Goal: Task Accomplishment & Management: Manage account settings

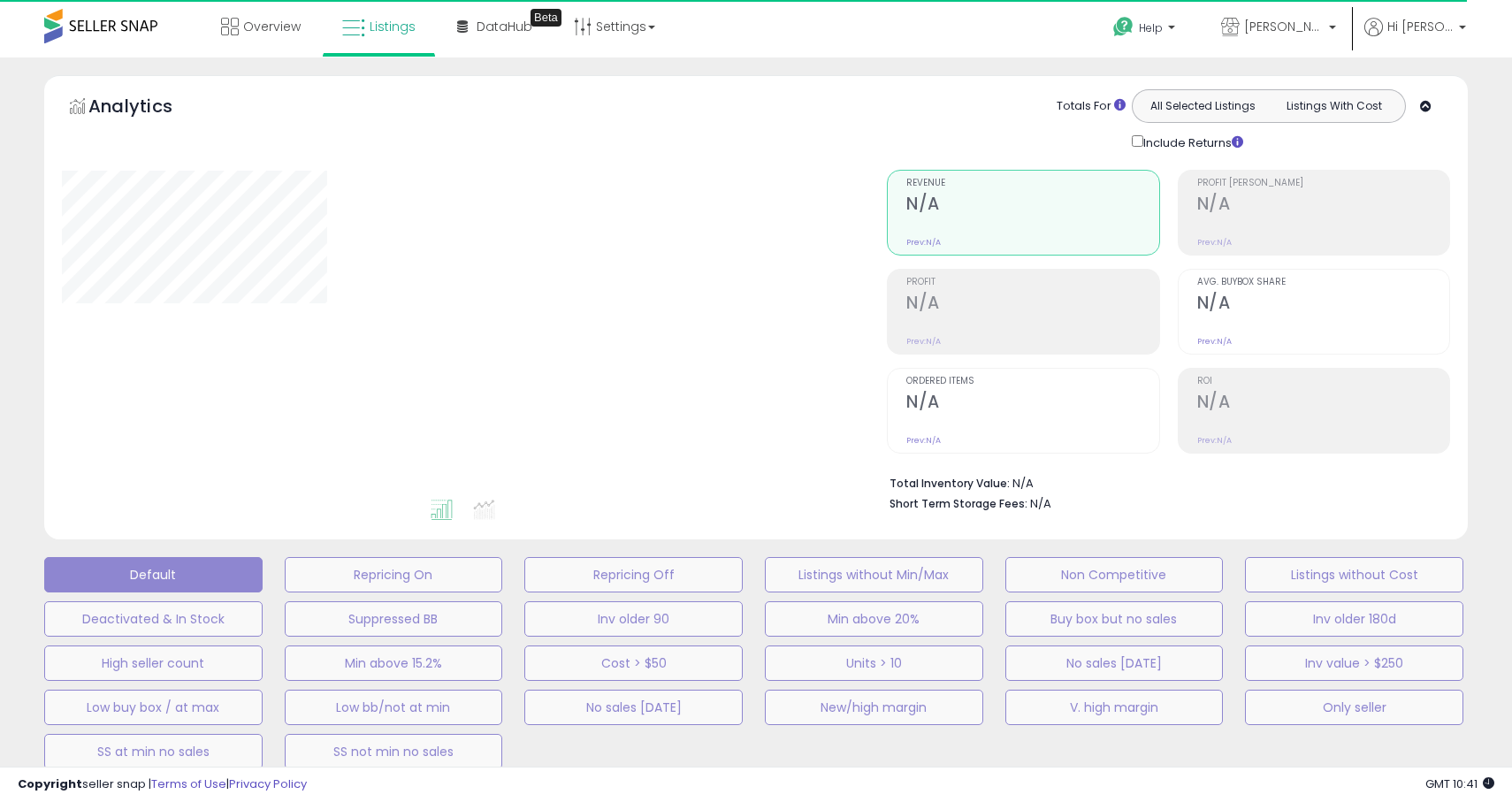
type input "**********"
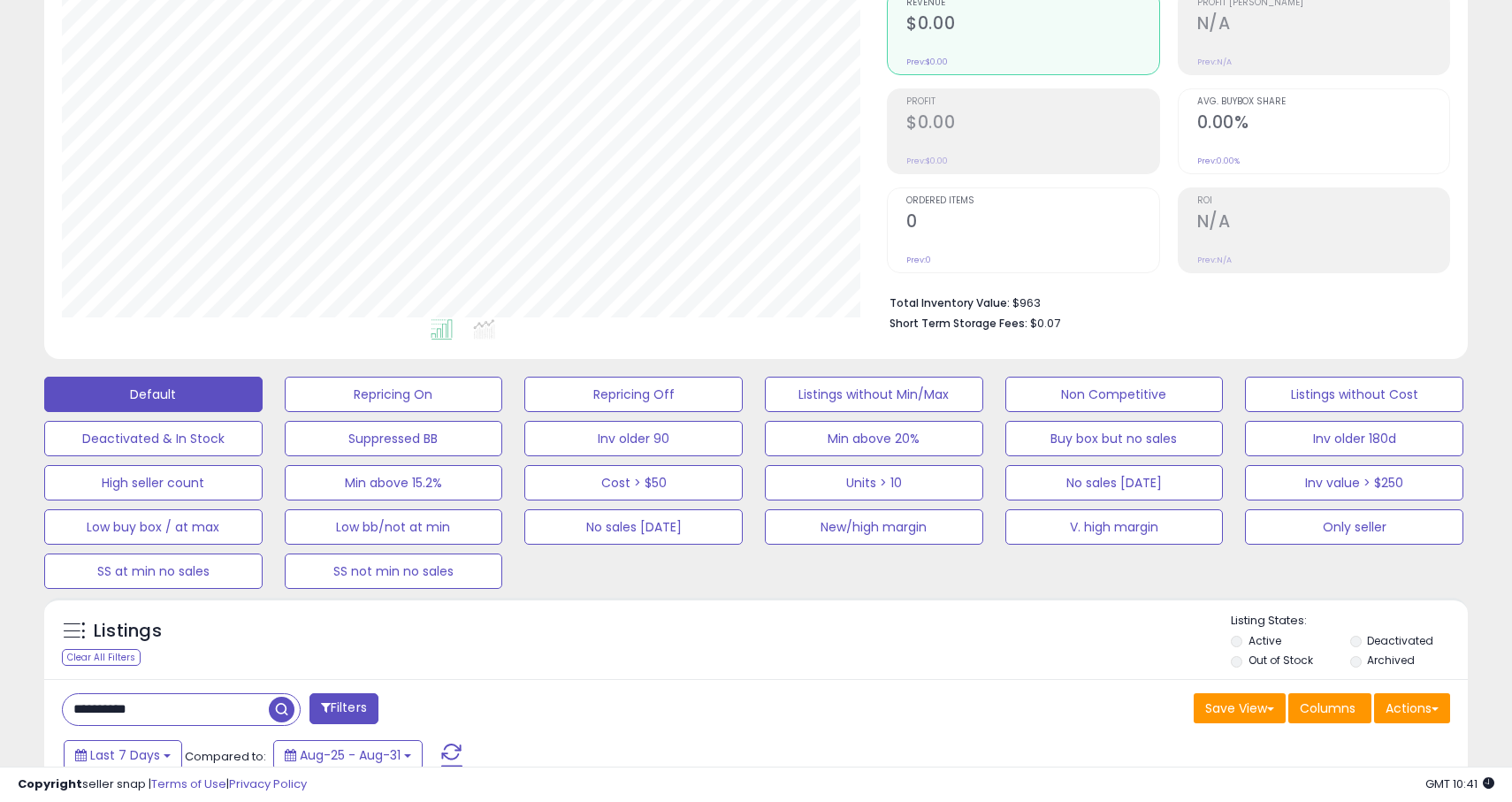
scroll to position [363, 825]
click at [711, 528] on button "No sales [DATE]" at bounding box center [634, 527] width 219 height 36
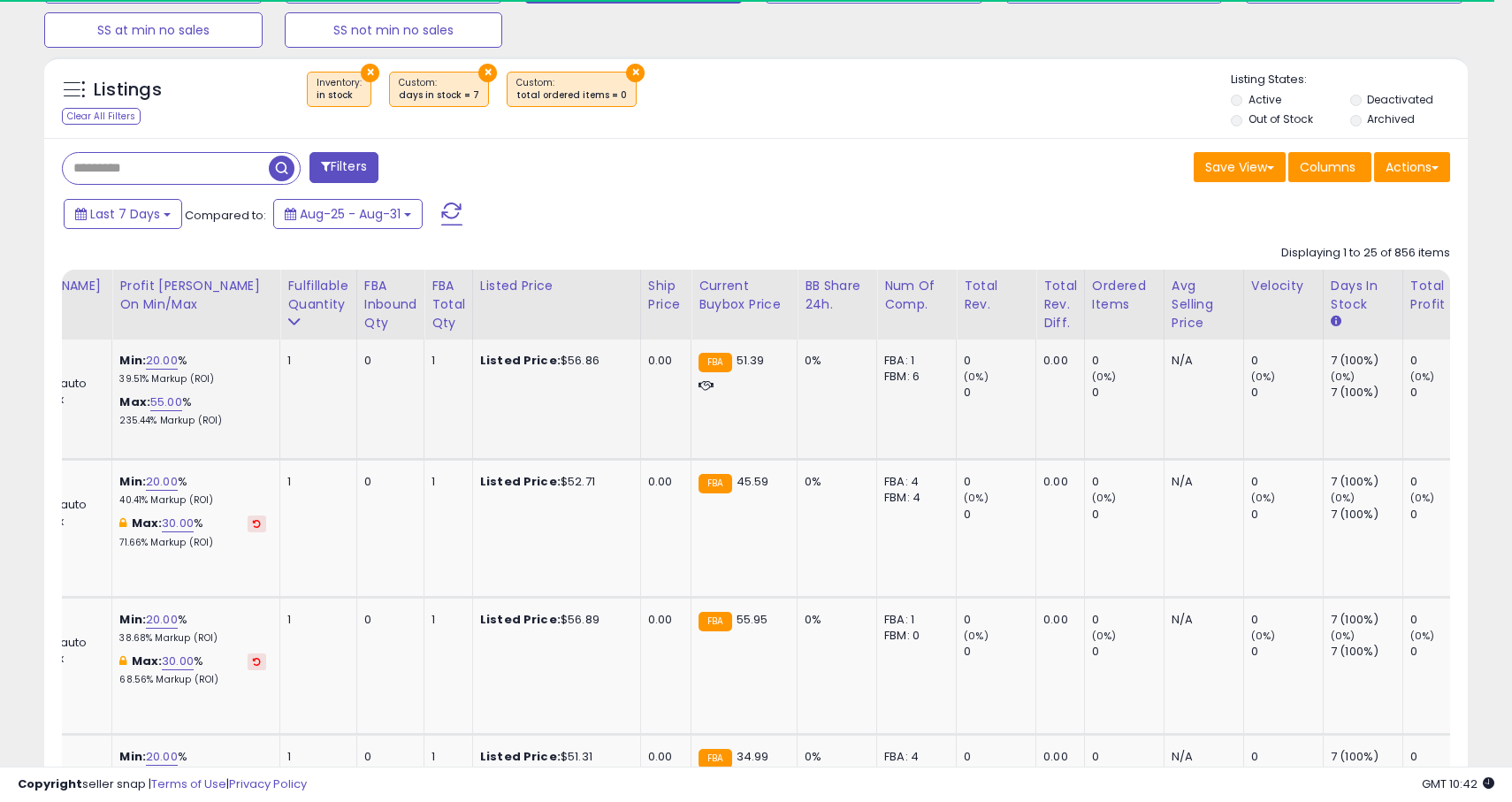
scroll to position [0, 1251]
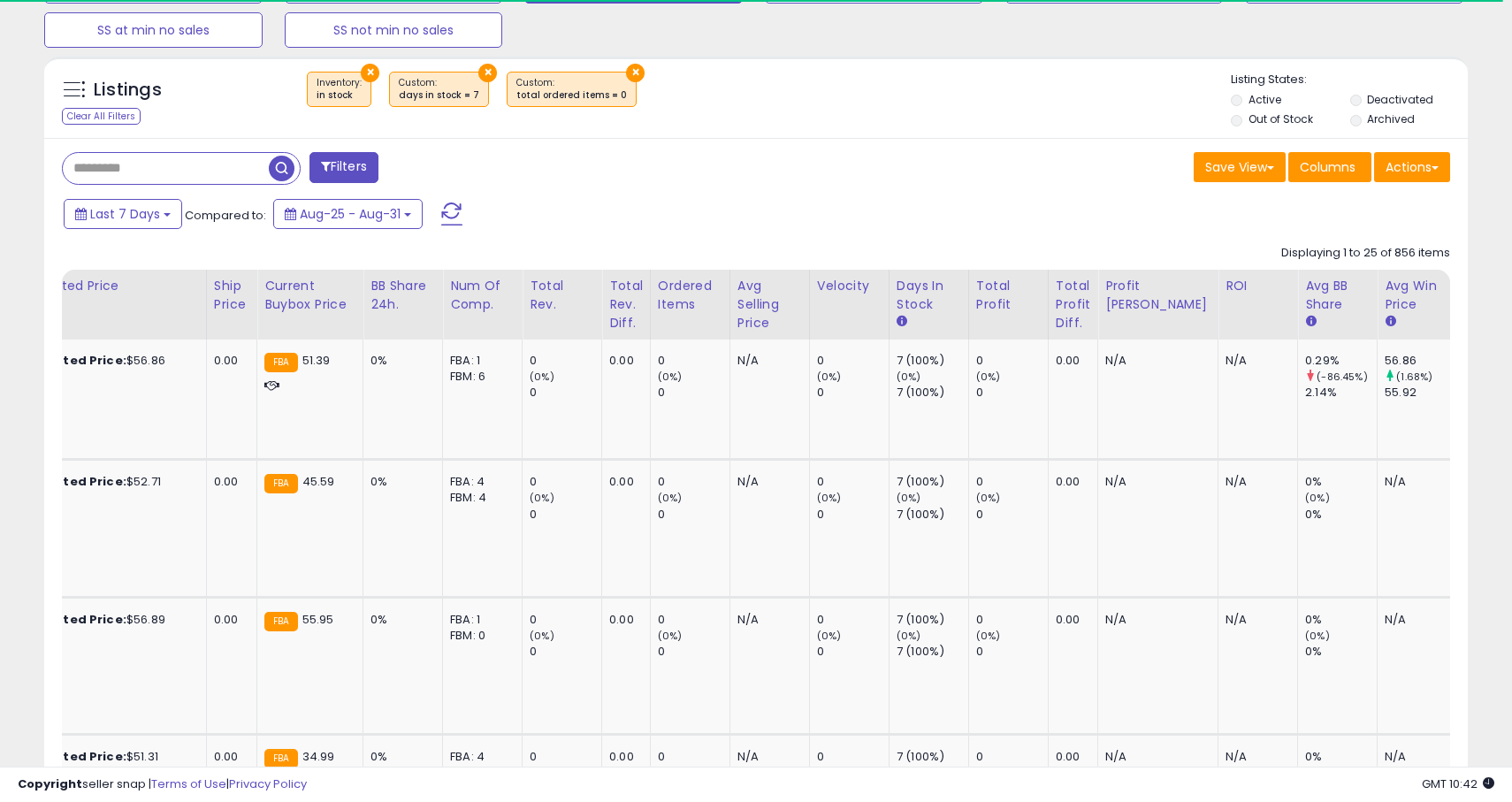
click at [1465, 292] on div "Inv. value" at bounding box center [1484, 295] width 40 height 37
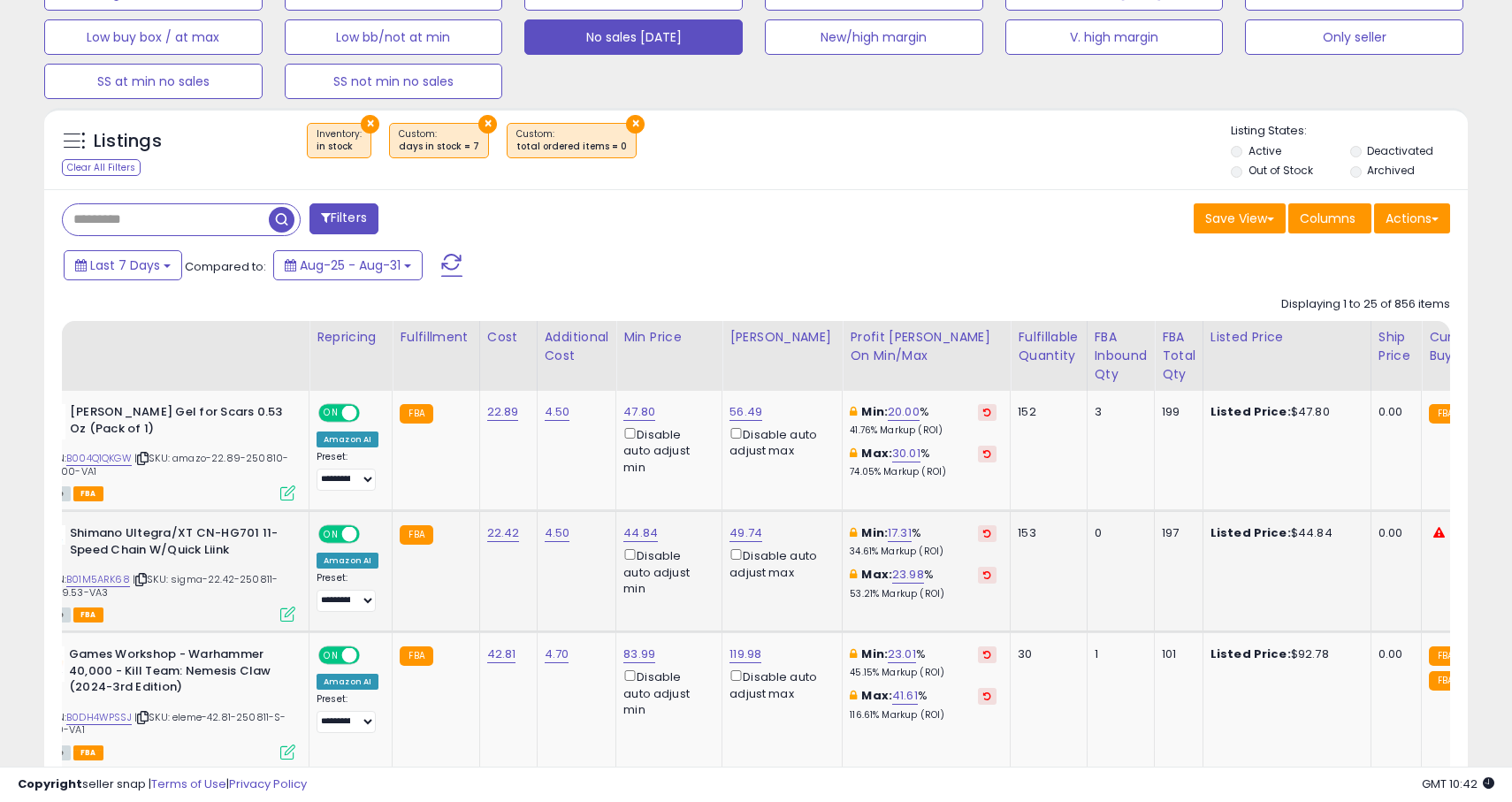
scroll to position [0, 0]
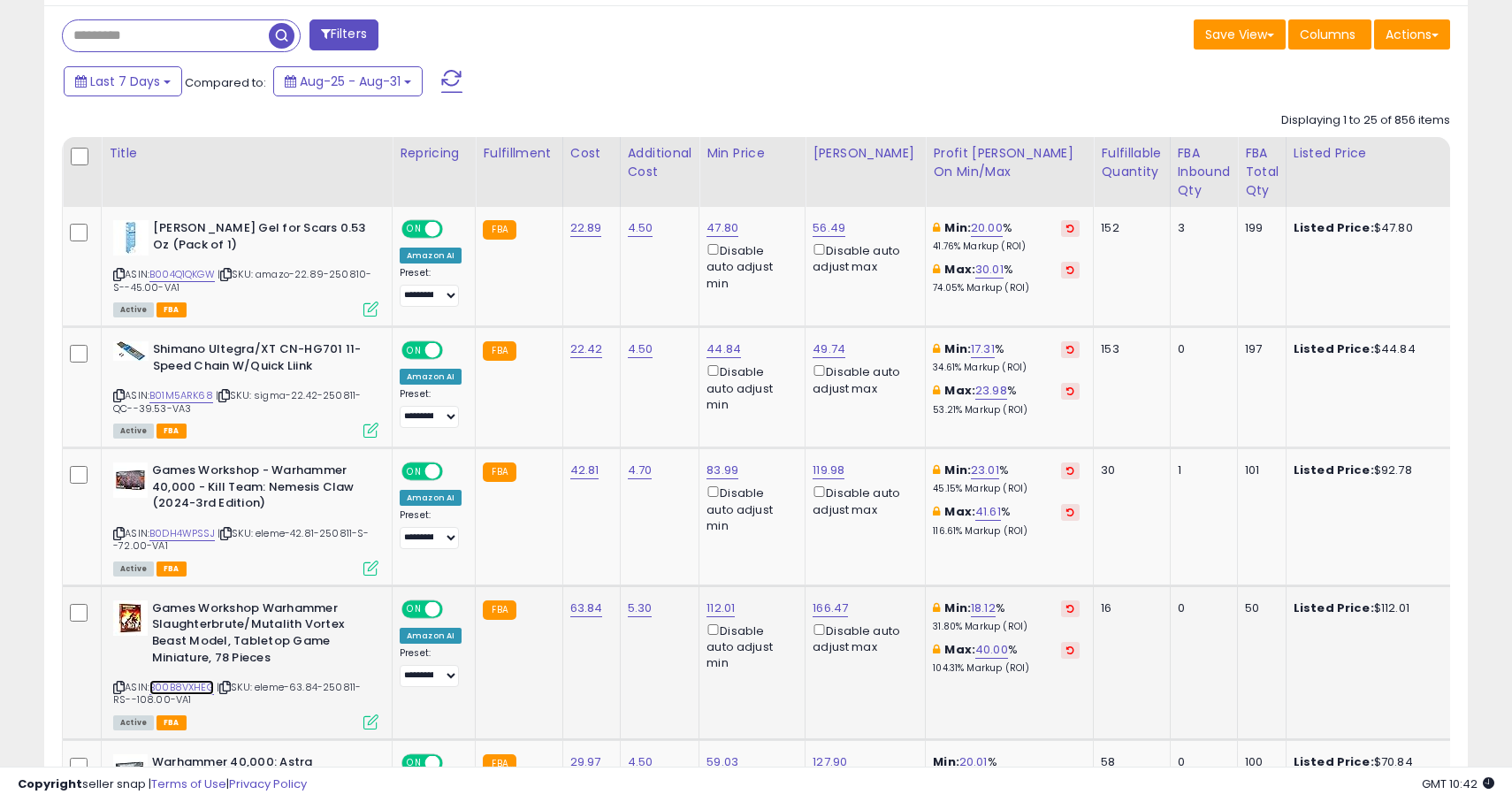
click at [198, 686] on link "B00B8VXHEG" at bounding box center [181, 687] width 65 height 15
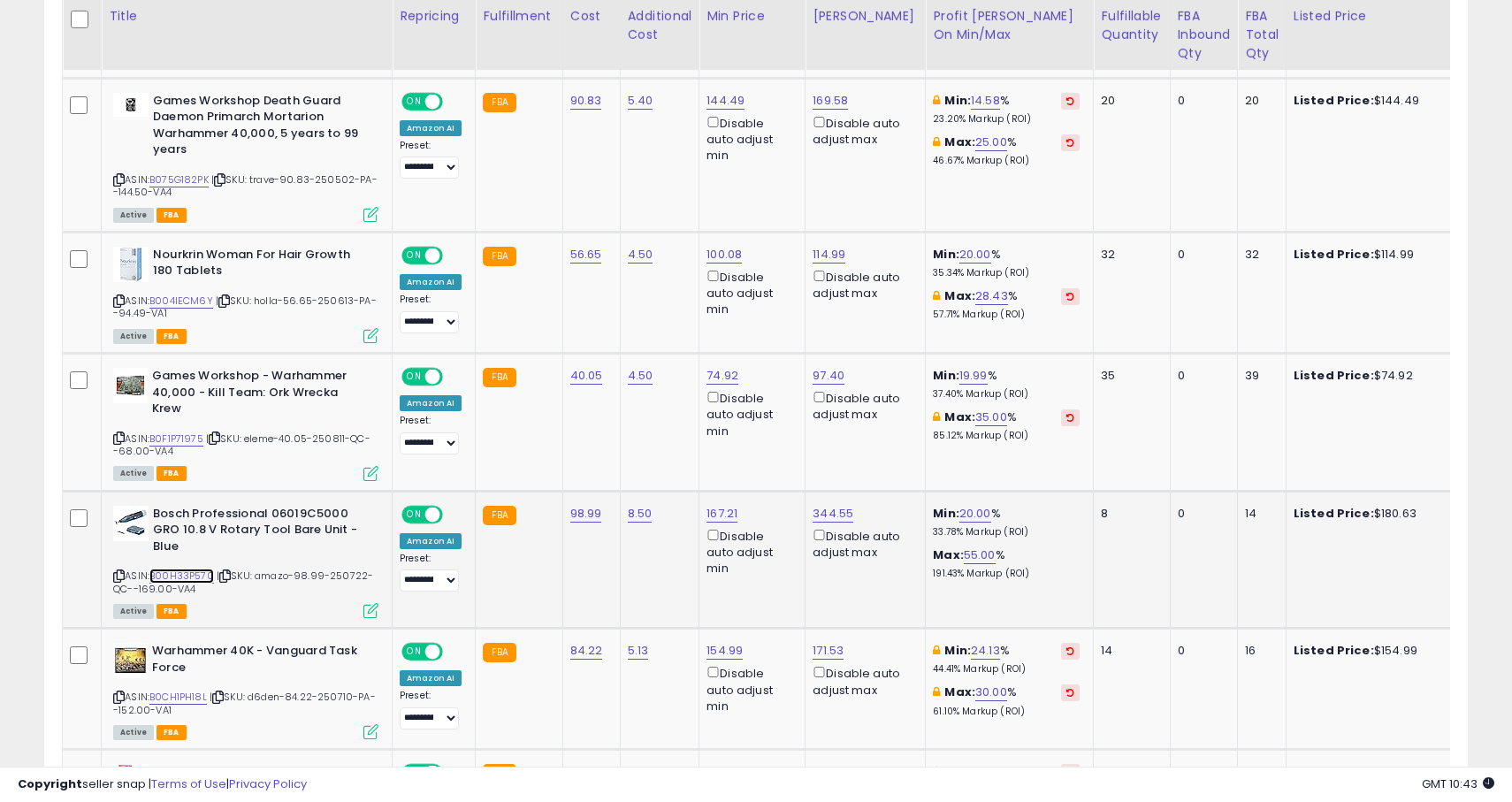
click at [190, 578] on link "B00H33P570" at bounding box center [181, 575] width 65 height 15
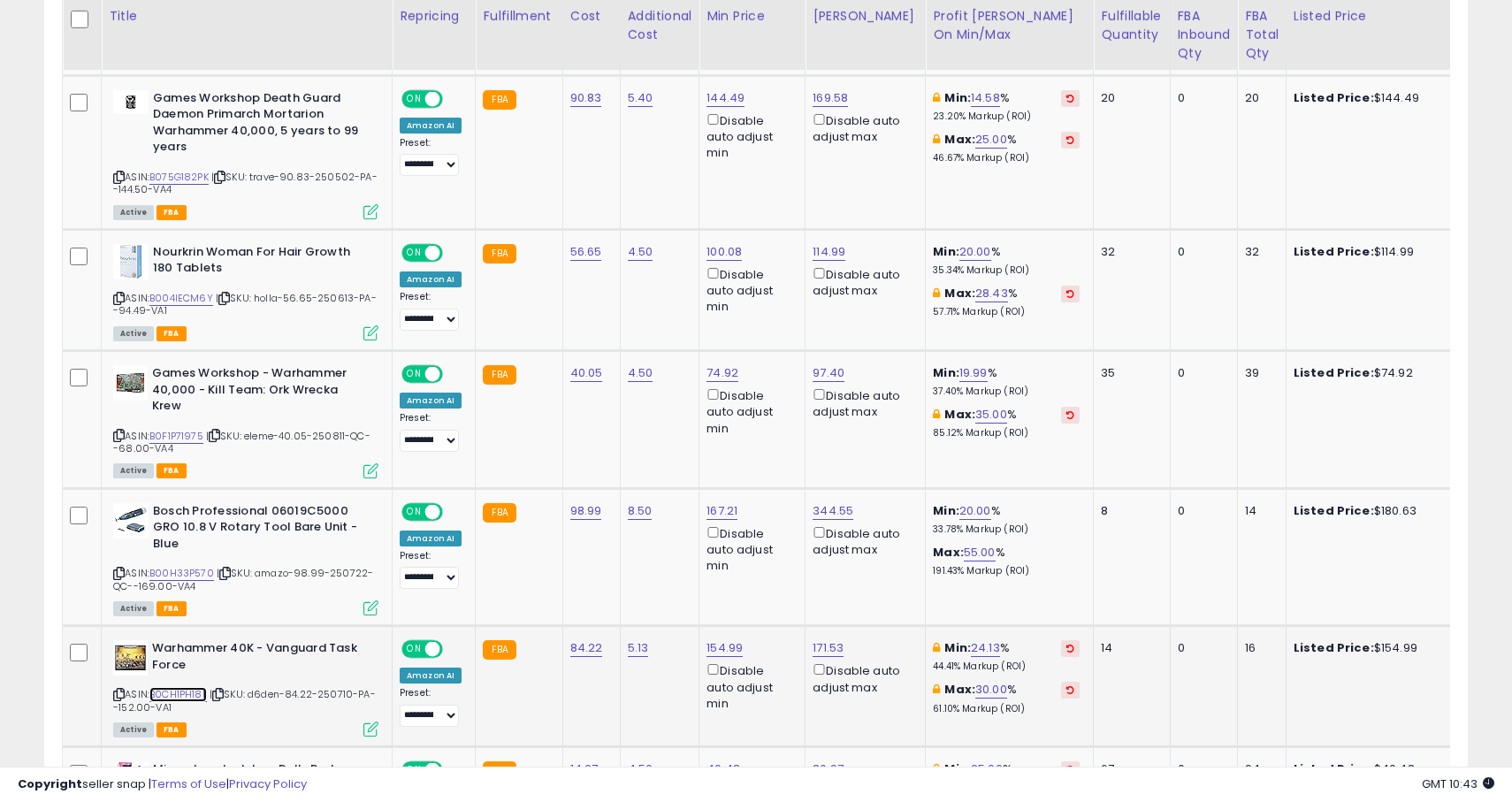
click at [197, 691] on link "B0CH1PH18L" at bounding box center [178, 694] width 58 height 15
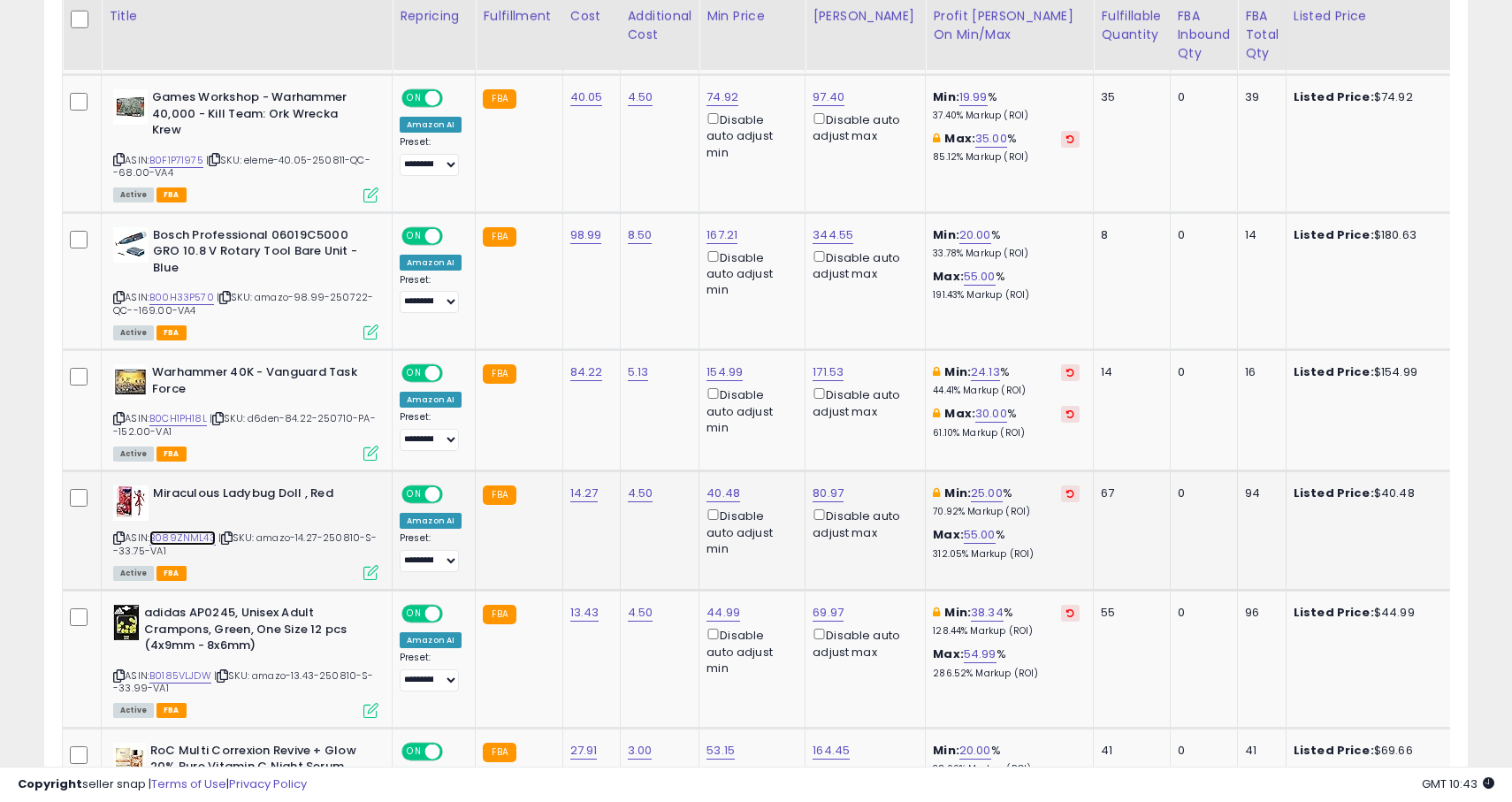
click at [190, 539] on link "B089ZNML43" at bounding box center [182, 538] width 67 height 15
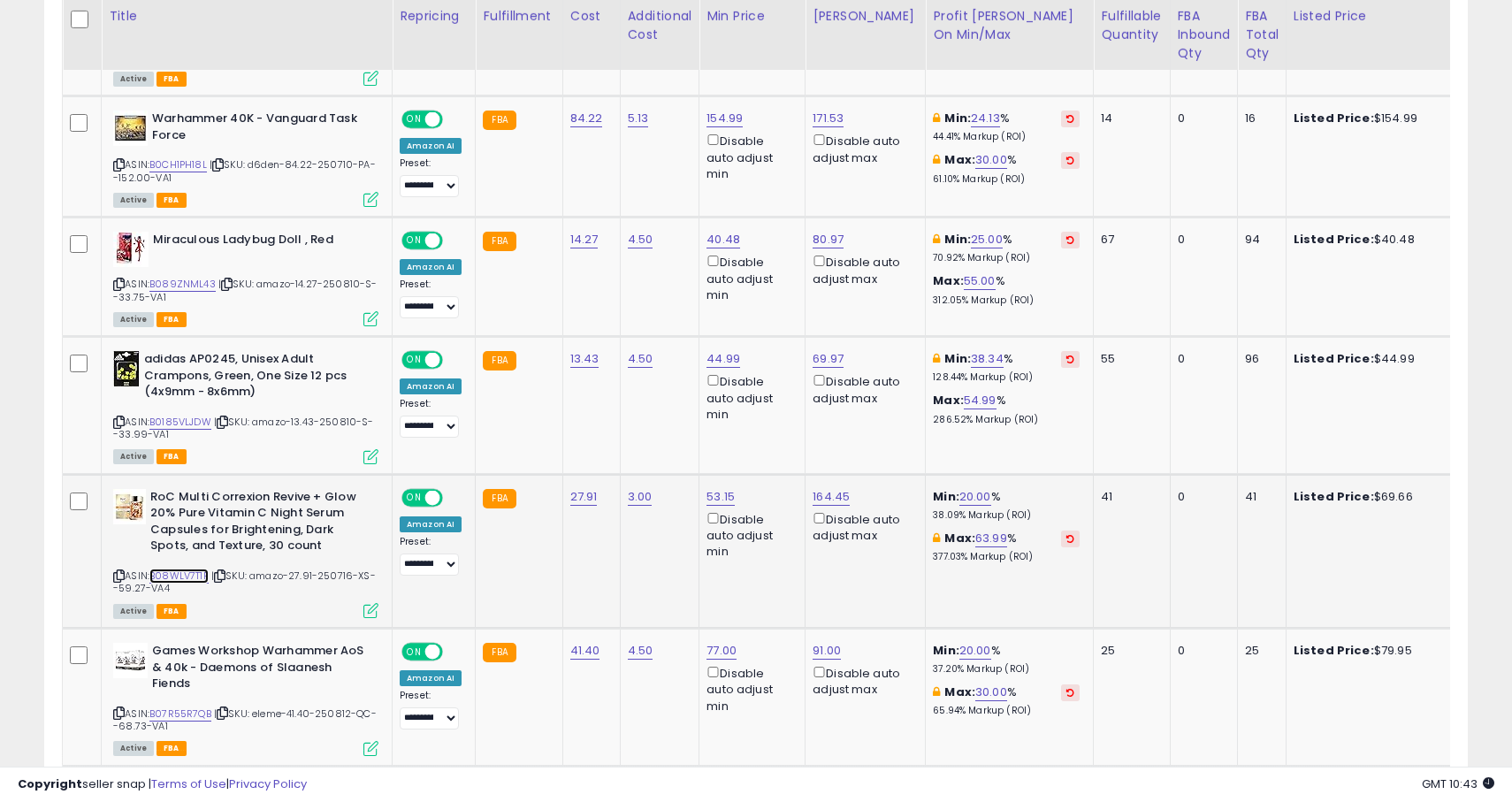
click at [185, 575] on link "B08WLV7T1P" at bounding box center [179, 575] width 60 height 15
click at [200, 423] on link "B0185VLJDW" at bounding box center [181, 421] width 62 height 15
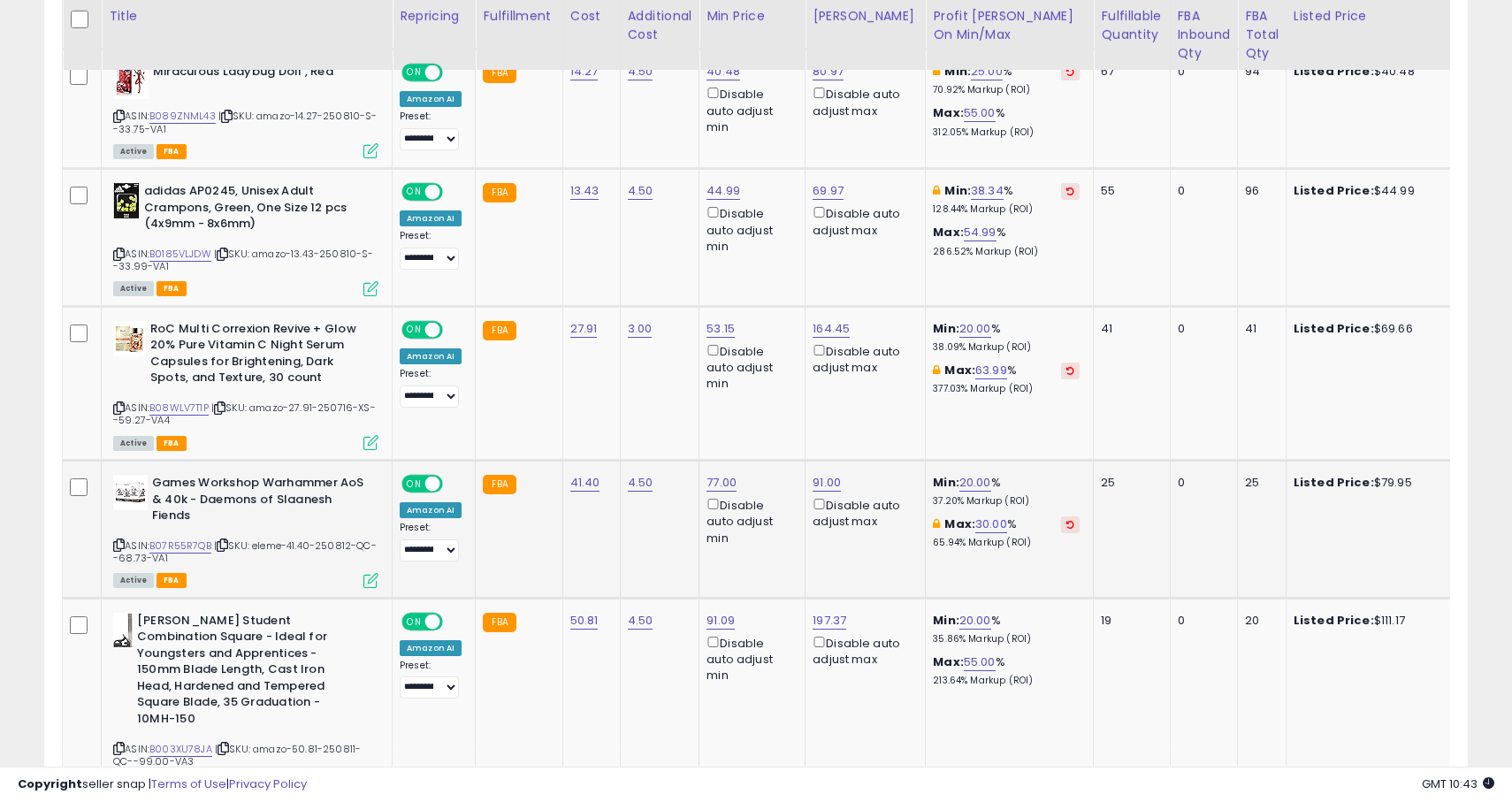
click at [203, 554] on div "ASIN: B07R55R7QB | SKU: eleme-41.40-250812-QC--68.73-VA1 Active FBA" at bounding box center [245, 530] width 265 height 111
click at [195, 547] on link "B07R55R7QB" at bounding box center [181, 546] width 62 height 15
click at [189, 742] on link "B003XU78JA" at bounding box center [181, 749] width 63 height 15
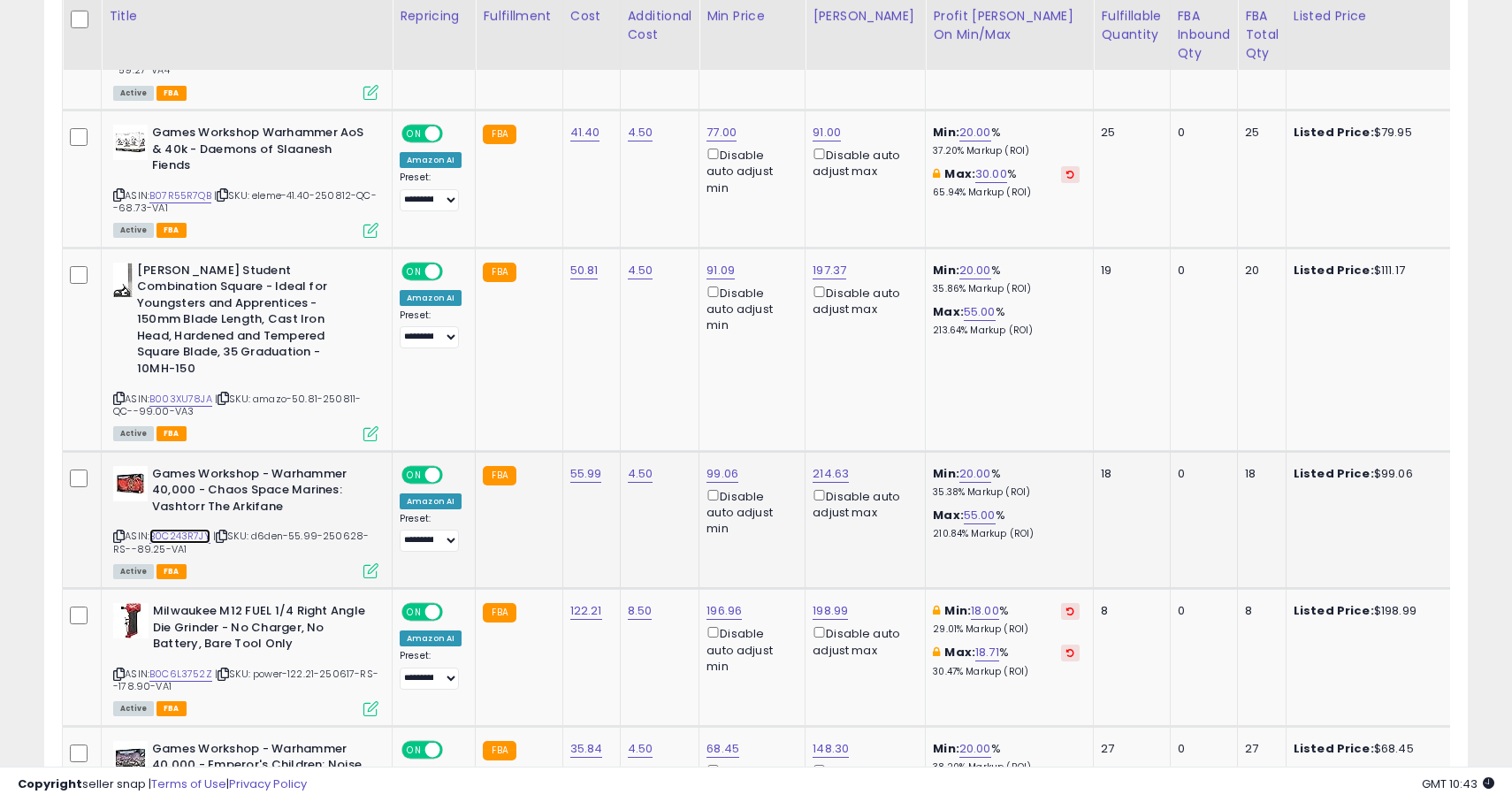
click at [204, 529] on link "B0C243R7JY" at bounding box center [180, 536] width 61 height 15
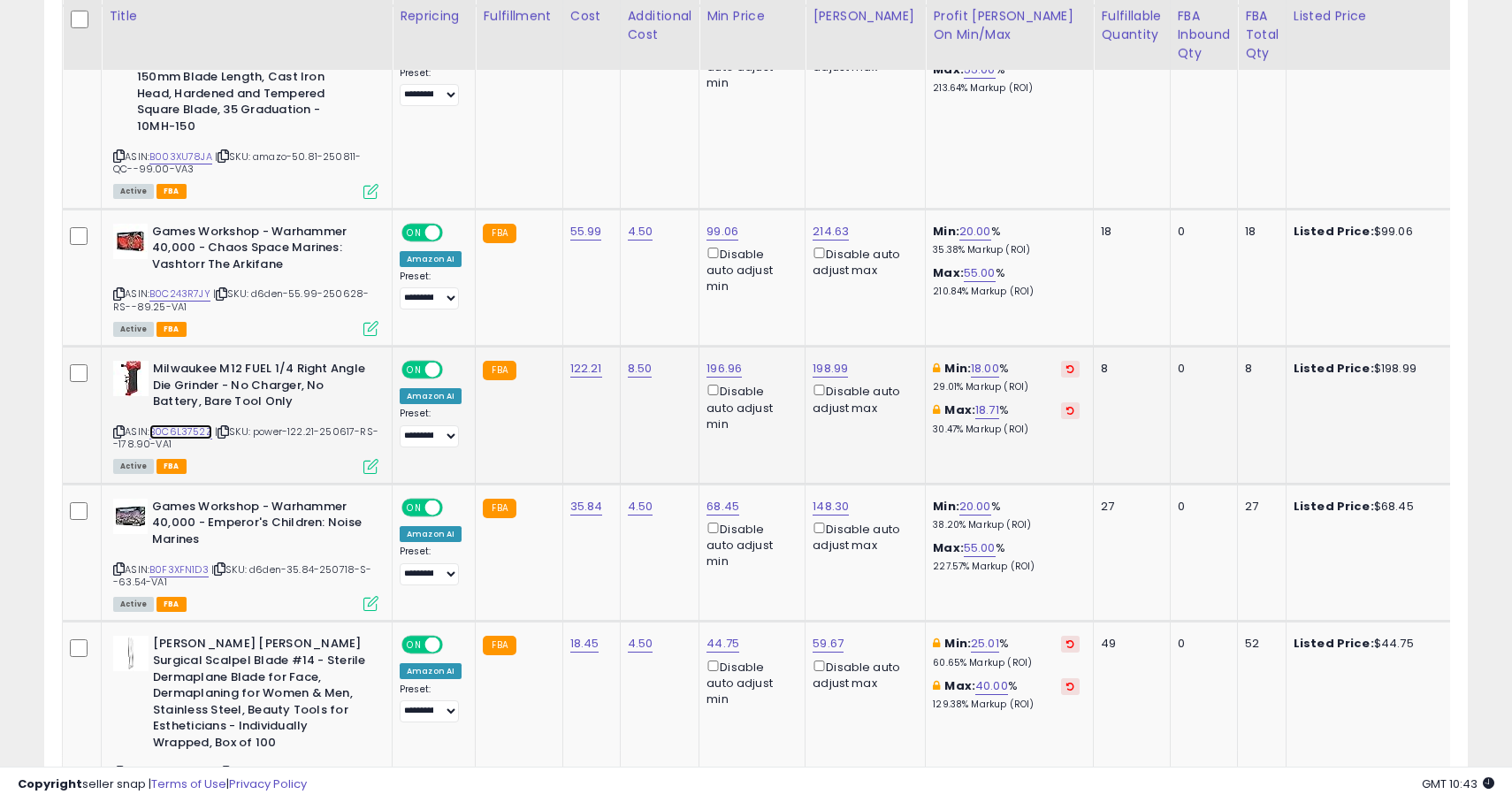
click at [194, 424] on link "B0C6L3752Z" at bounding box center [181, 431] width 63 height 15
click at [194, 562] on link "B0F3XFN1D3" at bounding box center [179, 569] width 60 height 15
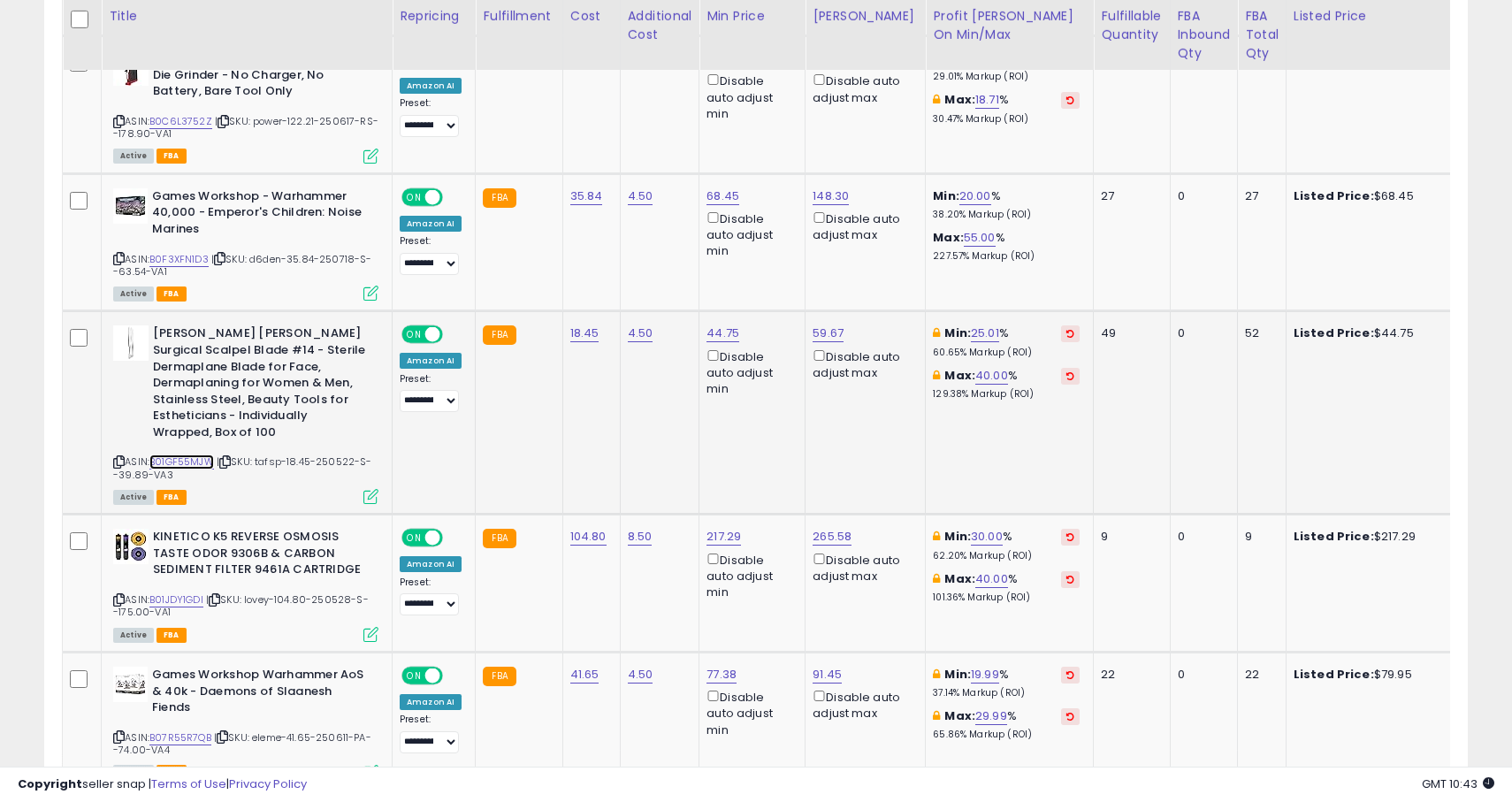
click at [196, 454] on link "B01GF55MJW" at bounding box center [181, 461] width 65 height 15
click at [187, 592] on link "B01JDY1GDI" at bounding box center [176, 599] width 54 height 15
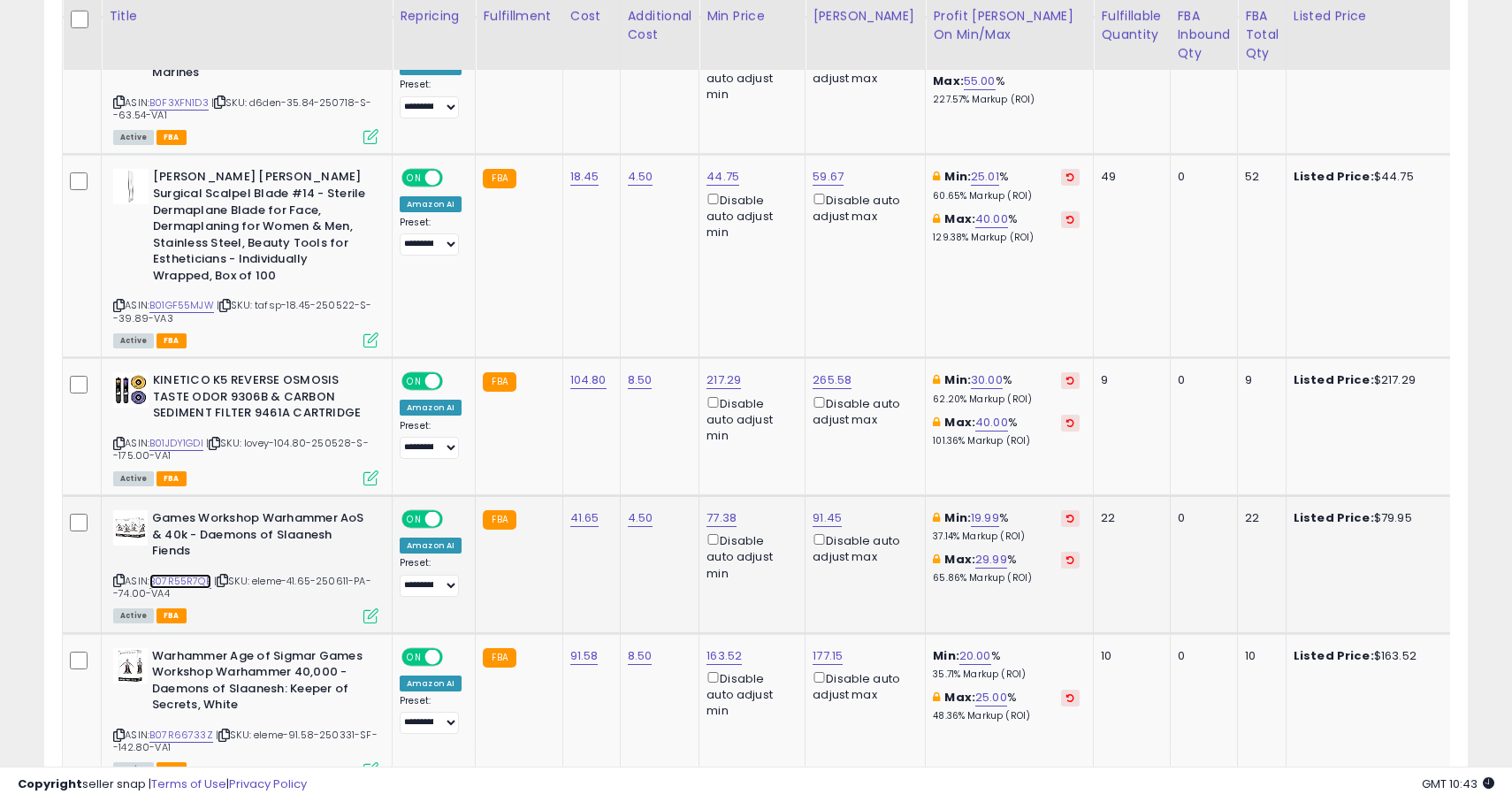
click at [184, 573] on link "B07R55R7QB" at bounding box center [181, 581] width 62 height 15
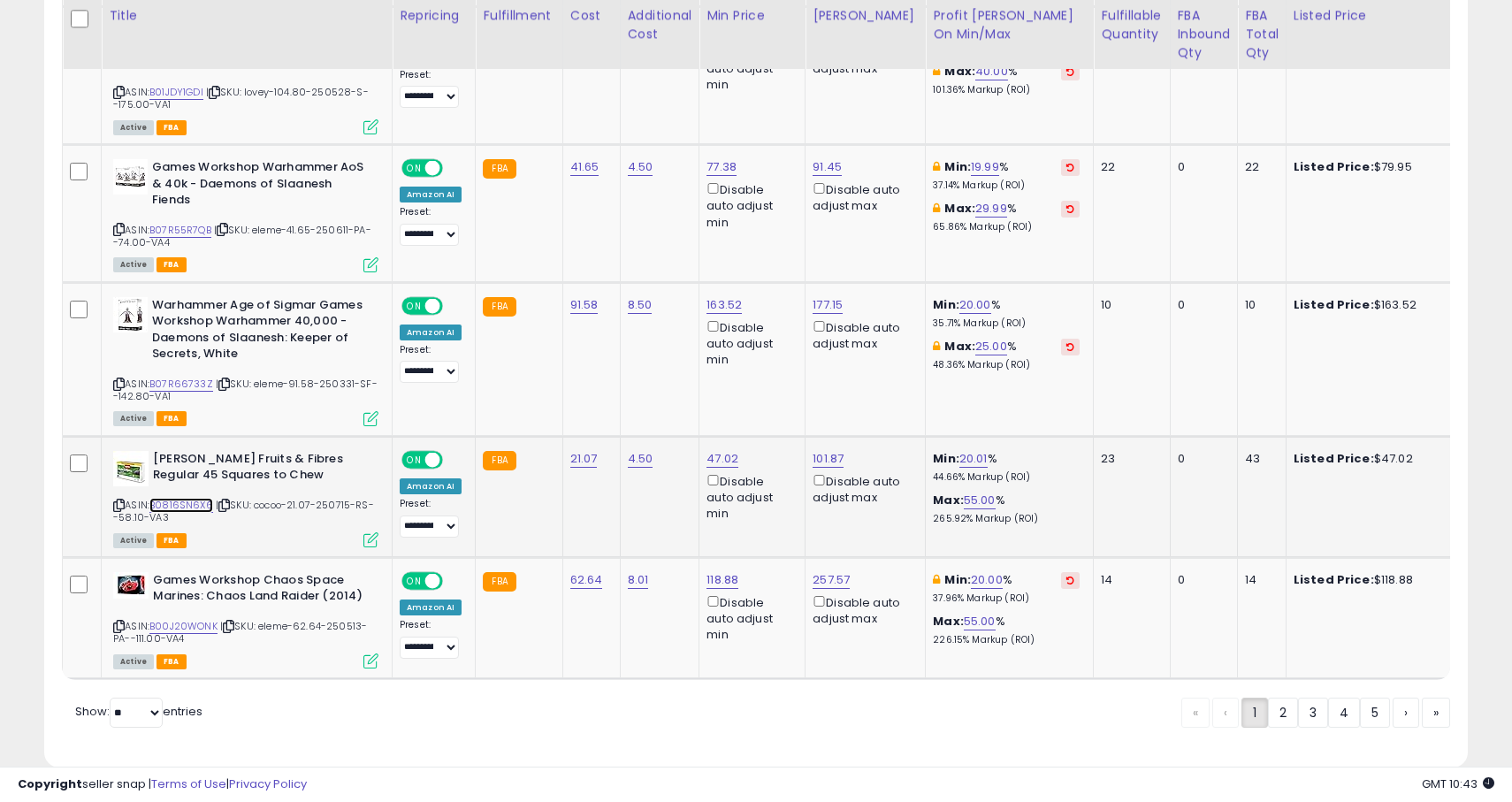
click at [174, 498] on link "B0816SN6X6" at bounding box center [181, 505] width 64 height 15
click at [181, 619] on link "B00J20WONK" at bounding box center [183, 626] width 68 height 15
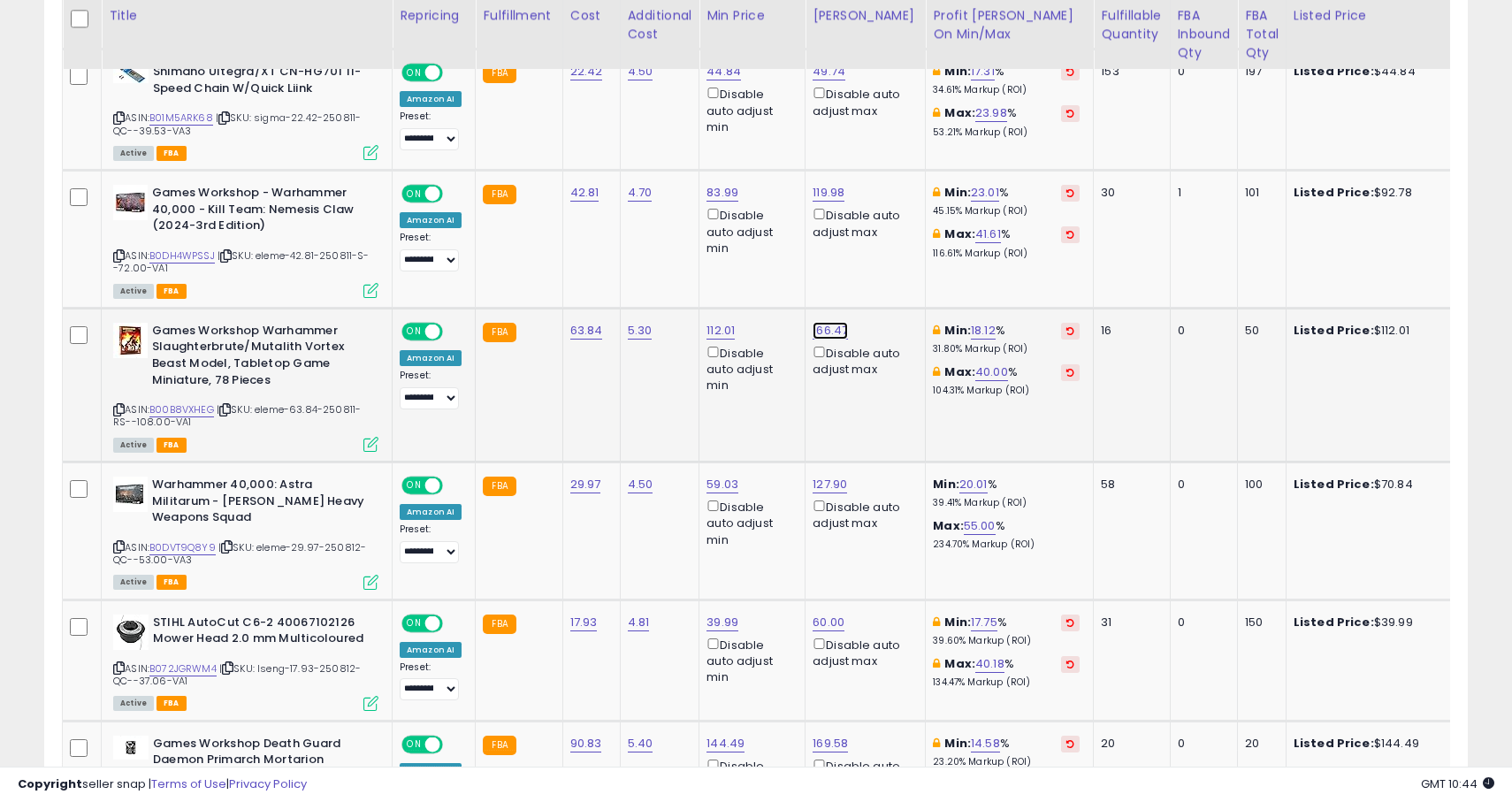
click at [840, 337] on link "166.47" at bounding box center [831, 331] width 36 height 18
type input "******"
click button "submit" at bounding box center [885, 269] width 30 height 27
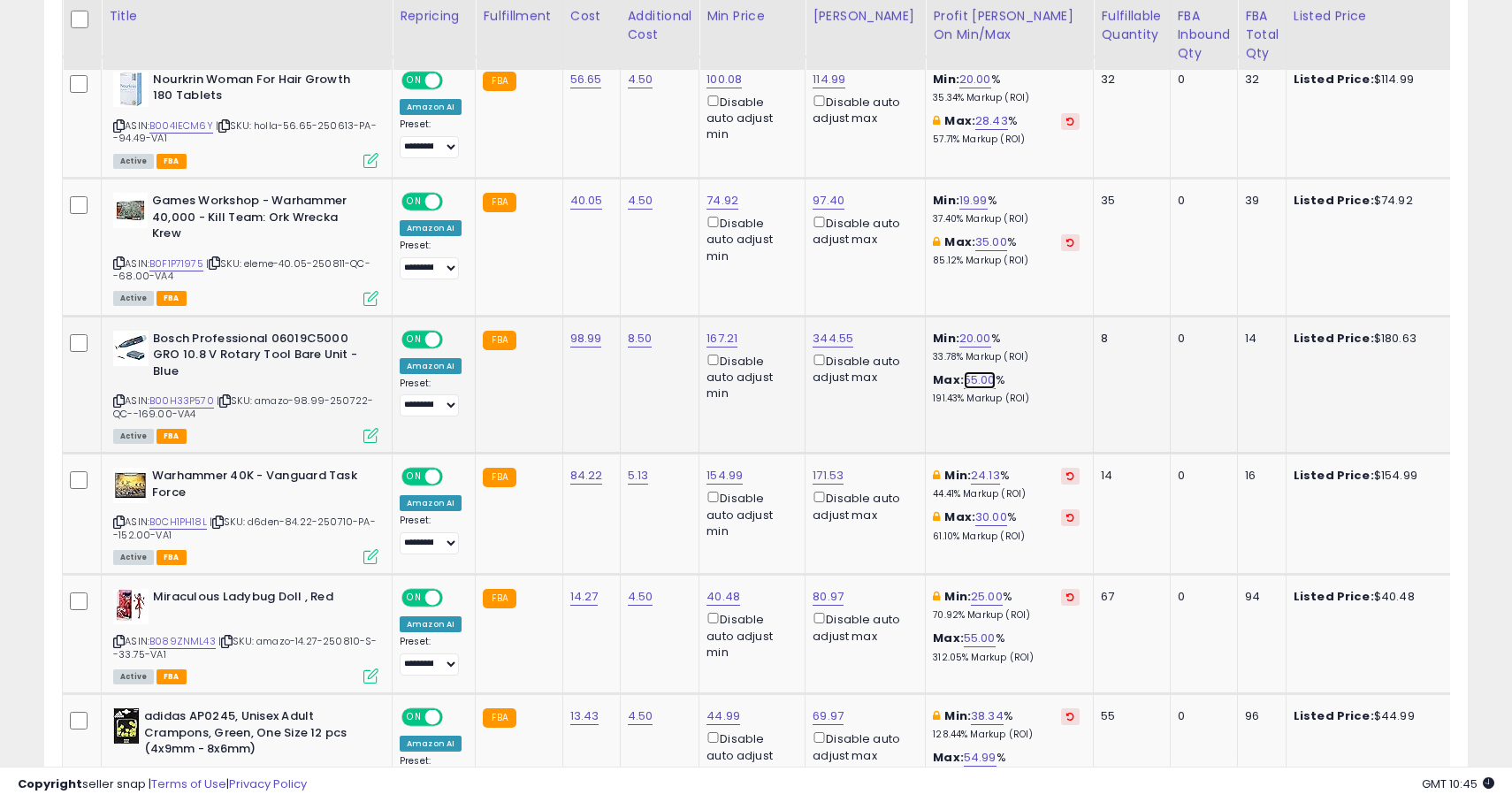
click at [966, 382] on link "55.00" at bounding box center [980, 381] width 32 height 18
type input "**"
click button "submit" at bounding box center [1021, 318] width 30 height 27
click at [979, 389] on link "30.00" at bounding box center [992, 381] width 32 height 18
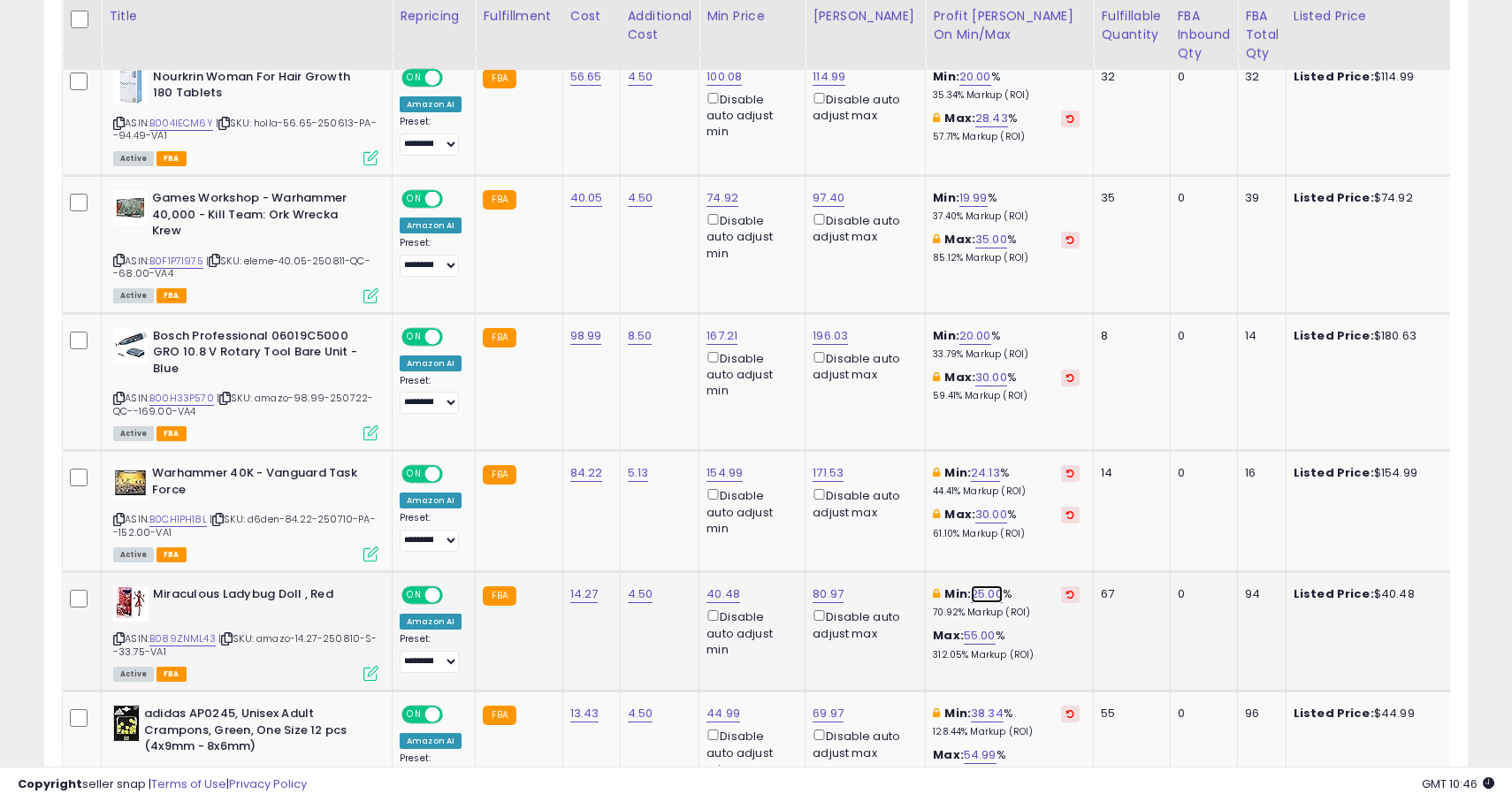
click at [975, 596] on link "25.00" at bounding box center [987, 594] width 32 height 18
type input "**"
click button "submit" at bounding box center [1029, 533] width 30 height 27
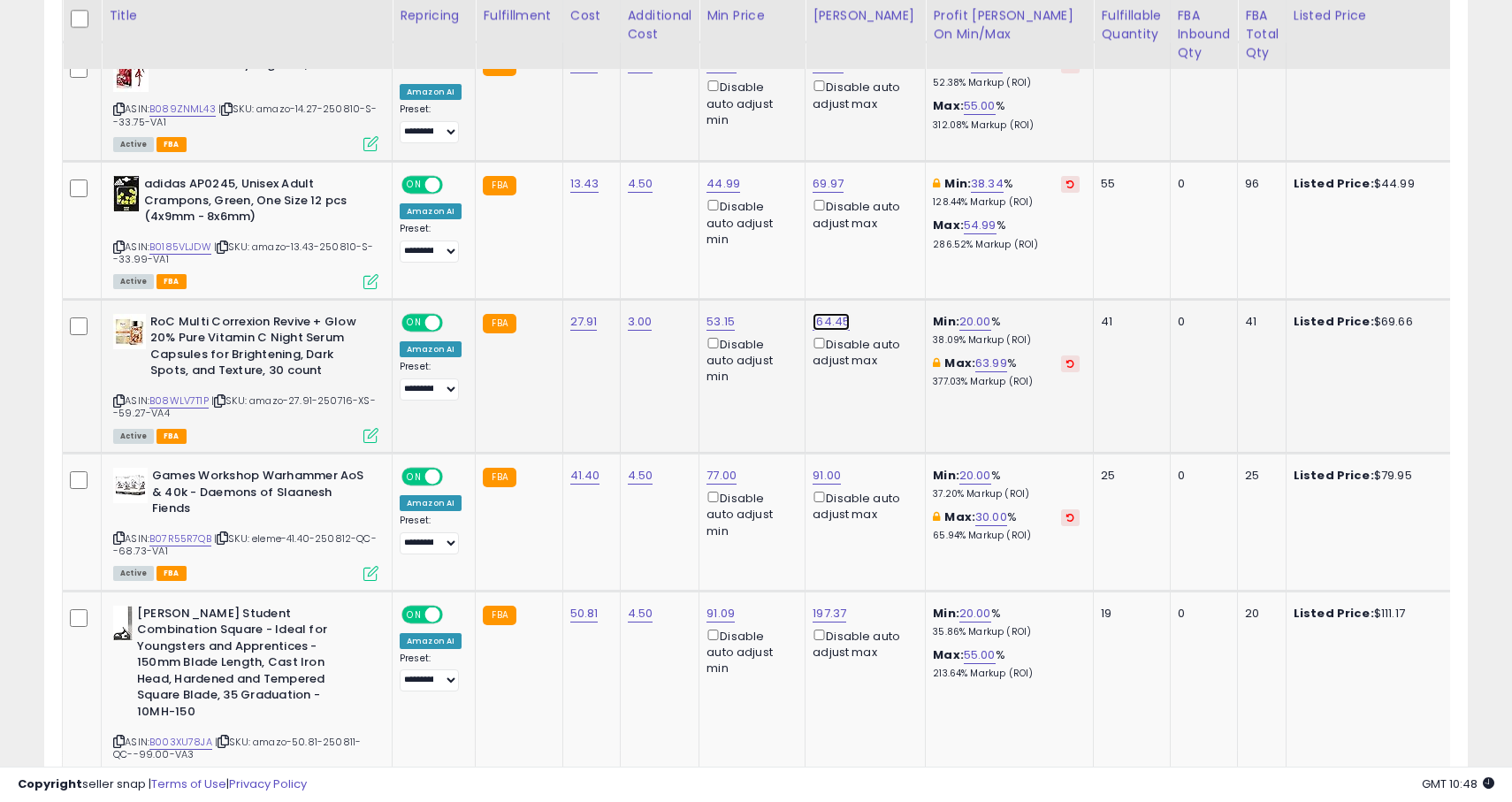
click at [826, 325] on link "164.45" at bounding box center [832, 322] width 37 height 18
type input "*****"
click button "submit" at bounding box center [885, 260] width 30 height 27
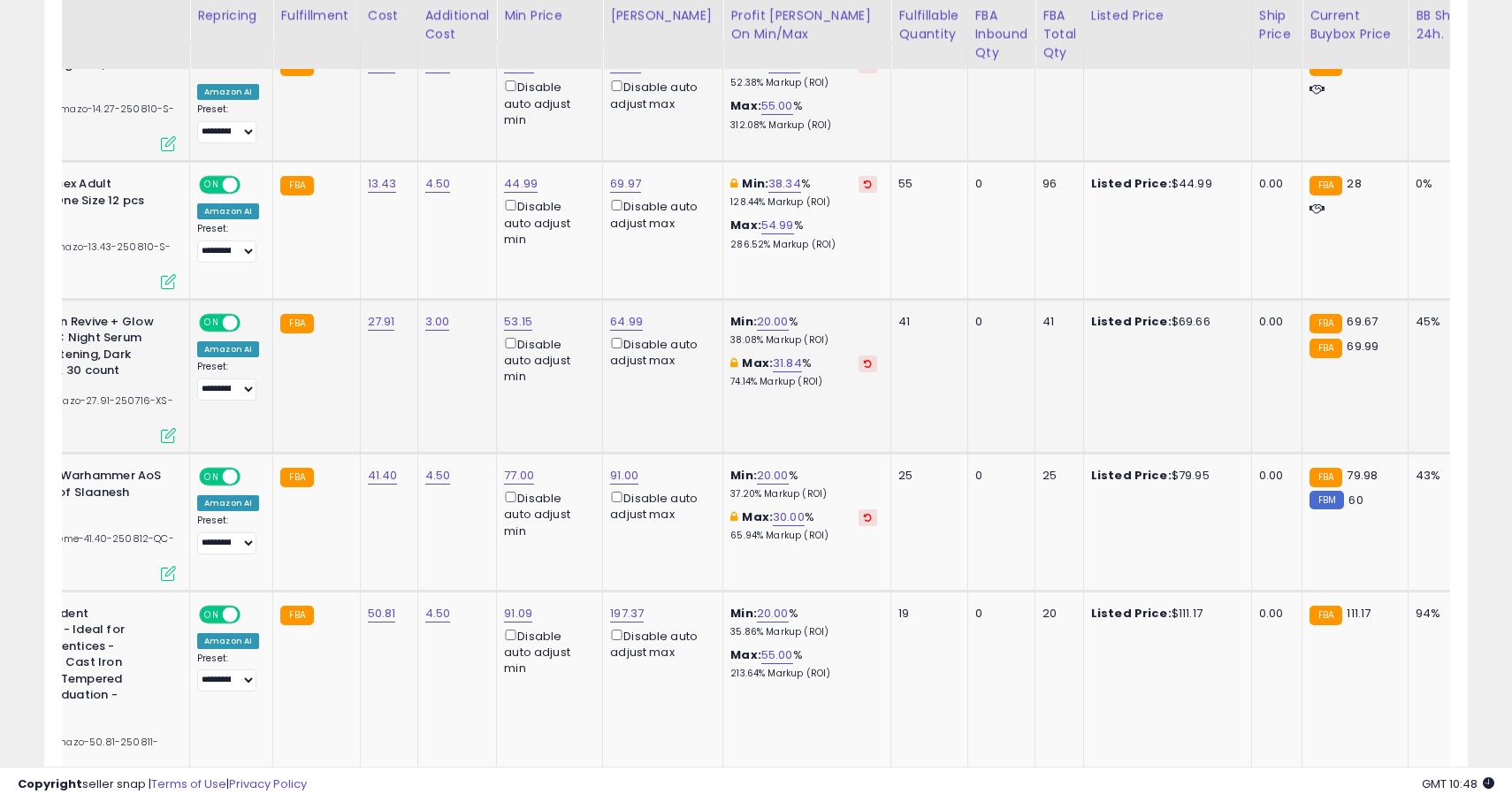
scroll to position [0, 182]
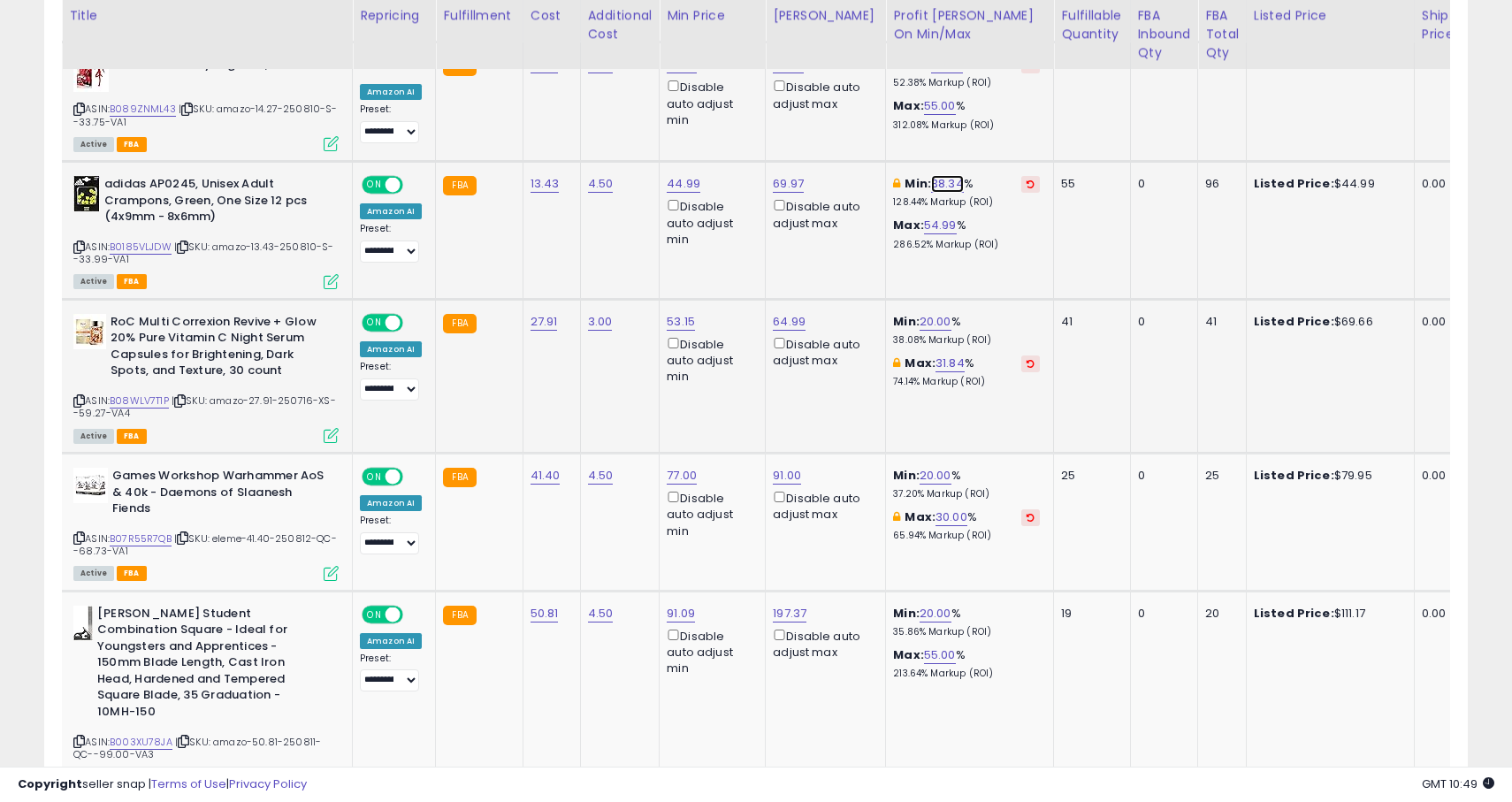
click at [934, 189] on link "38.34" at bounding box center [947, 184] width 33 height 18
type input "**"
click button "submit" at bounding box center [989, 122] width 30 height 27
click at [789, 189] on link "69.97" at bounding box center [788, 184] width 31 height 18
type input "*****"
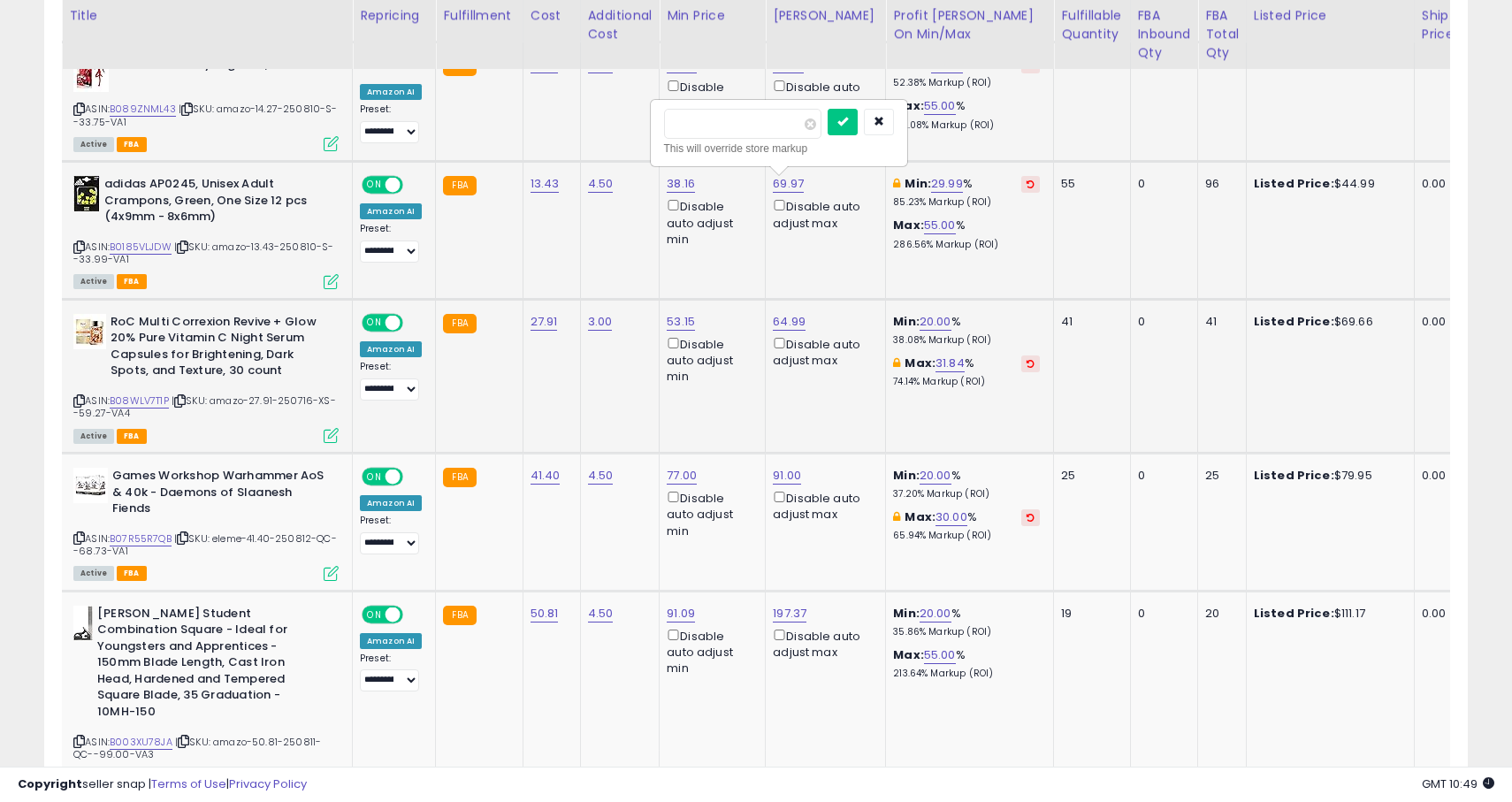
click button "submit" at bounding box center [843, 122] width 30 height 27
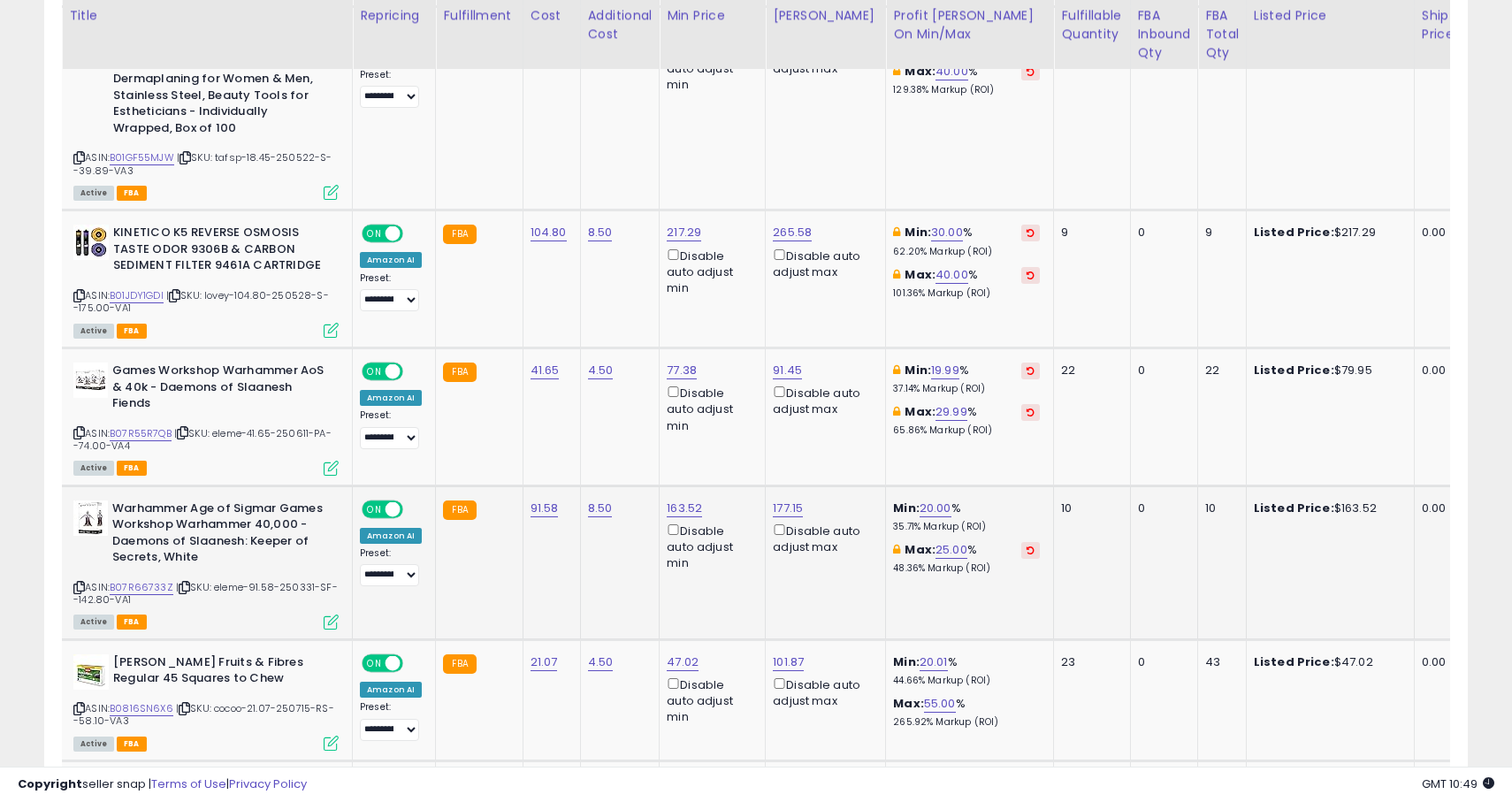
scroll to position [2620, 0]
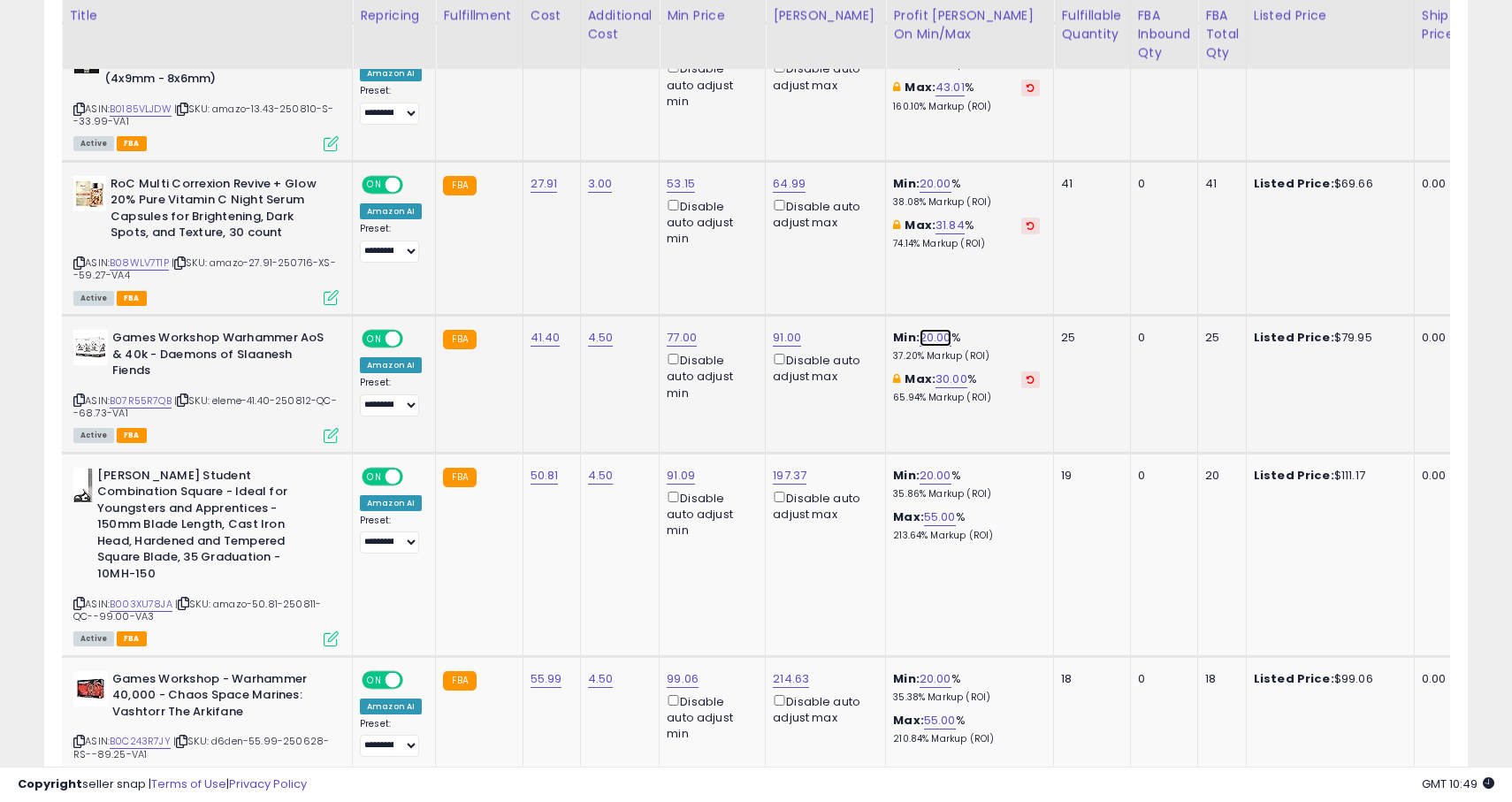
click at [922, 336] on link "20.00" at bounding box center [936, 338] width 32 height 18
type input "**"
click button "submit" at bounding box center [977, 276] width 30 height 27
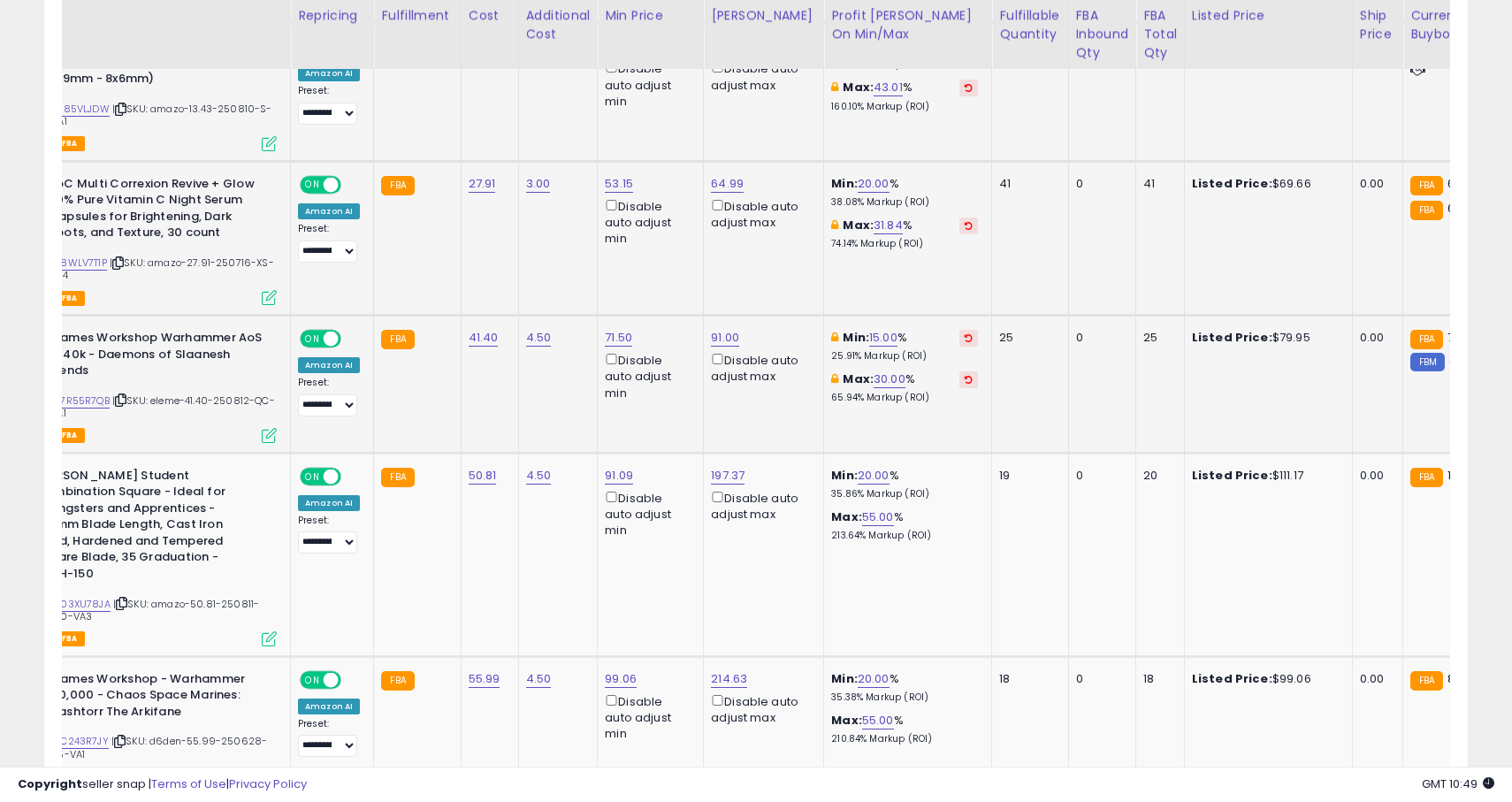
scroll to position [0, 91]
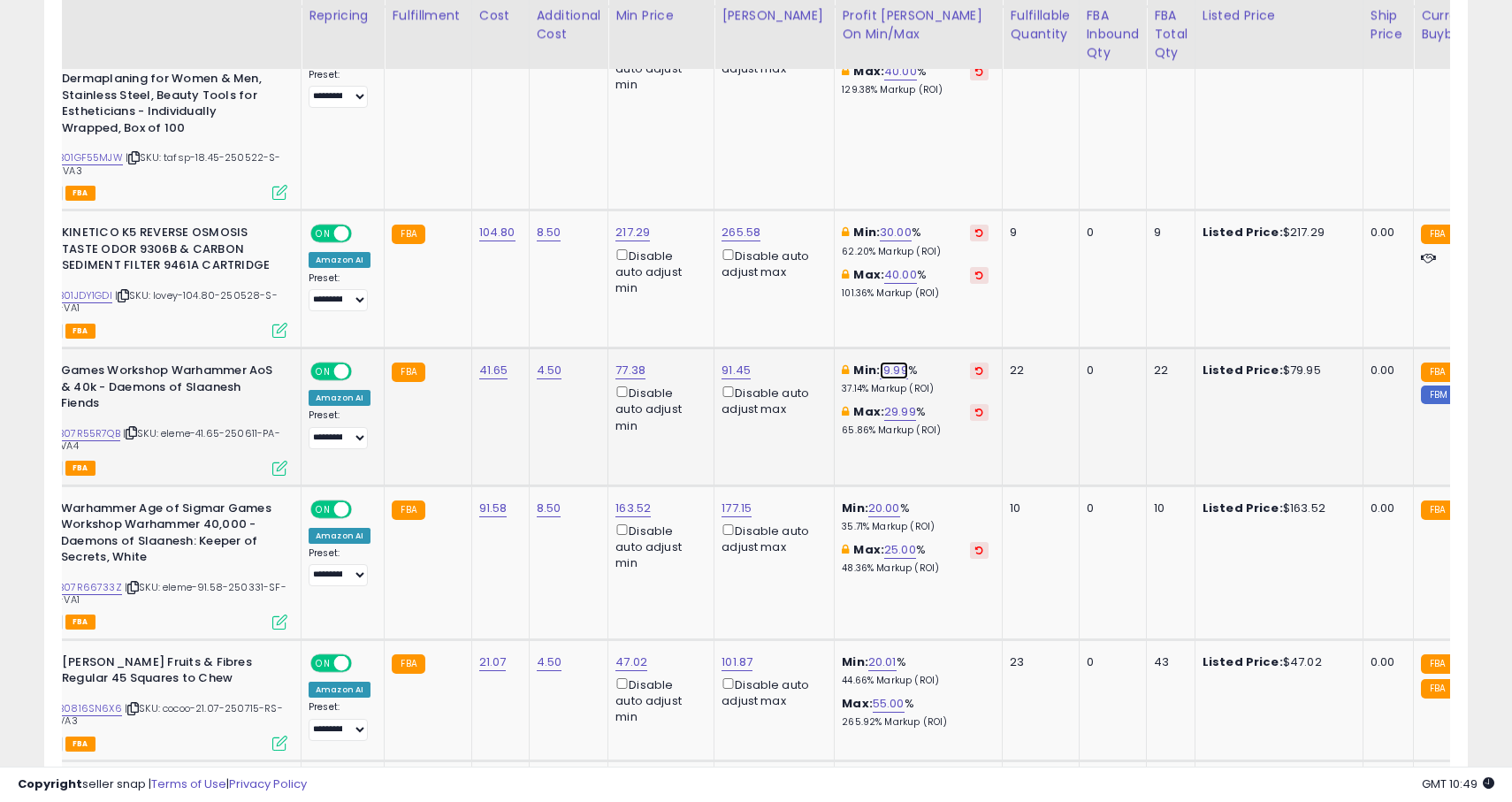
click at [884, 362] on link "19.99" at bounding box center [894, 371] width 28 height 18
type input "*"
click button "submit" at bounding box center [936, 276] width 30 height 27
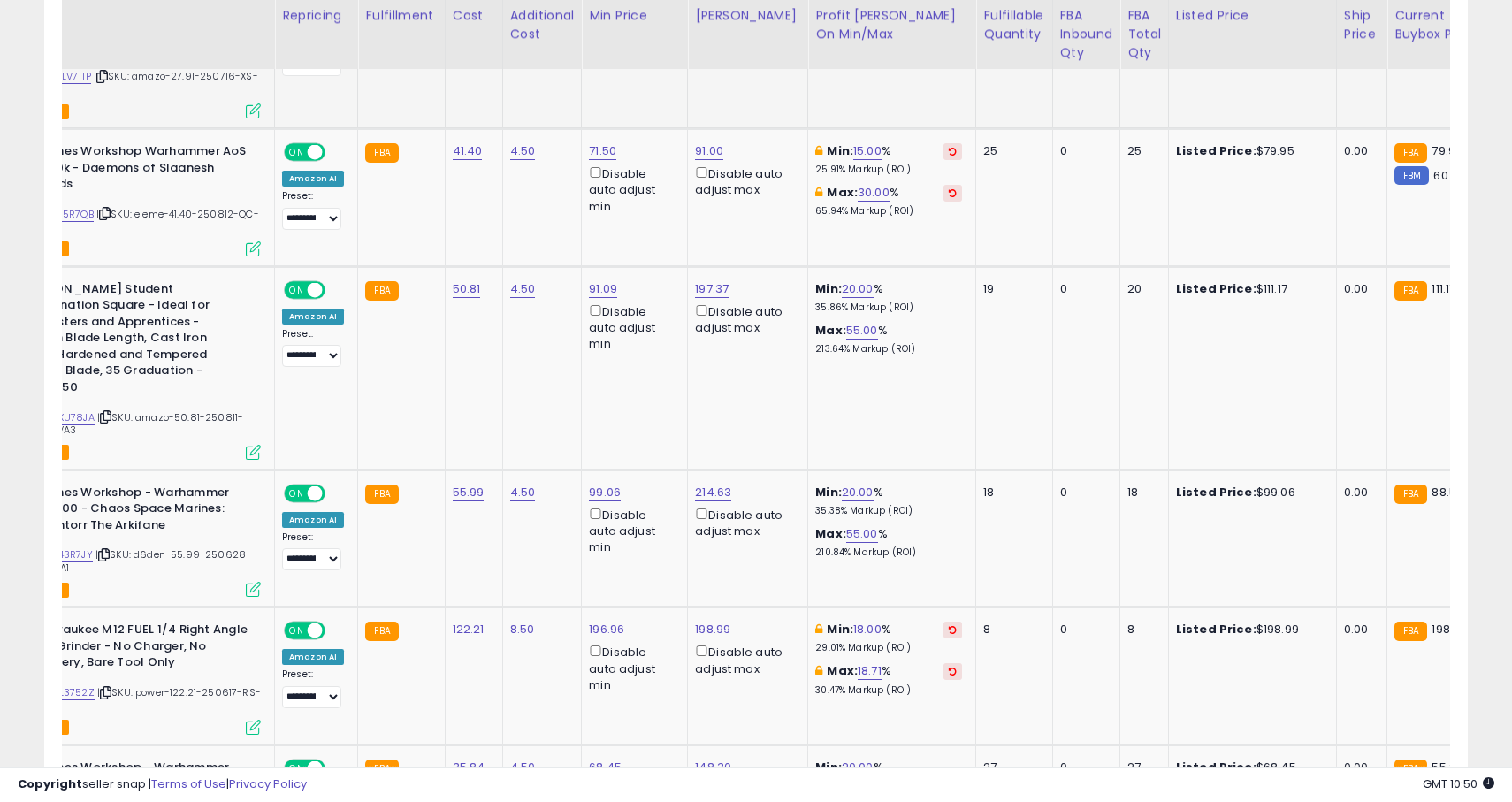
scroll to position [0, 119]
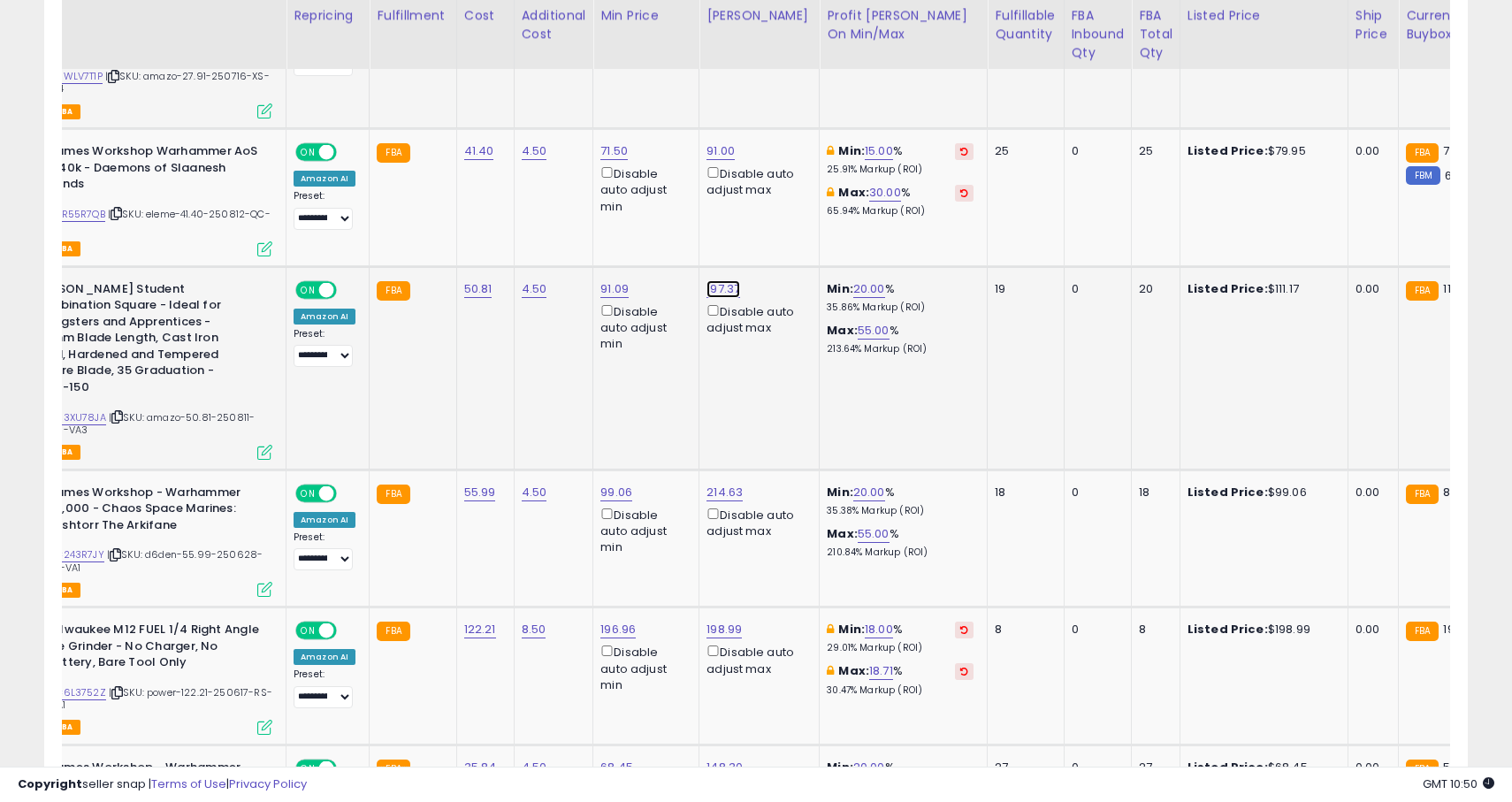
click at [727, 291] on link "197.37" at bounding box center [724, 289] width 34 height 18
type input "*****"
click button "submit" at bounding box center [777, 228] width 30 height 27
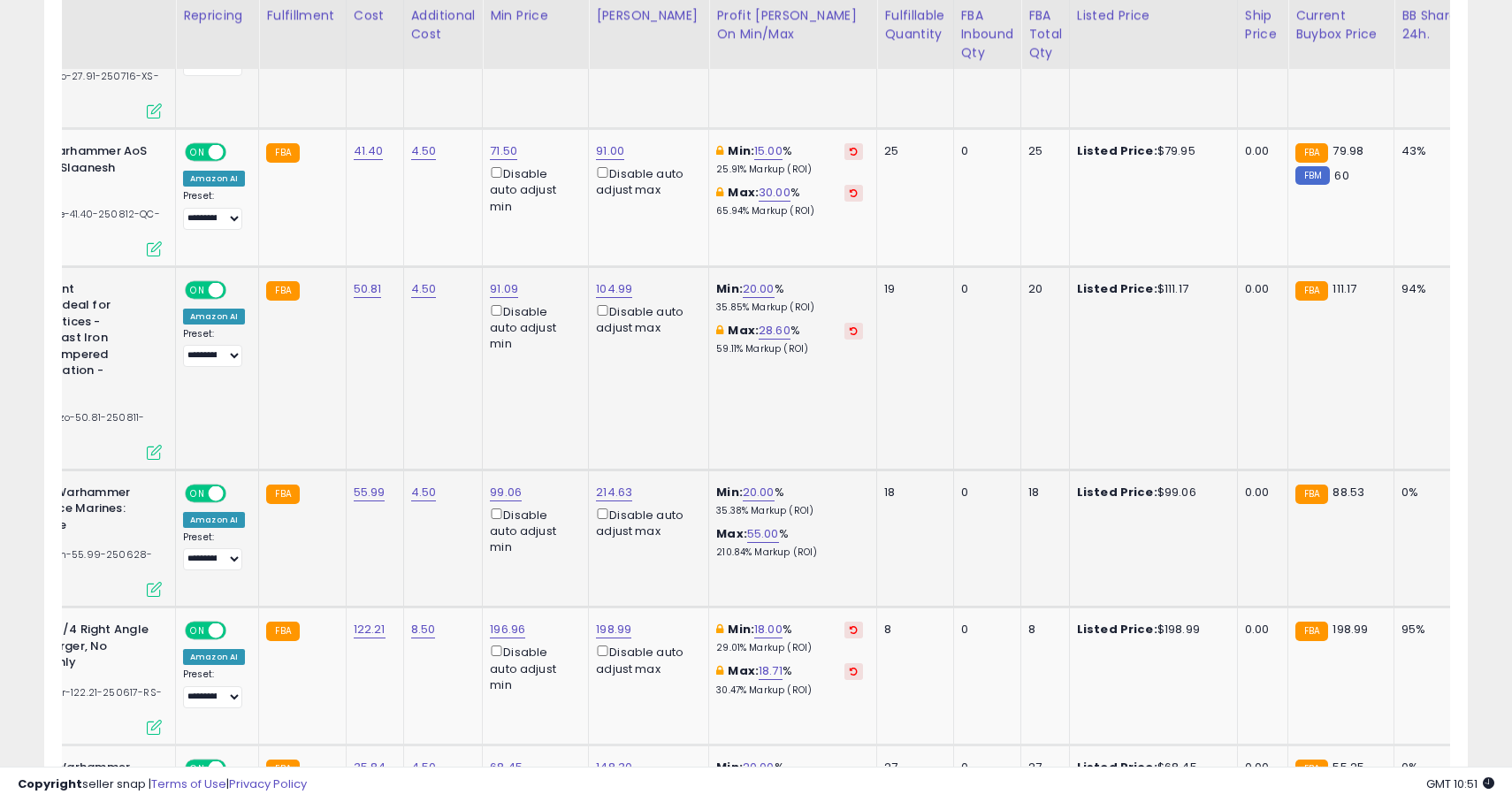
click at [745, 469] on td "Min: 20.00 % 35.38% Markup (ROI) Max: 55.00 % 210.84% Markup (ROI)" at bounding box center [793, 538] width 168 height 138
click at [745, 484] on link "20.00" at bounding box center [759, 493] width 32 height 18
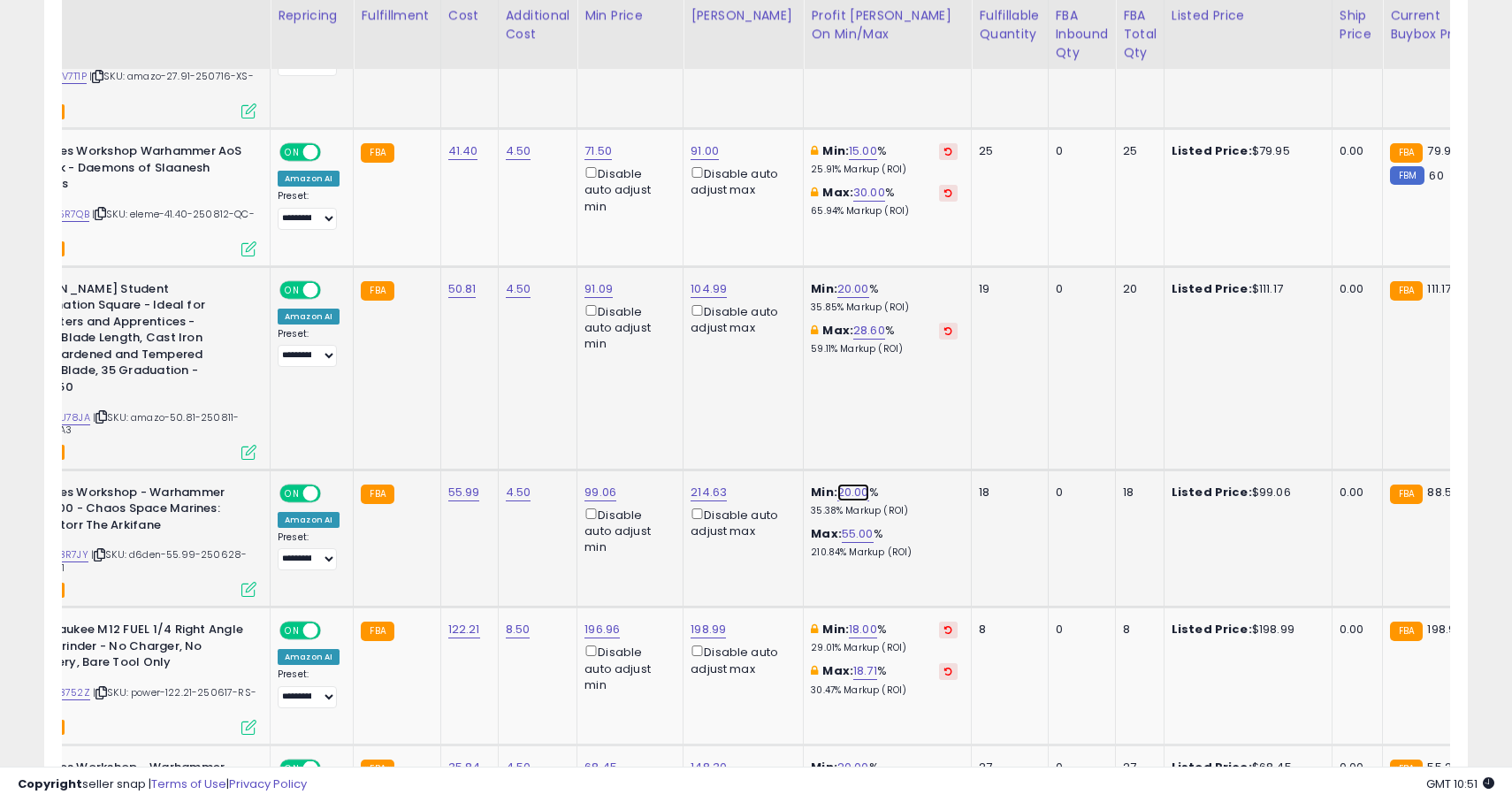
click at [839, 484] on link "20.00" at bounding box center [854, 493] width 32 height 18
type input "**"
click button "submit" at bounding box center [894, 413] width 30 height 27
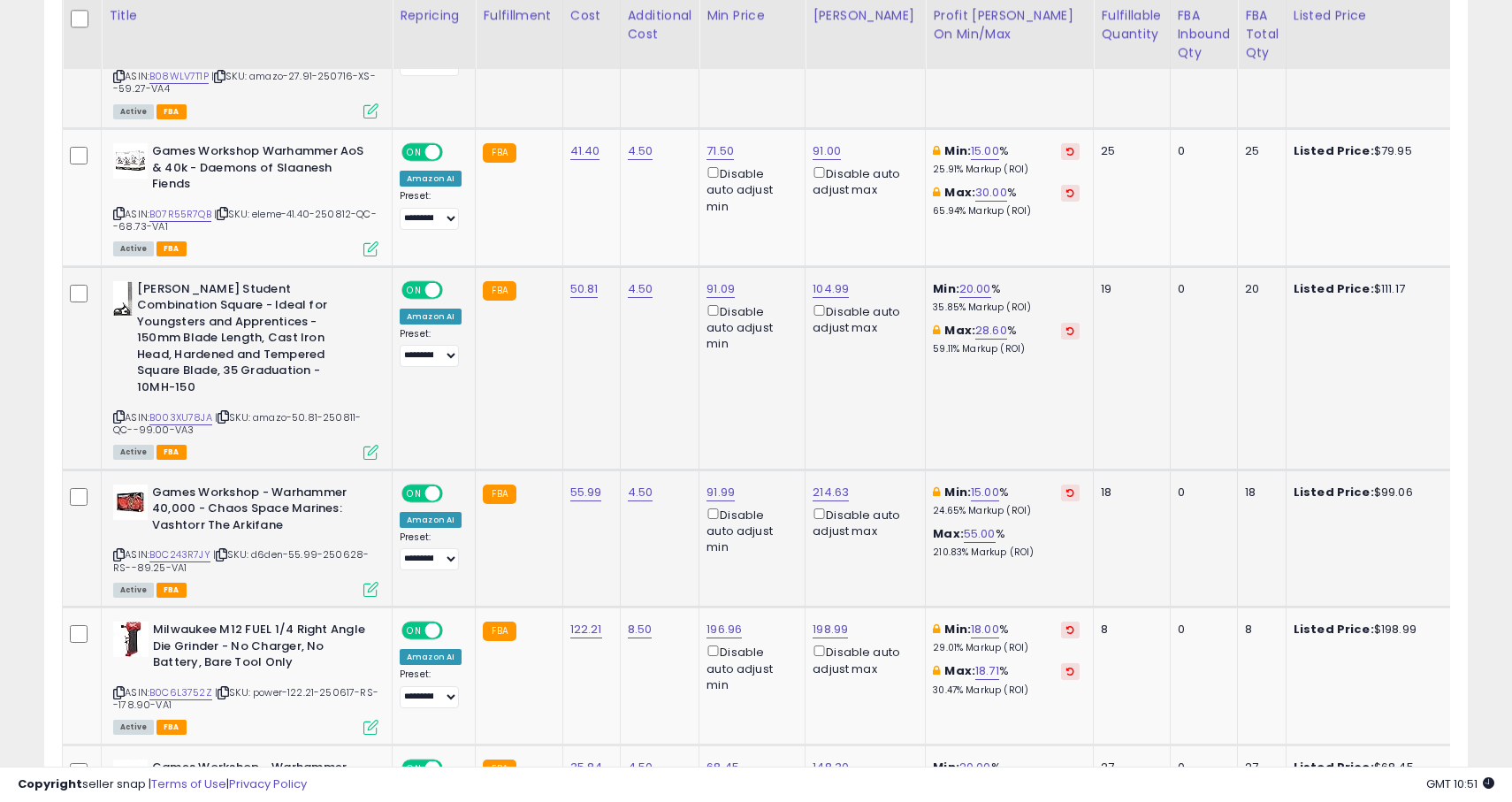
click at [982, 526] on div "Max: 55.00 % 210.83% Markup (ROI)" at bounding box center [1006, 542] width 147 height 33
click at [966, 525] on link "55.00" at bounding box center [980, 534] width 32 height 18
type input "**"
click button "submit" at bounding box center [1021, 455] width 30 height 27
click at [724, 484] on link "91.99" at bounding box center [721, 493] width 28 height 18
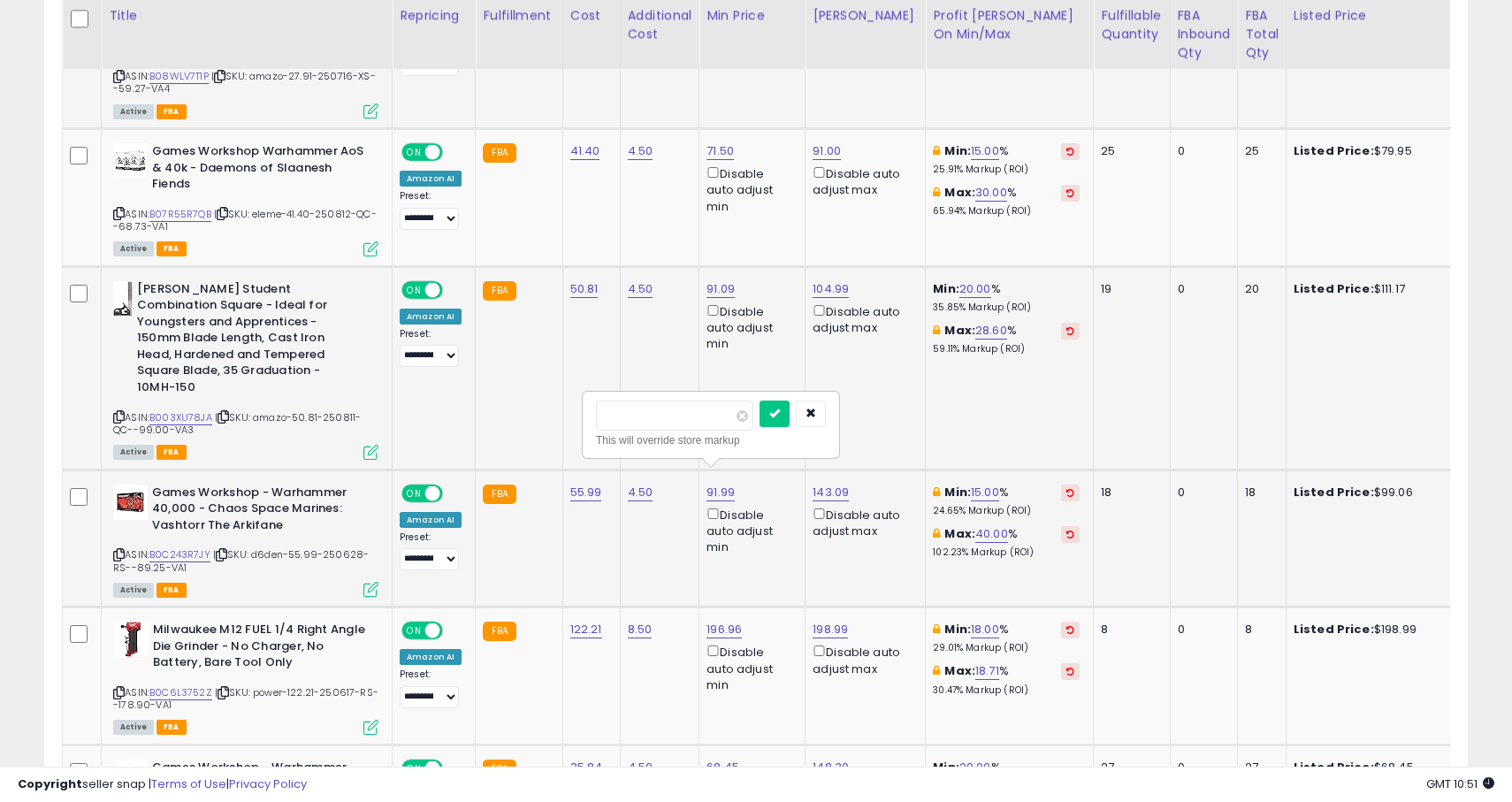
type input "*****"
click button "submit" at bounding box center [775, 413] width 30 height 27
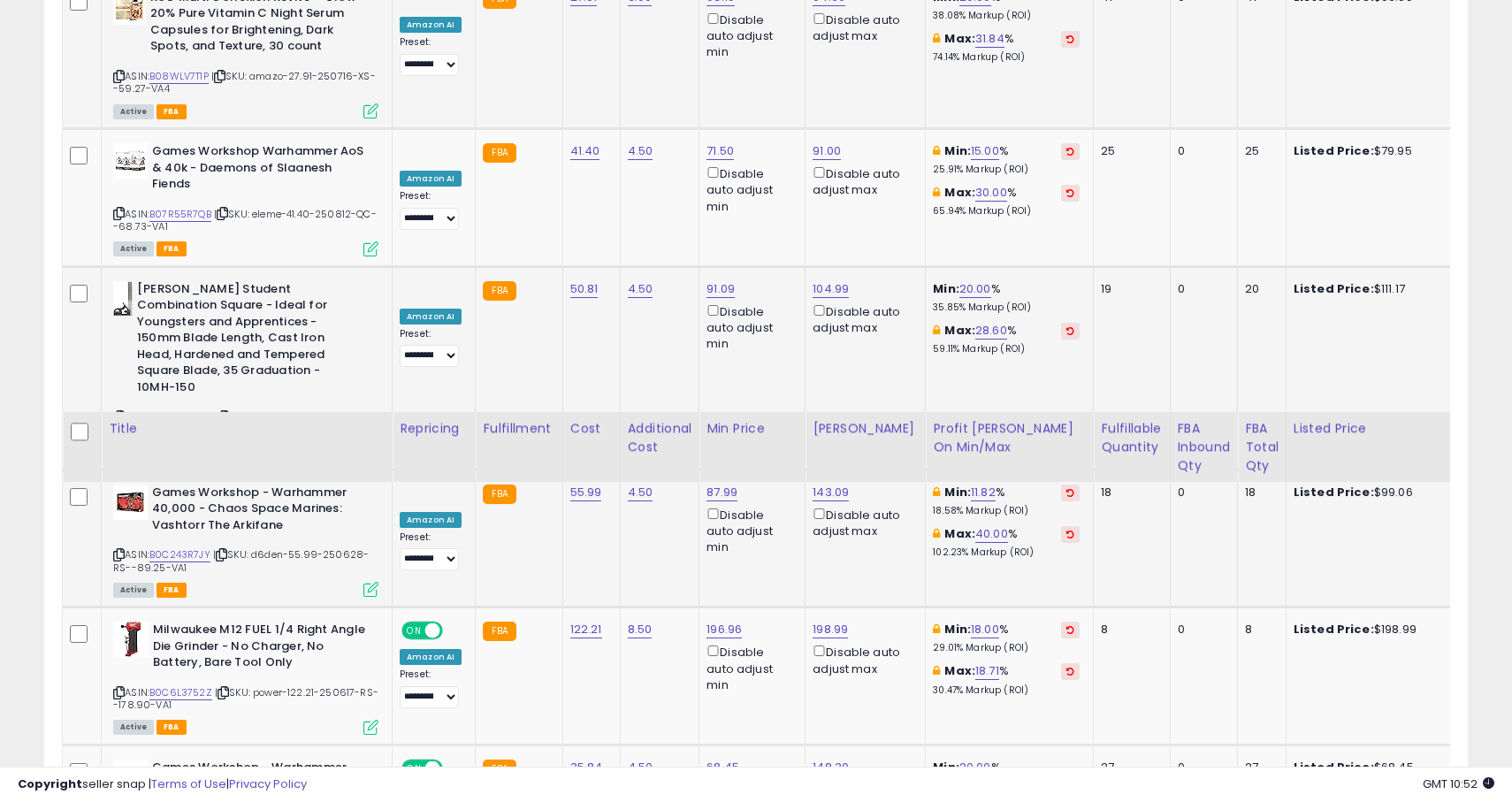
scroll to position [3220, 0]
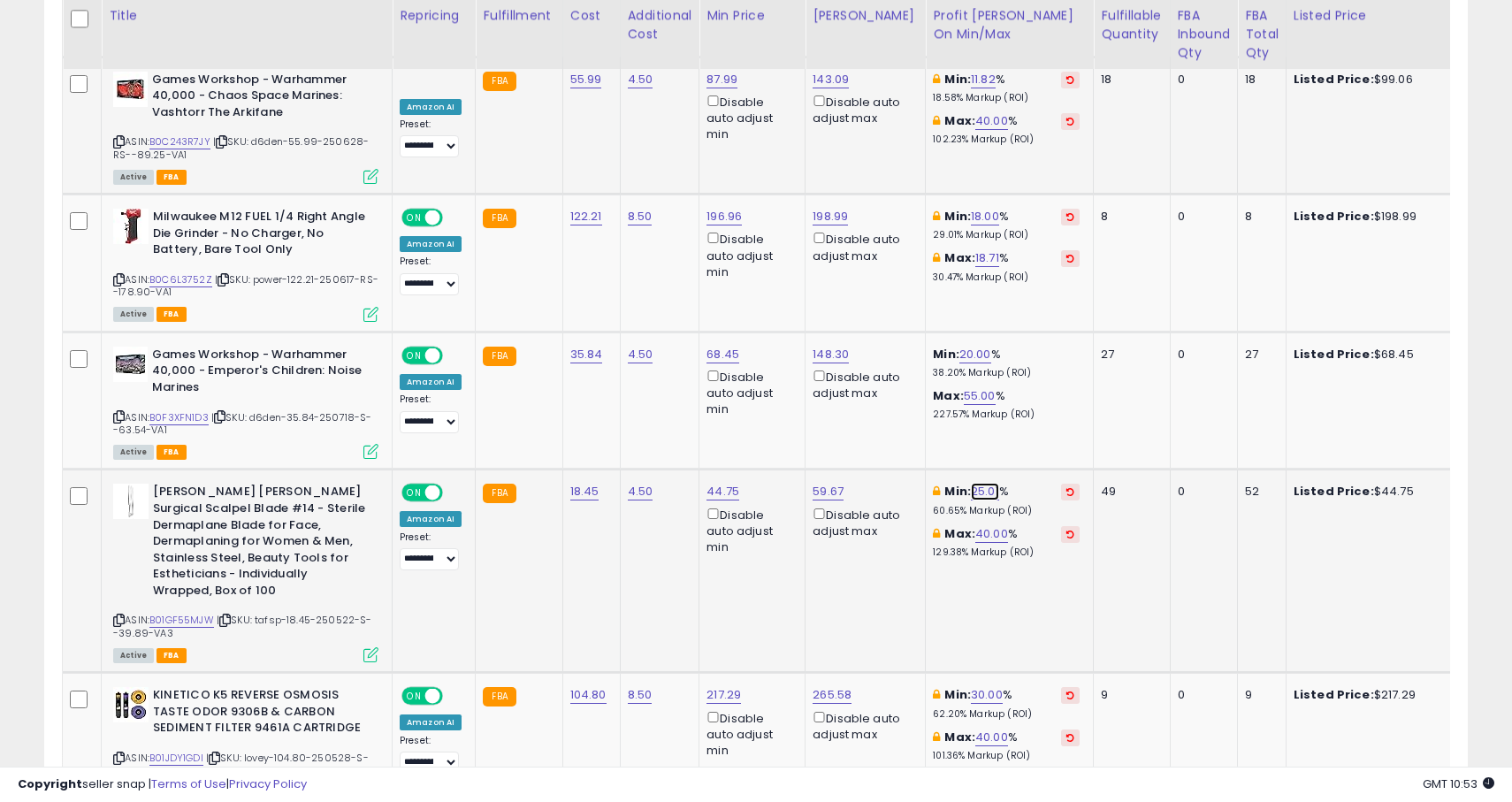
click at [977, 483] on link "25.01" at bounding box center [985, 492] width 28 height 18
click at [932, 413] on input "*****" at bounding box center [927, 415] width 157 height 30
type input "**"
click button "submit" at bounding box center [1027, 413] width 30 height 27
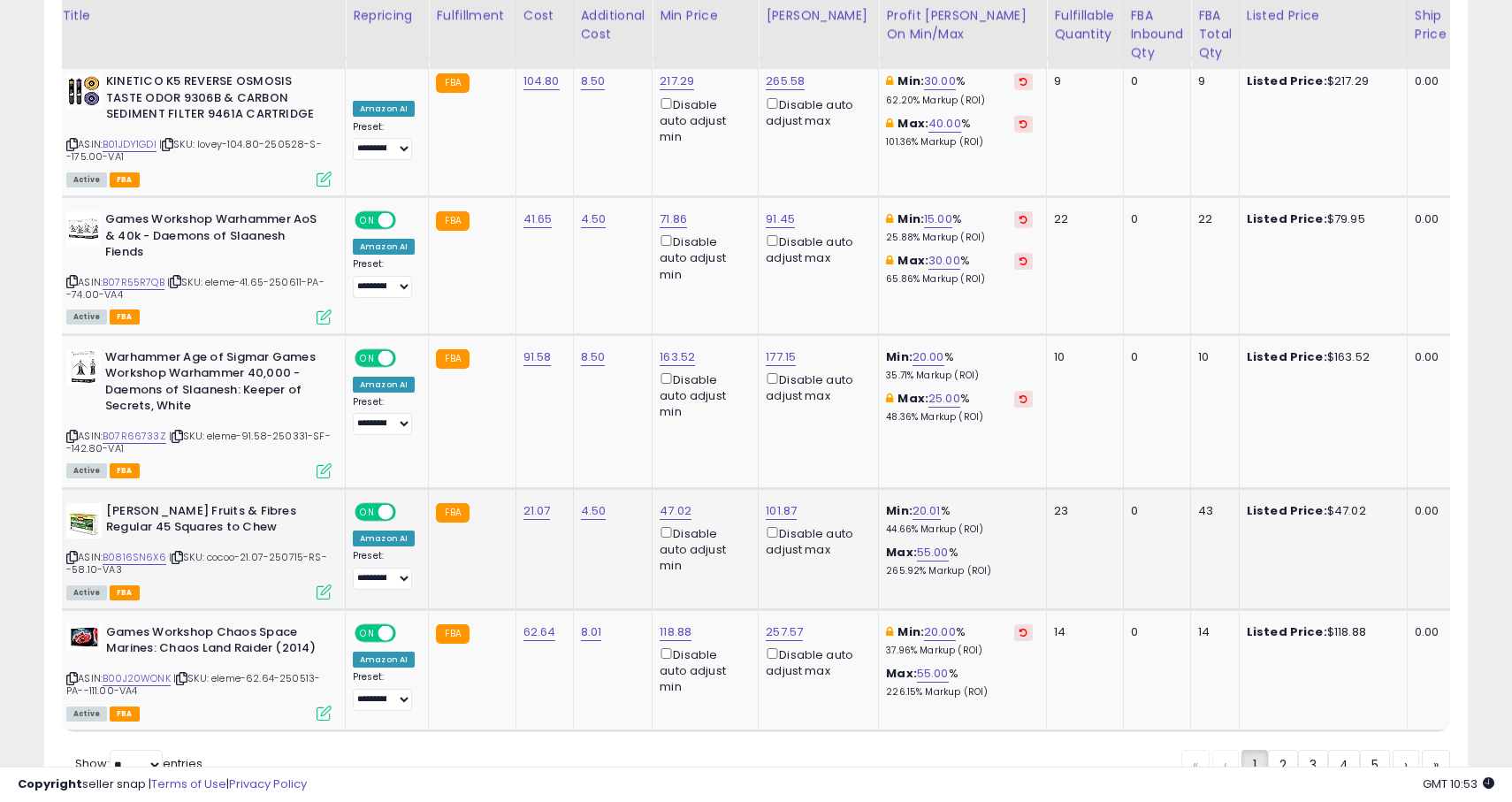
scroll to position [0, 0]
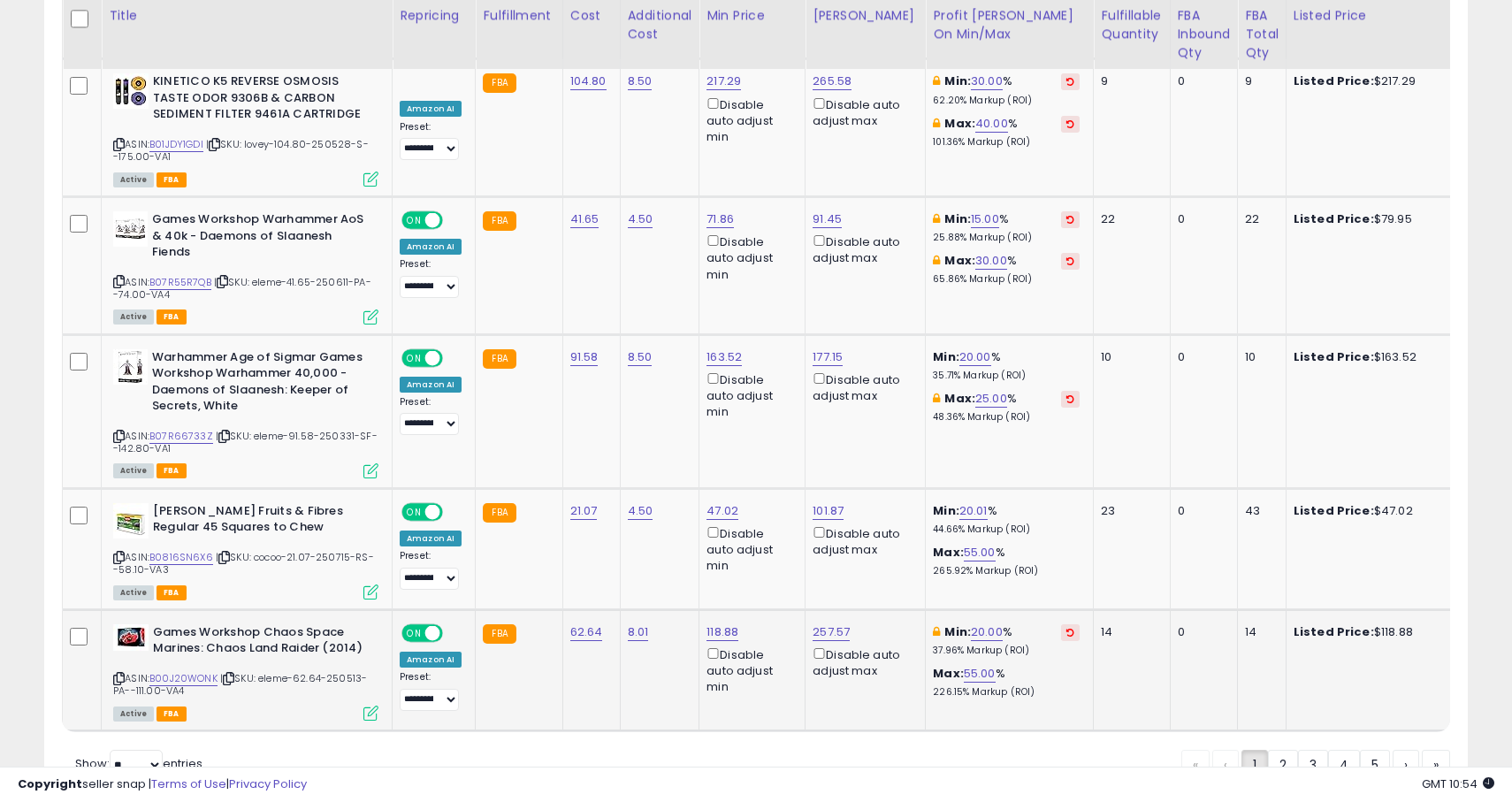
click at [996, 624] on div "Min: 20.00 % 37.96% Markup (ROI)" at bounding box center [1006, 640] width 147 height 33
click at [968, 624] on div "Min: 20.00 % 37.96% Markup (ROI)" at bounding box center [1006, 640] width 147 height 33
click at [971, 623] on link "20.00" at bounding box center [987, 632] width 32 height 18
type input "*"
click button "submit" at bounding box center [1029, 538] width 30 height 27
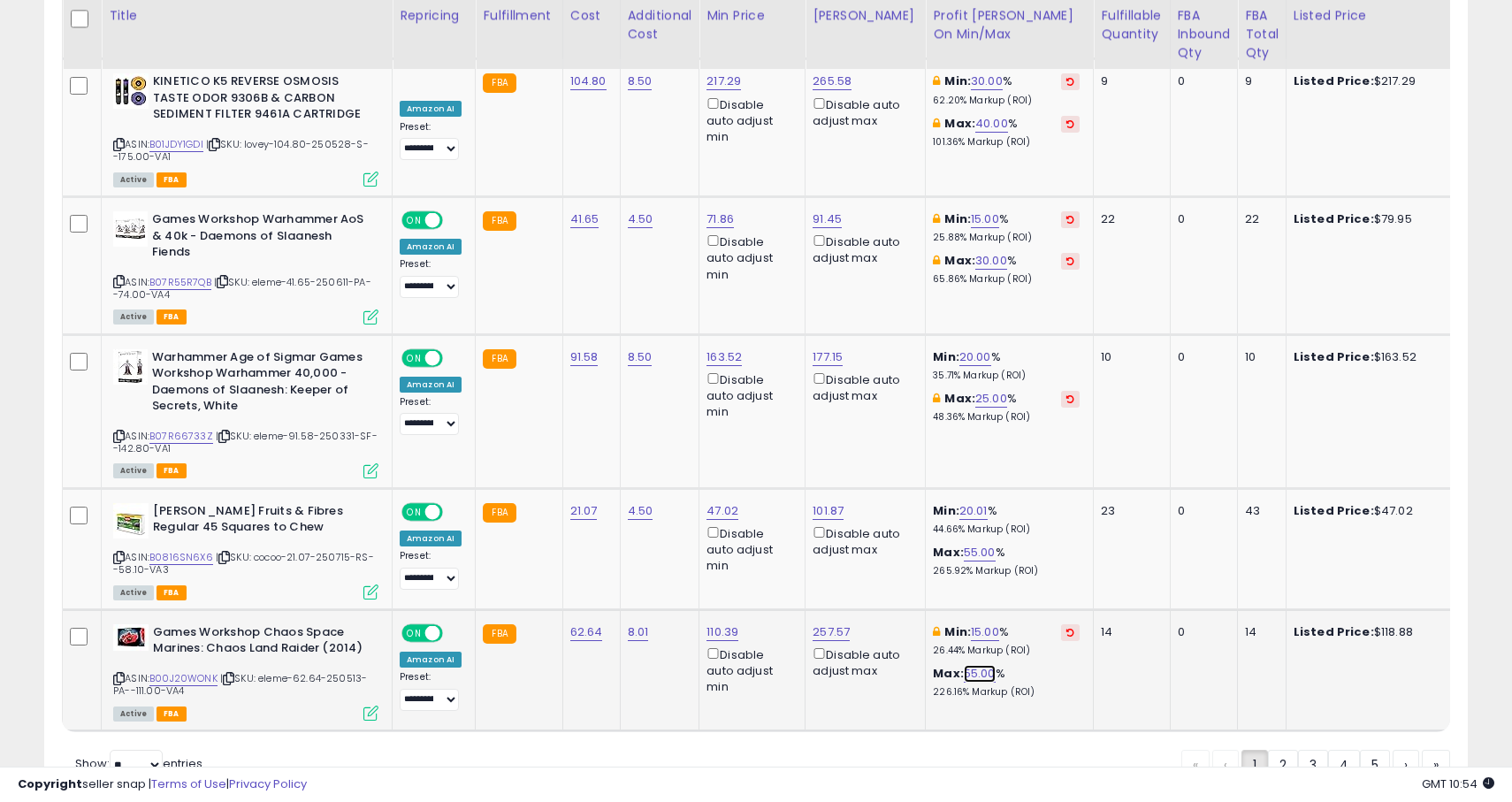
click at [977, 665] on link "55.00" at bounding box center [980, 674] width 32 height 18
type input "**"
click button "submit" at bounding box center [1131, 606] width 30 height 27
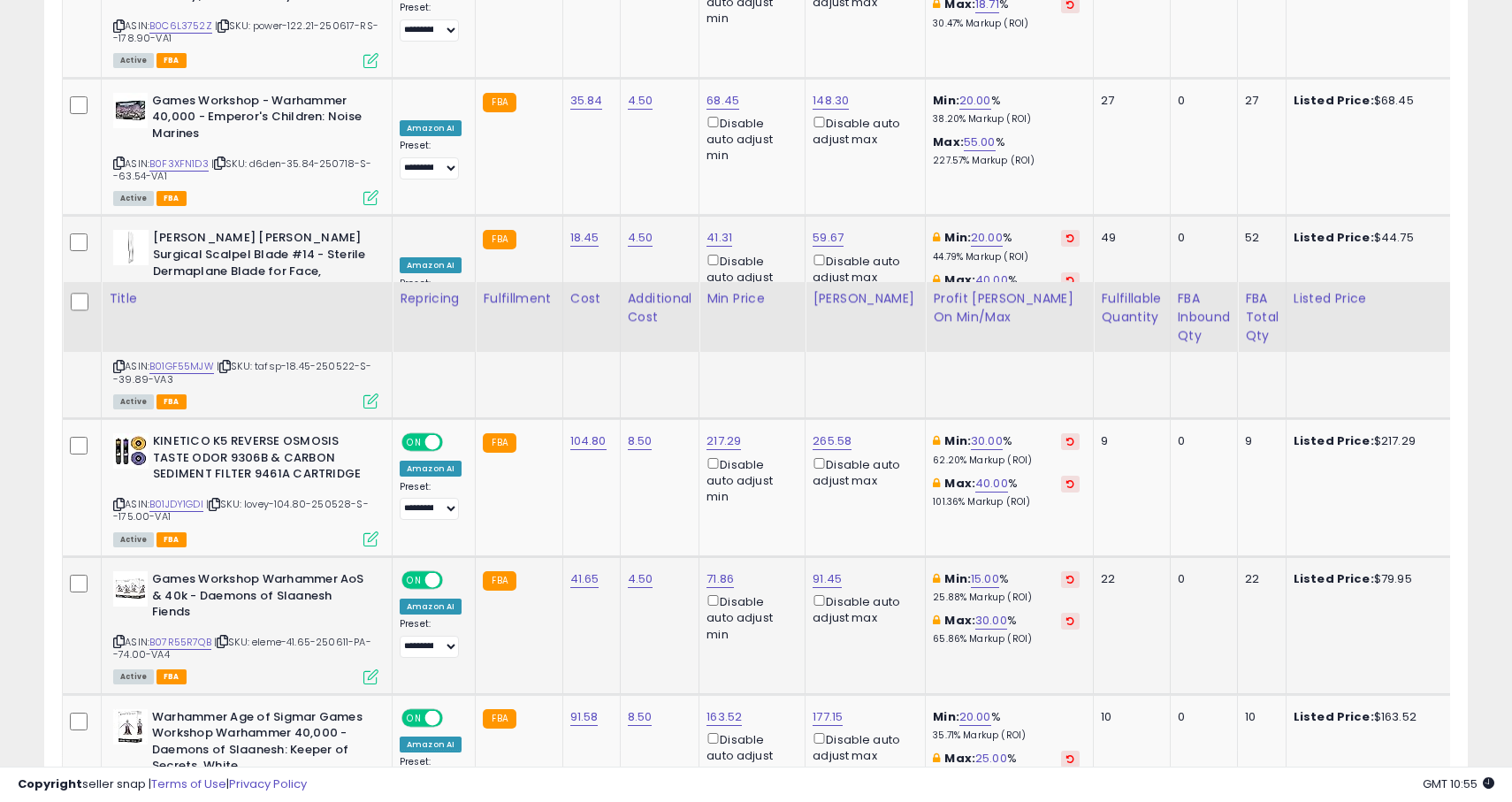
scroll to position [2946, 0]
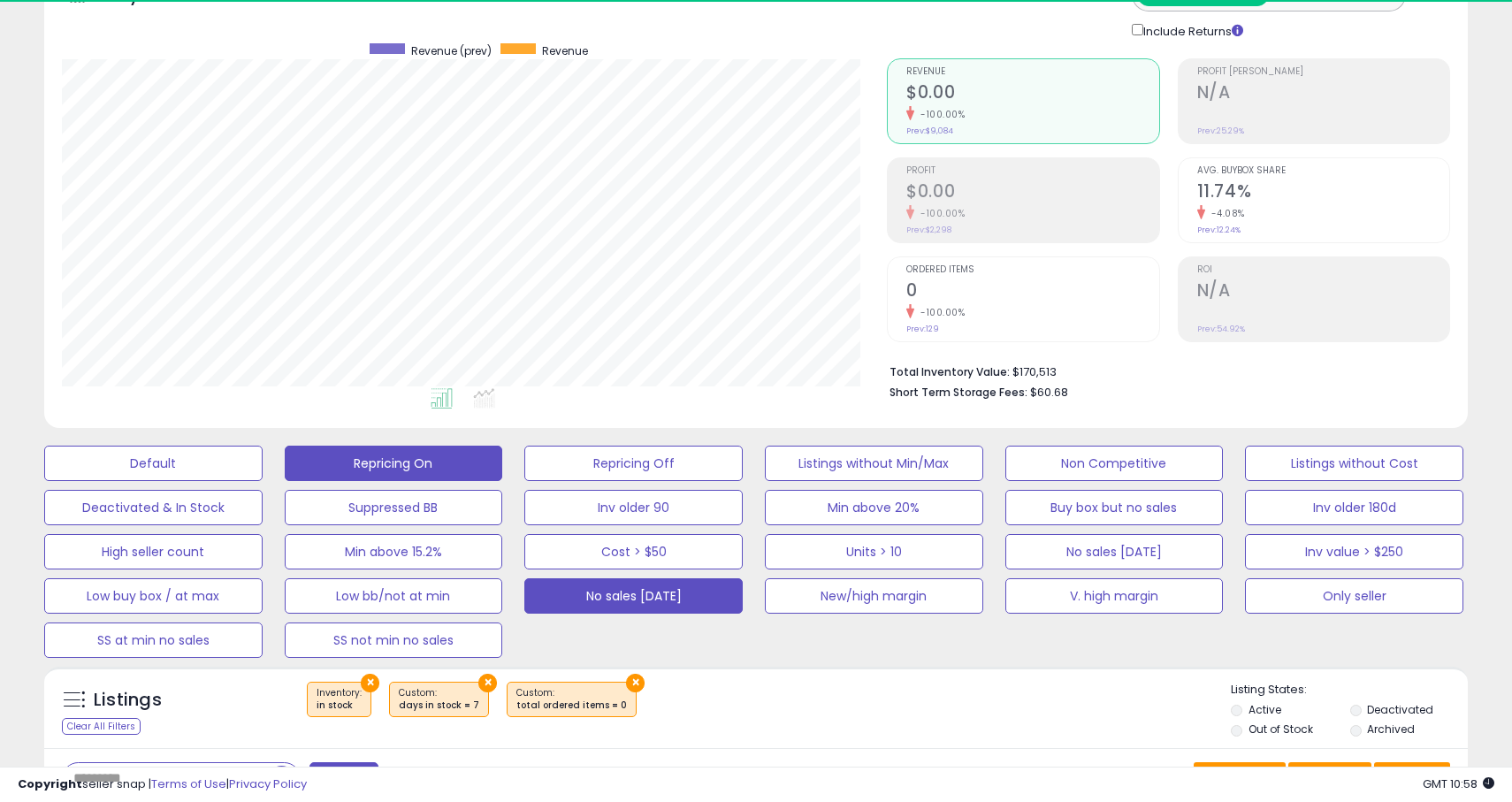
scroll to position [363, 825]
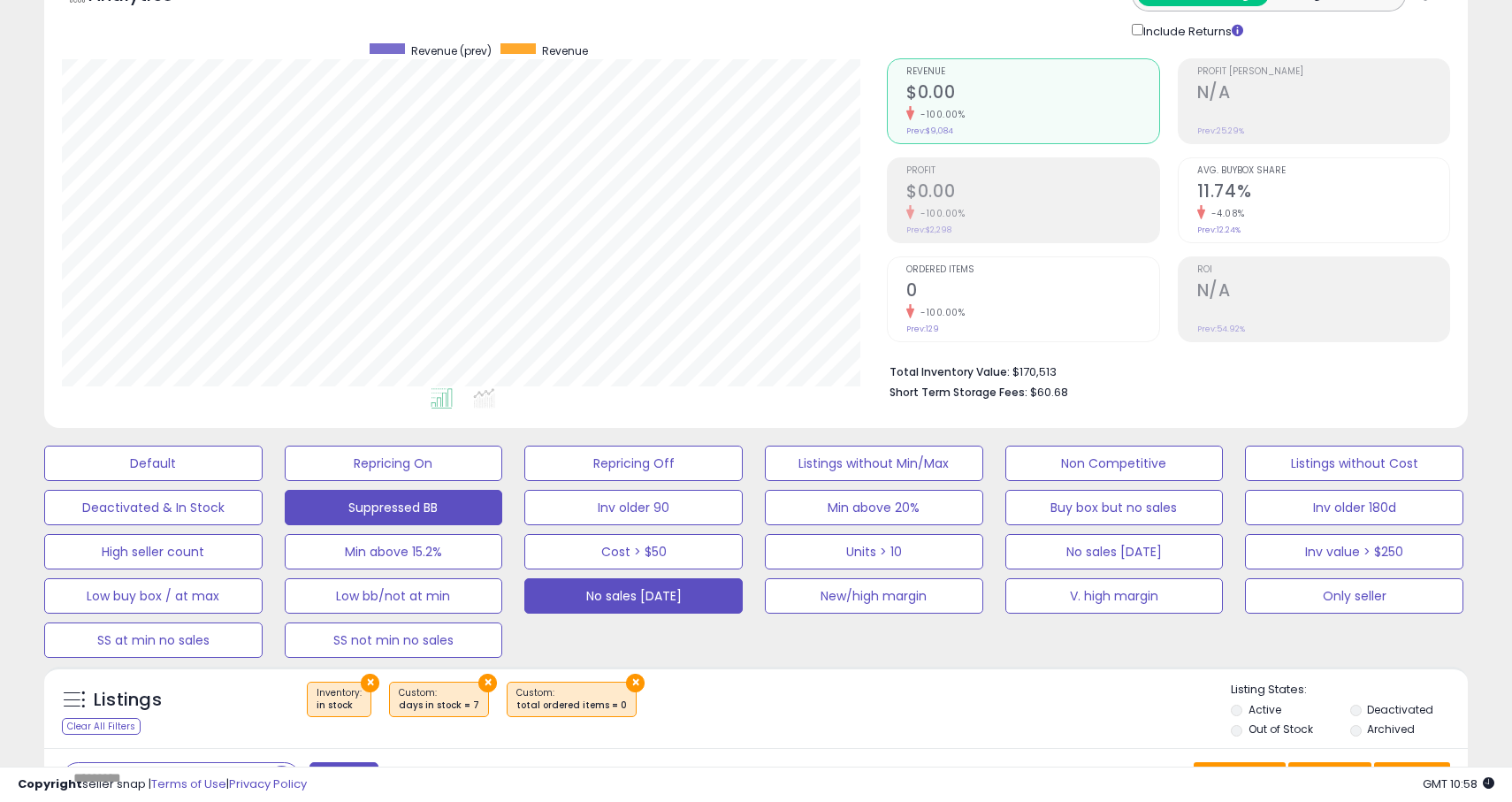
click at [370, 518] on button "Suppressed BB" at bounding box center [394, 508] width 219 height 36
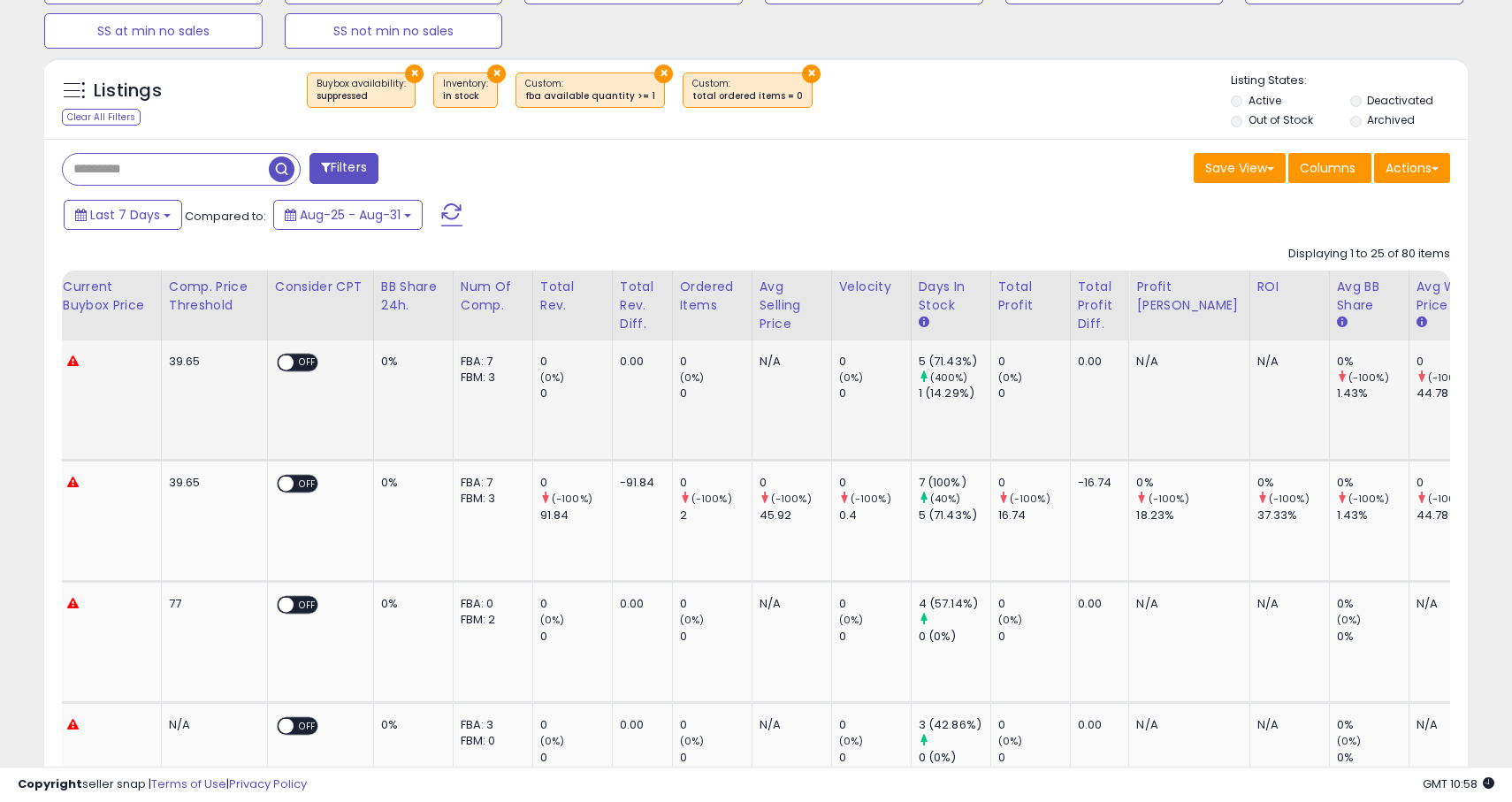
scroll to position [0, 1105]
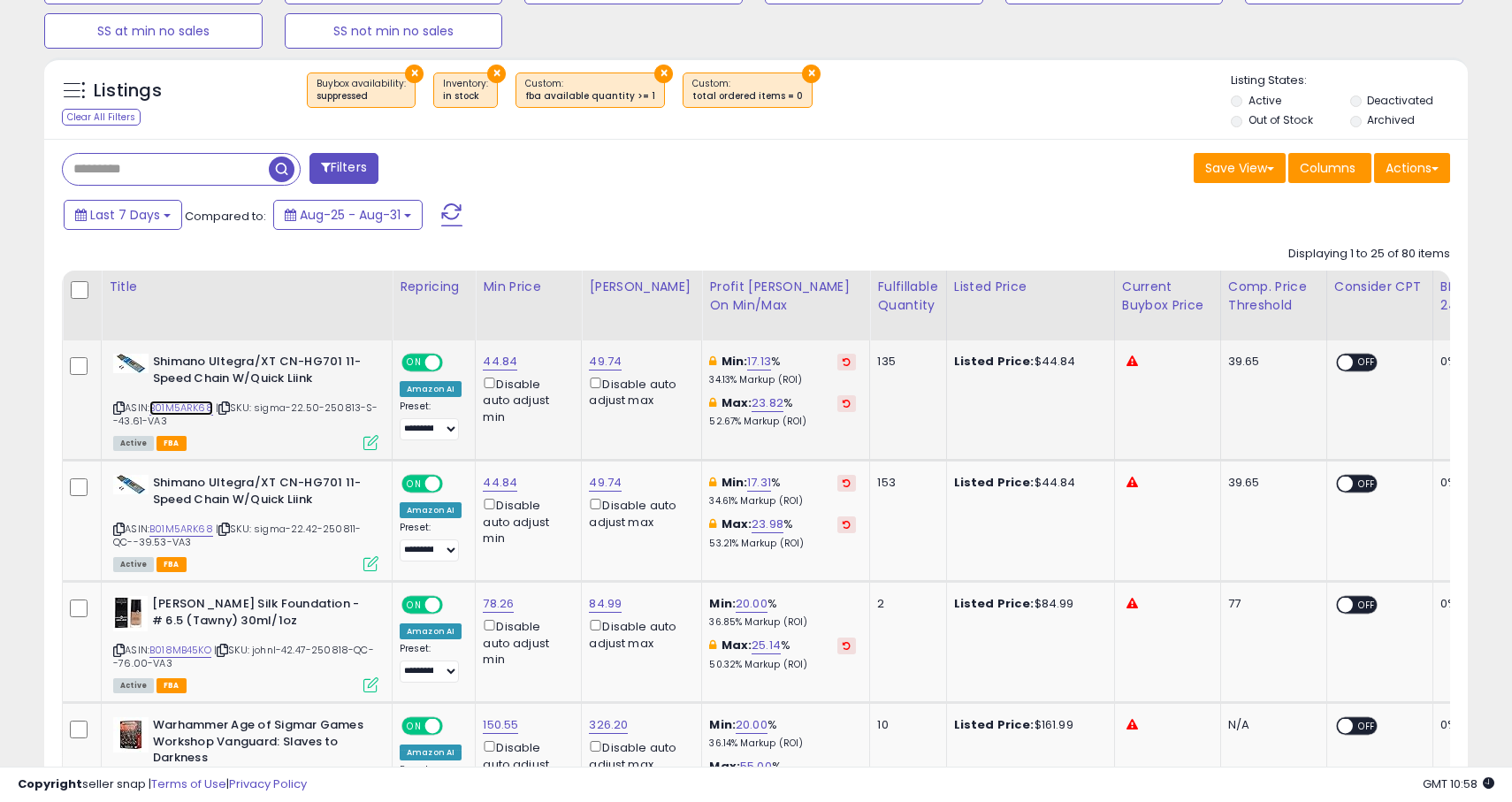
click at [194, 408] on link "B01M5ARK68" at bounding box center [181, 407] width 64 height 15
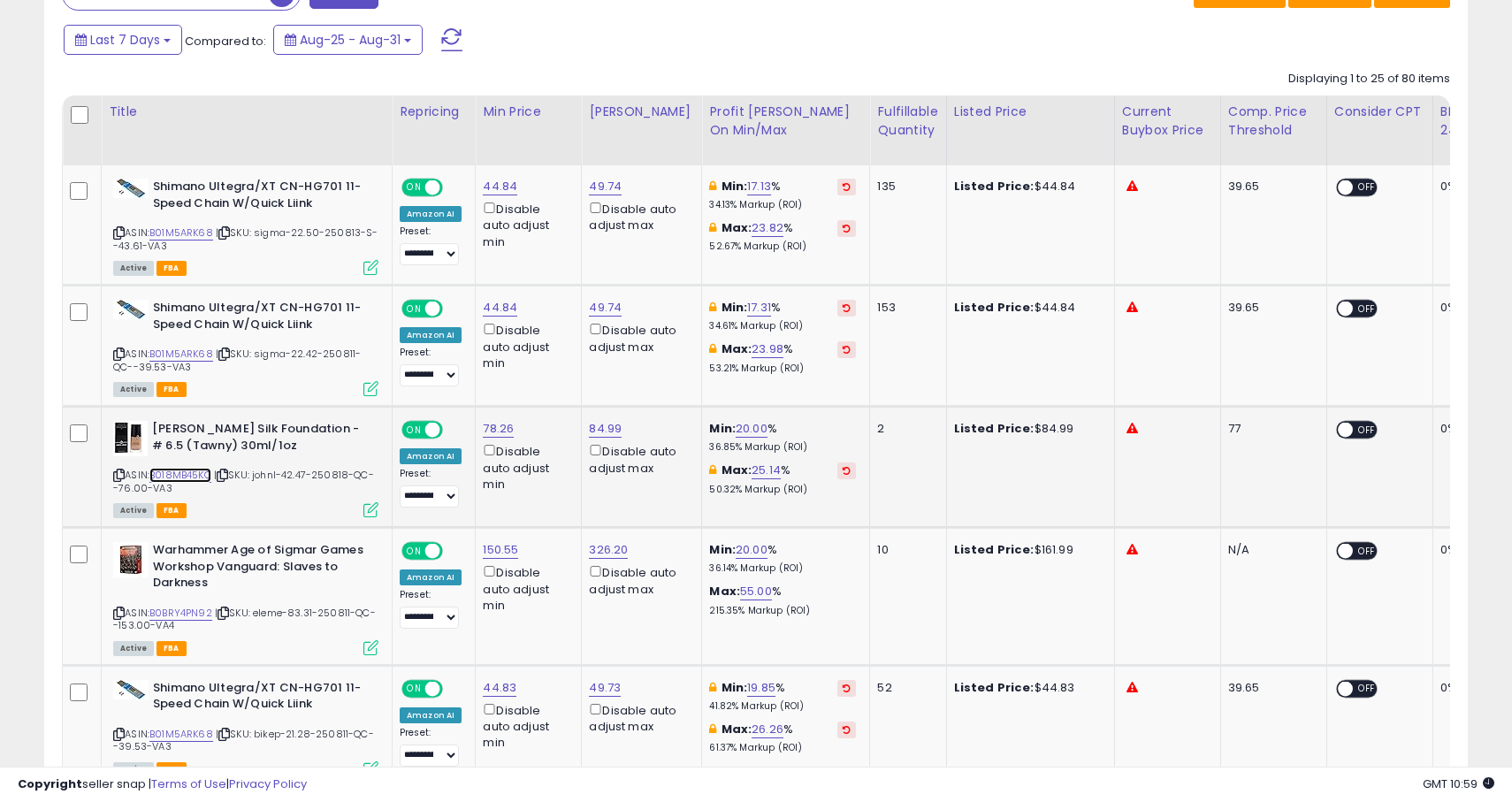
click at [204, 483] on link "B018MB45KO" at bounding box center [181, 475] width 62 height 15
click at [189, 621] on link "B0BRY4PN92" at bounding box center [181, 613] width 63 height 15
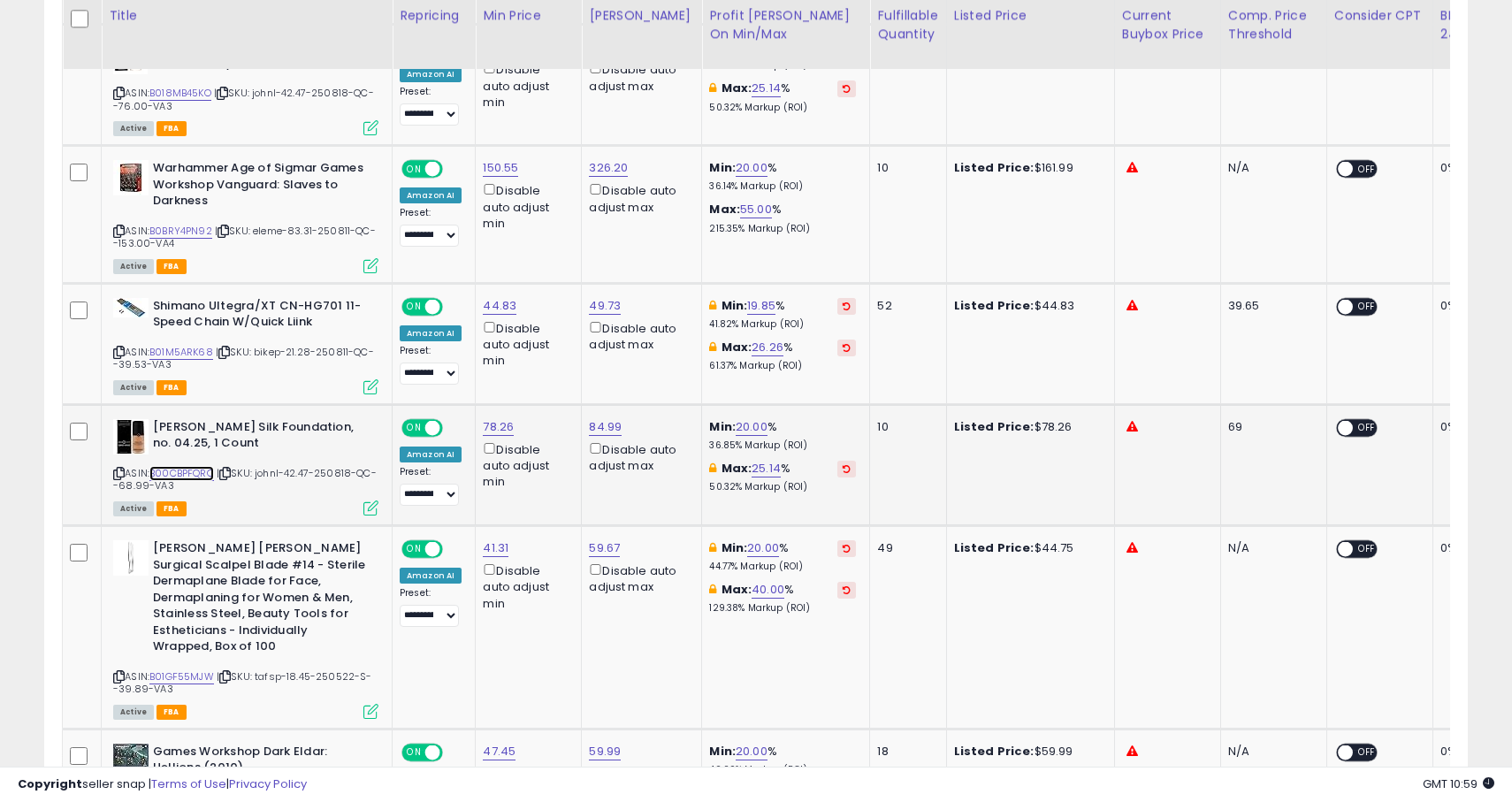
click at [206, 481] on link "B00CBPFQRO" at bounding box center [181, 473] width 65 height 15
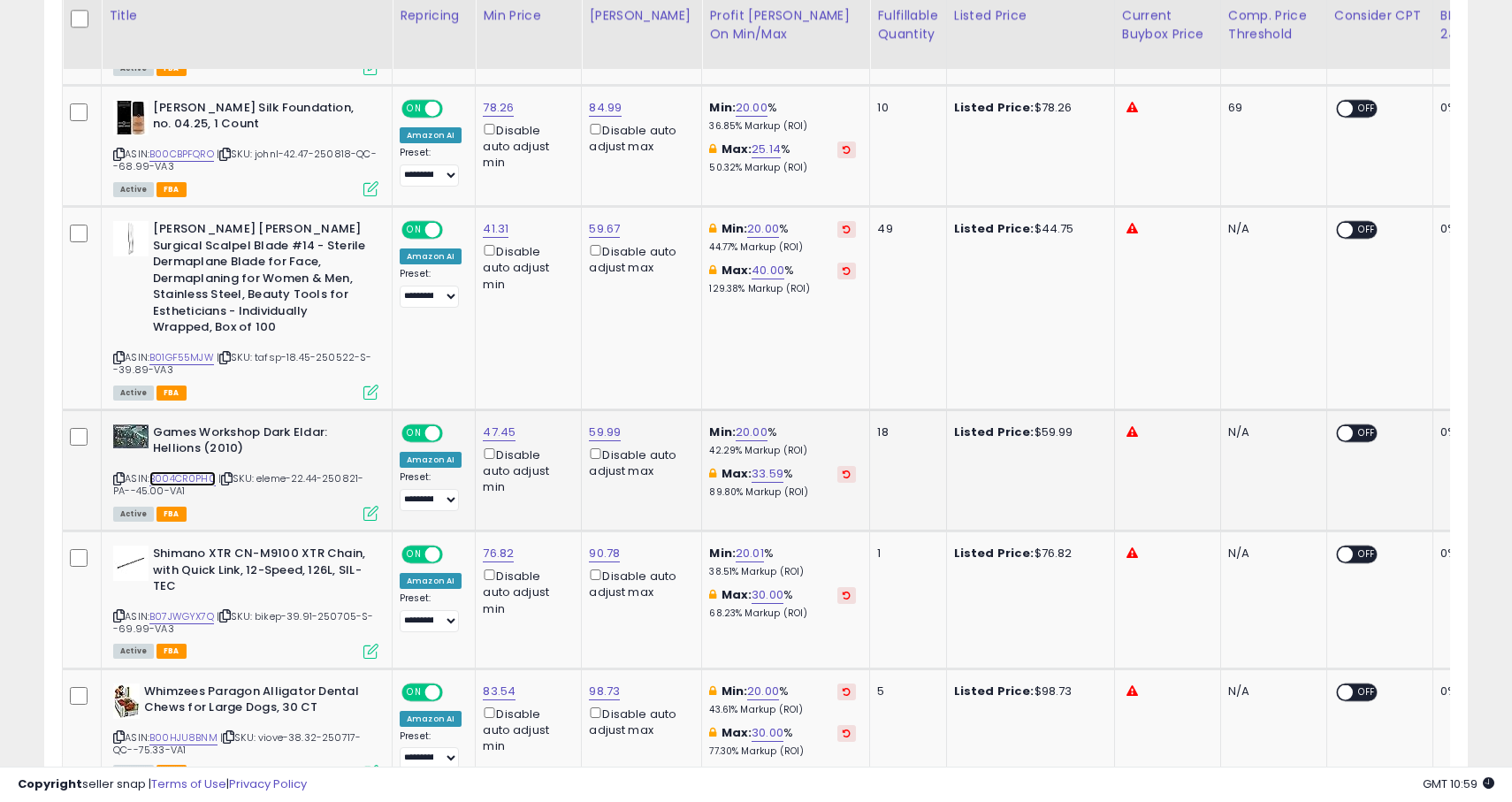
click at [207, 477] on link "B004CR0PH0" at bounding box center [182, 478] width 67 height 15
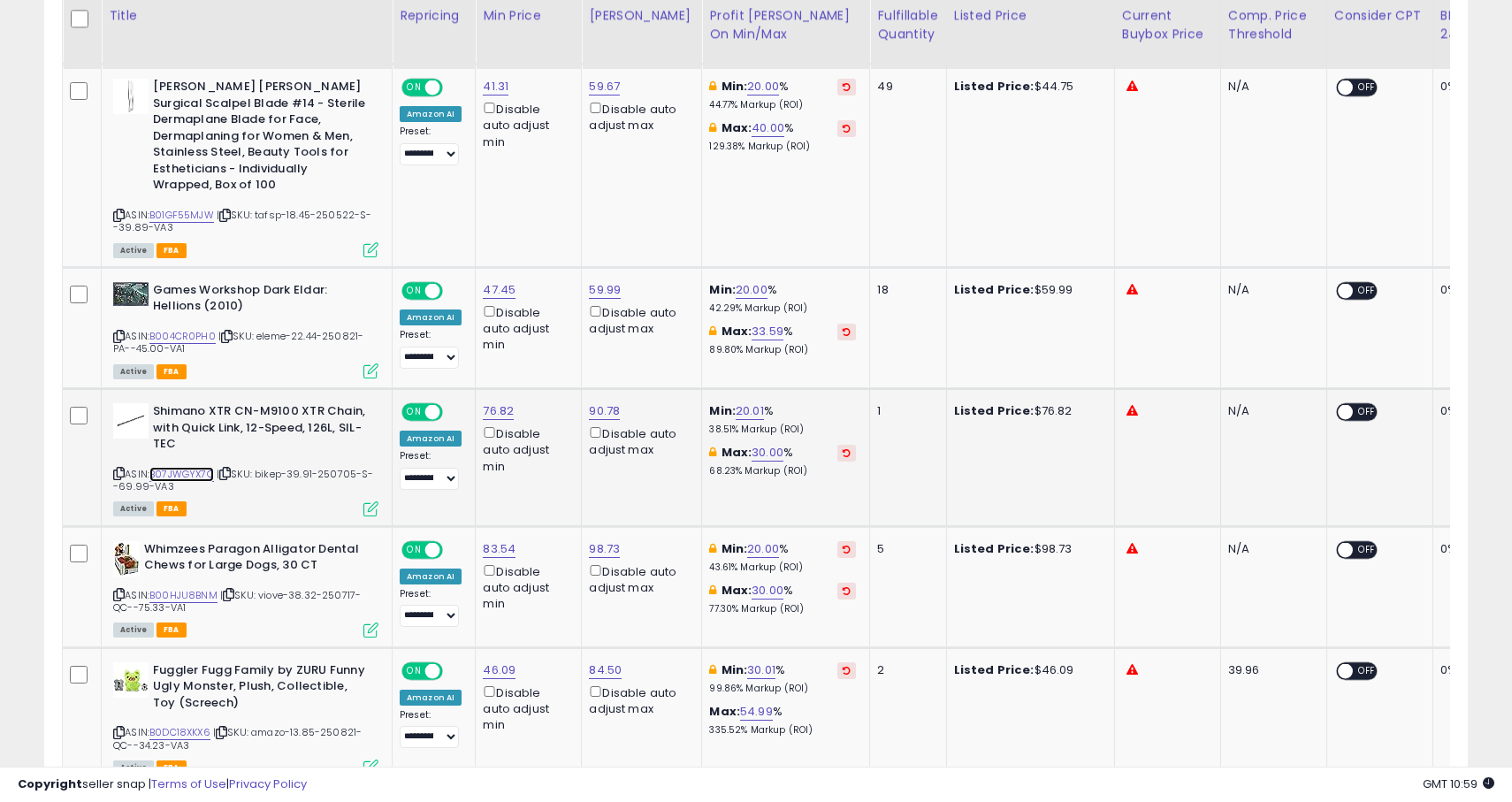
click at [204, 474] on link "B07JWGYX7Q" at bounding box center [181, 474] width 65 height 15
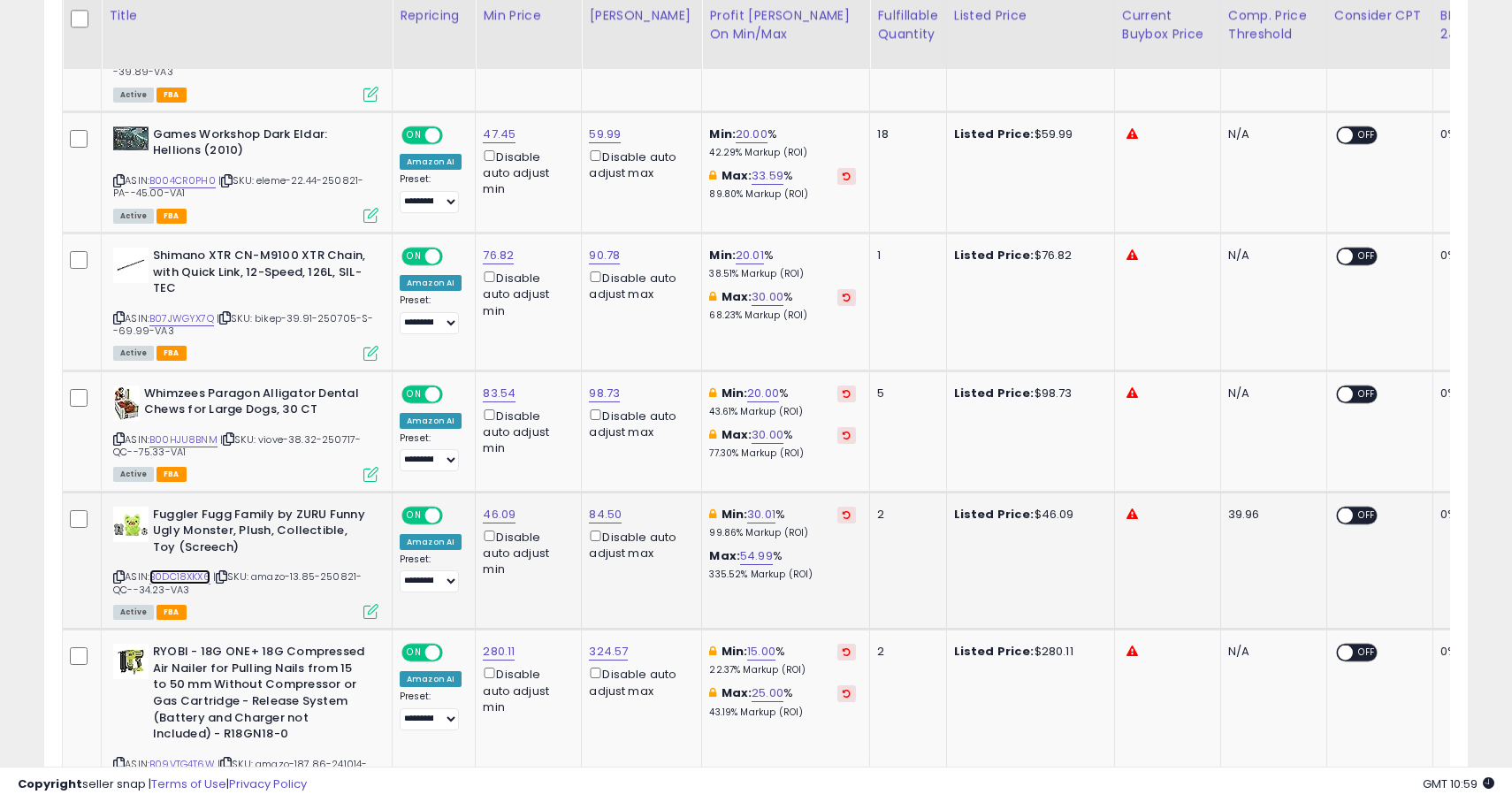
click at [201, 573] on link "B0DC18XKX6" at bounding box center [180, 576] width 61 height 15
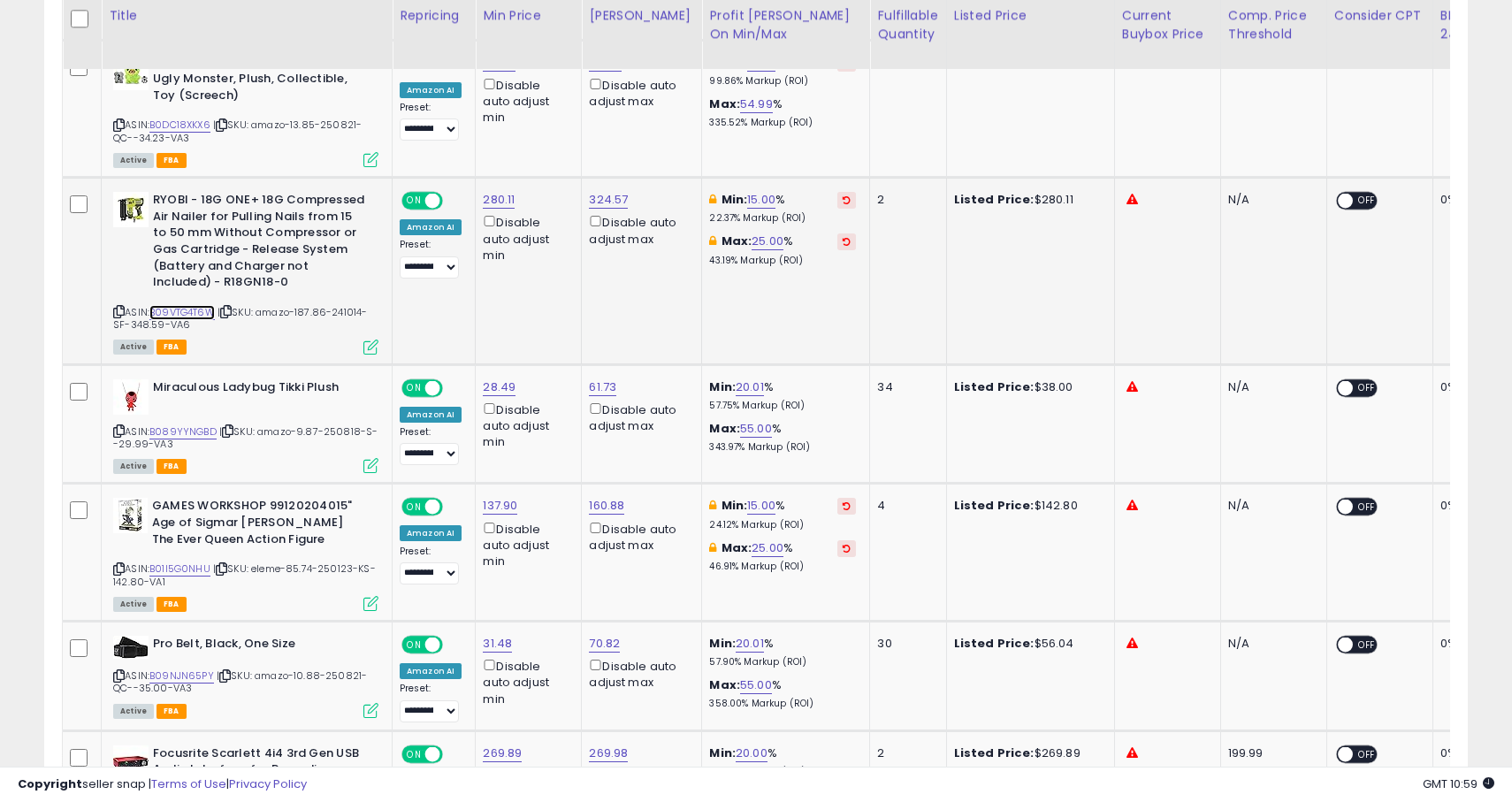
click at [189, 311] on link "B09VTG4T6W" at bounding box center [182, 312] width 66 height 15
click at [197, 430] on link "B089YYNGBD" at bounding box center [183, 431] width 68 height 15
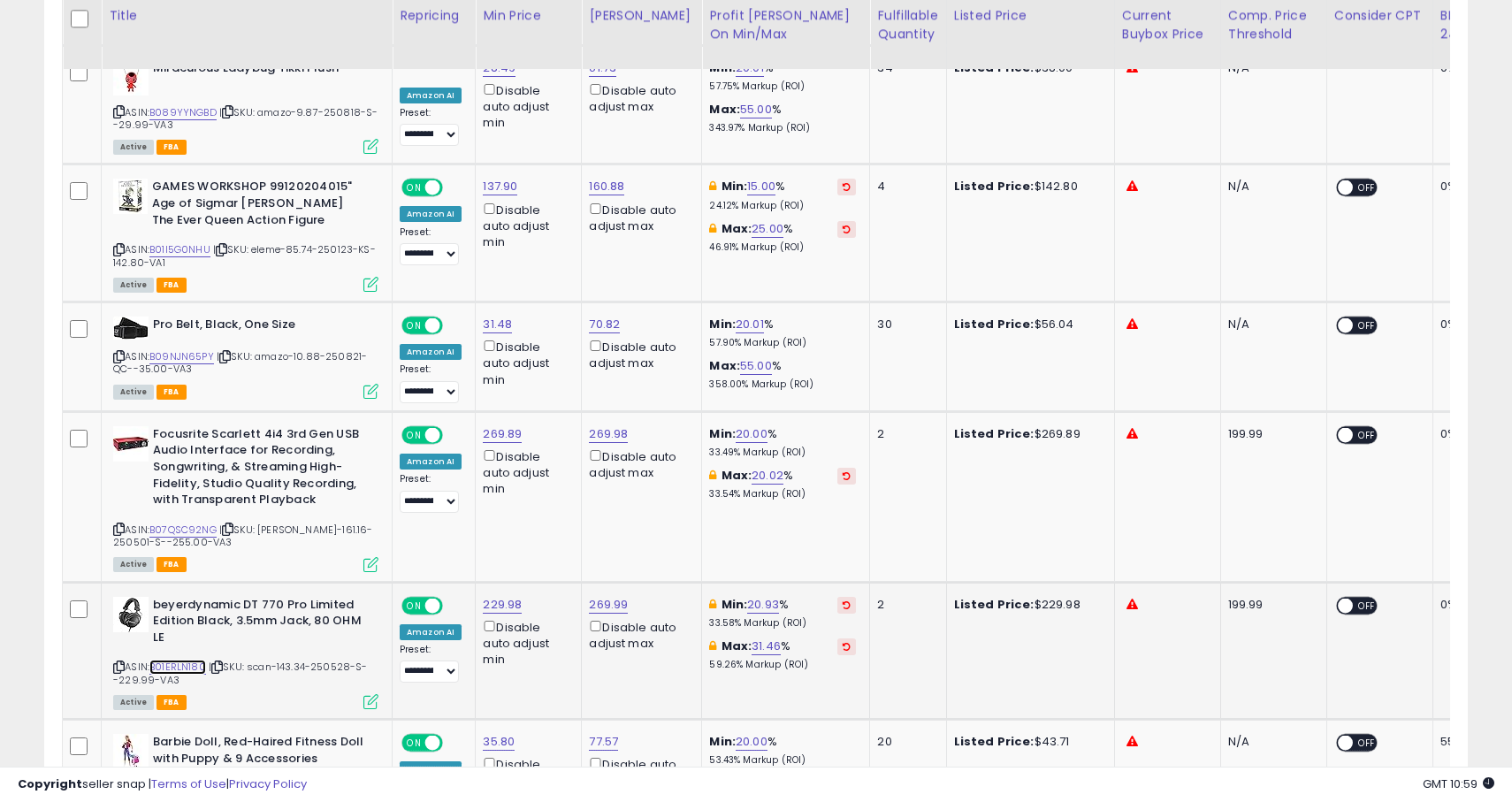
click at [195, 662] on link "B01ERLN180" at bounding box center [178, 667] width 57 height 15
click at [197, 532] on link "B07QSC92NG" at bounding box center [183, 530] width 68 height 15
click at [210, 357] on link "B09NJN65PY" at bounding box center [181, 357] width 65 height 15
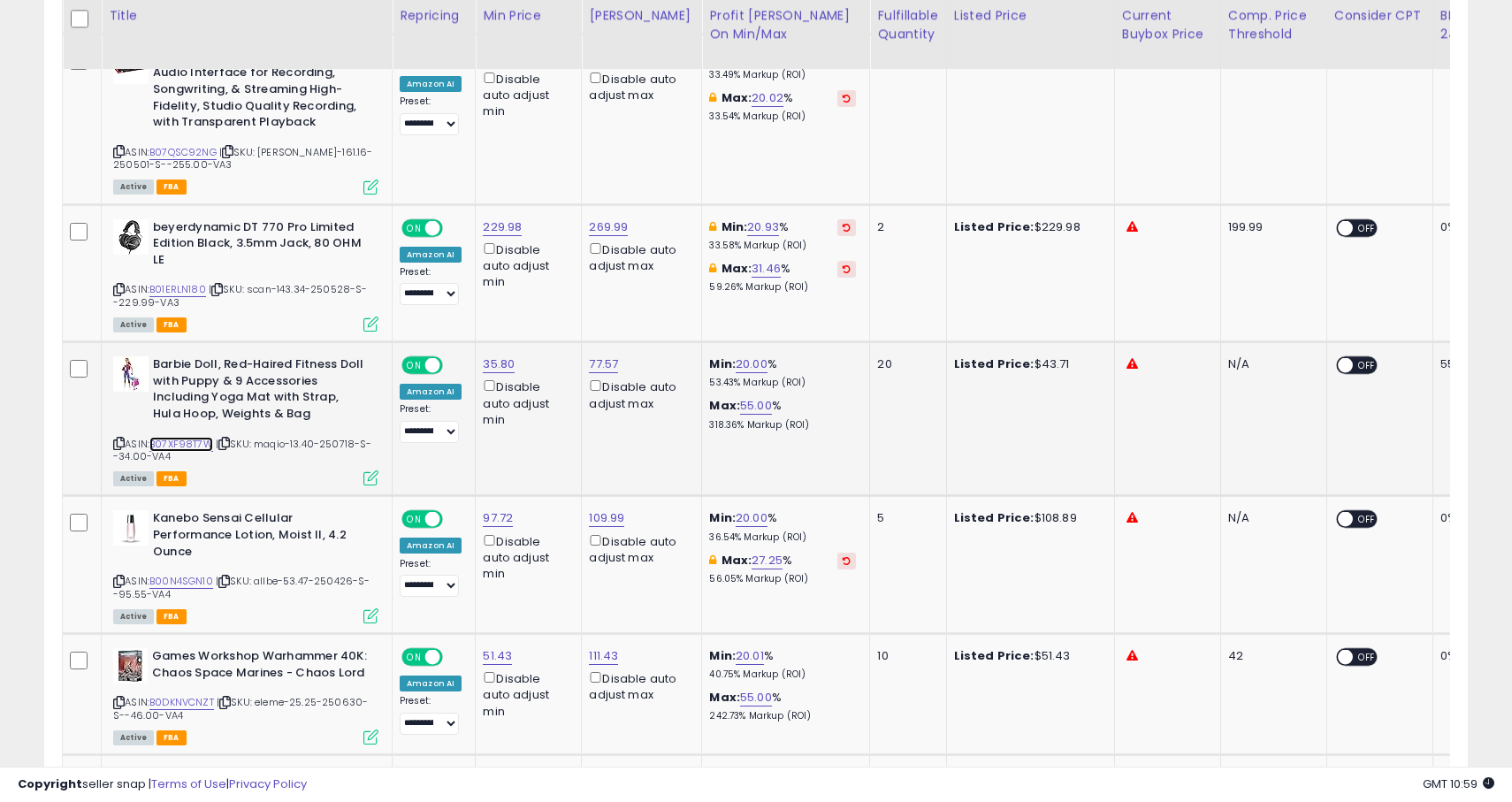
click at [194, 442] on link "B07XF98T7W" at bounding box center [181, 444] width 64 height 15
click at [192, 588] on link "B00N4SGN10" at bounding box center [181, 581] width 64 height 15
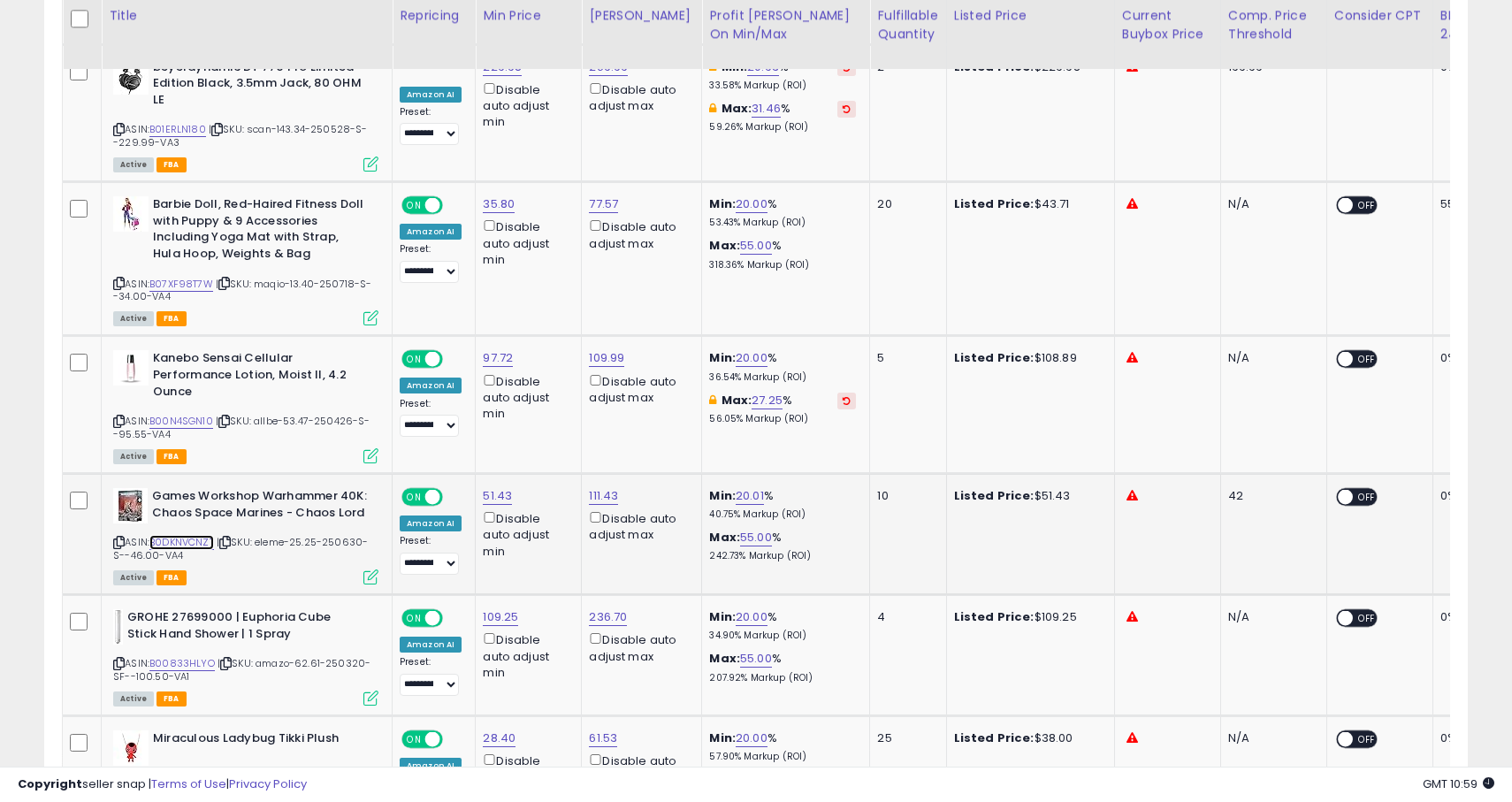
click at [197, 541] on link "B0DKNVCNZT" at bounding box center [181, 542] width 65 height 15
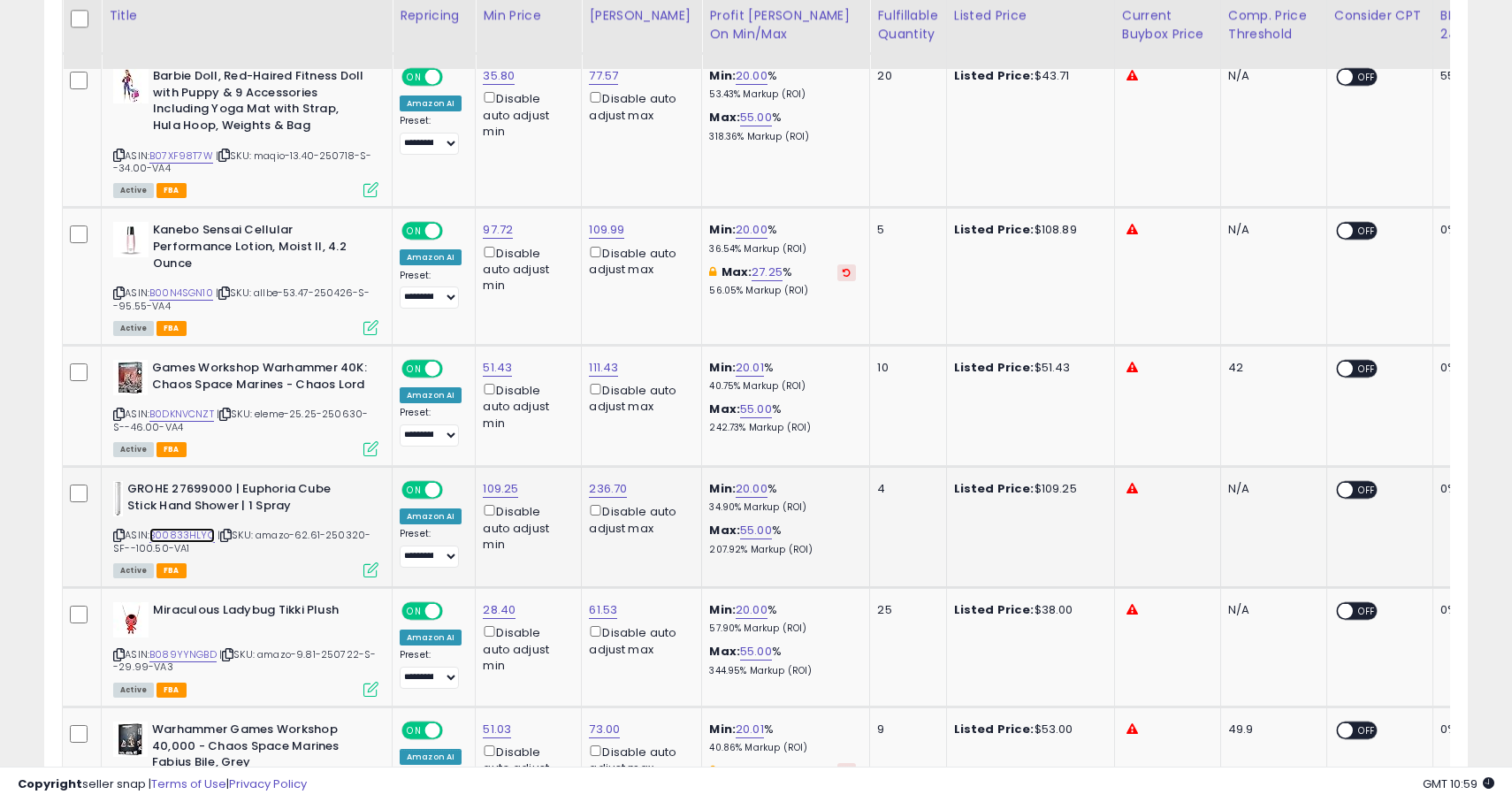
click at [197, 541] on link "B00833HLYO" at bounding box center [182, 535] width 66 height 15
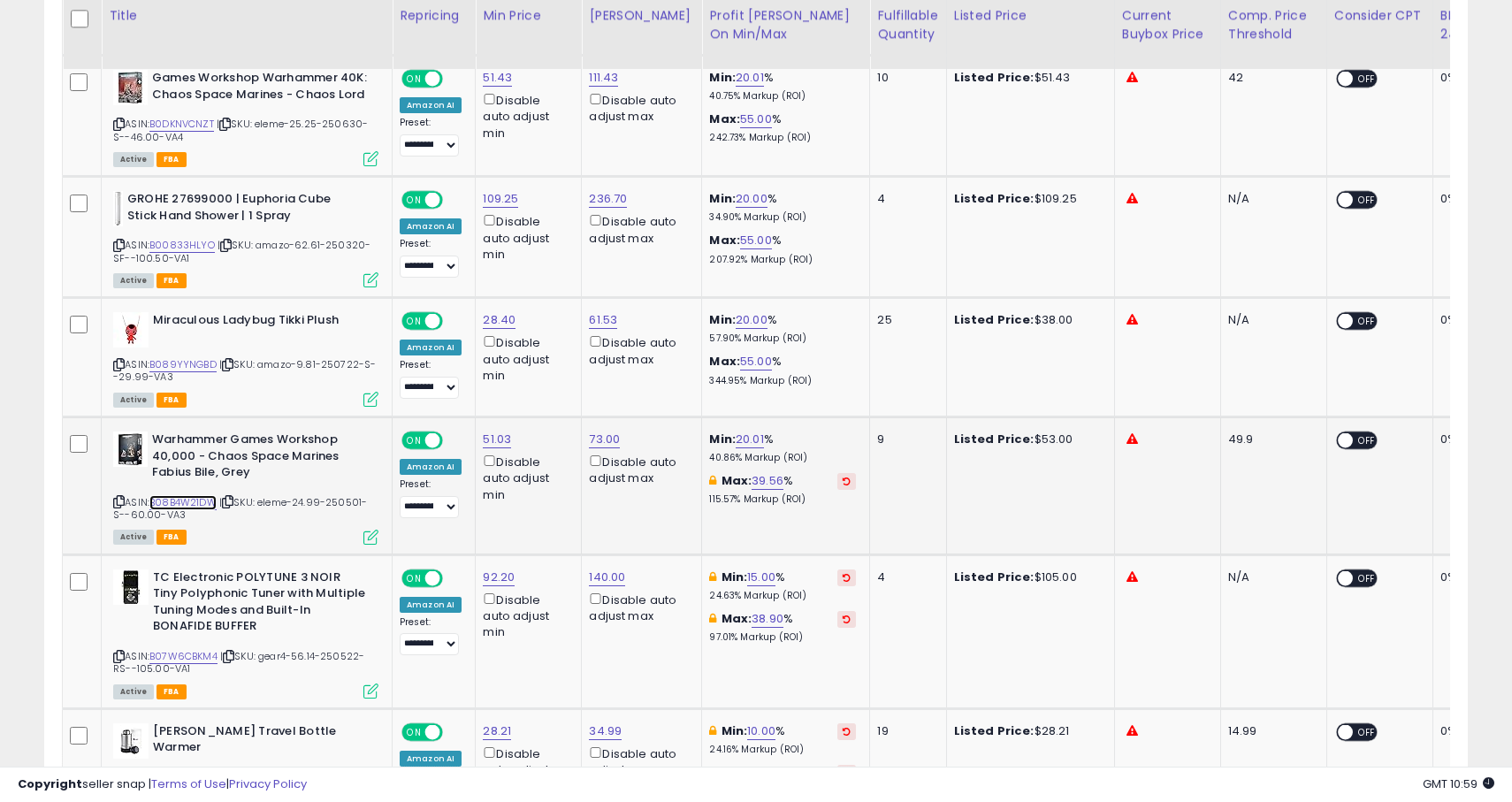
click at [198, 508] on link "B08B4W21DW" at bounding box center [183, 502] width 68 height 15
click at [198, 663] on link "B07W6CBKM4" at bounding box center [183, 656] width 68 height 15
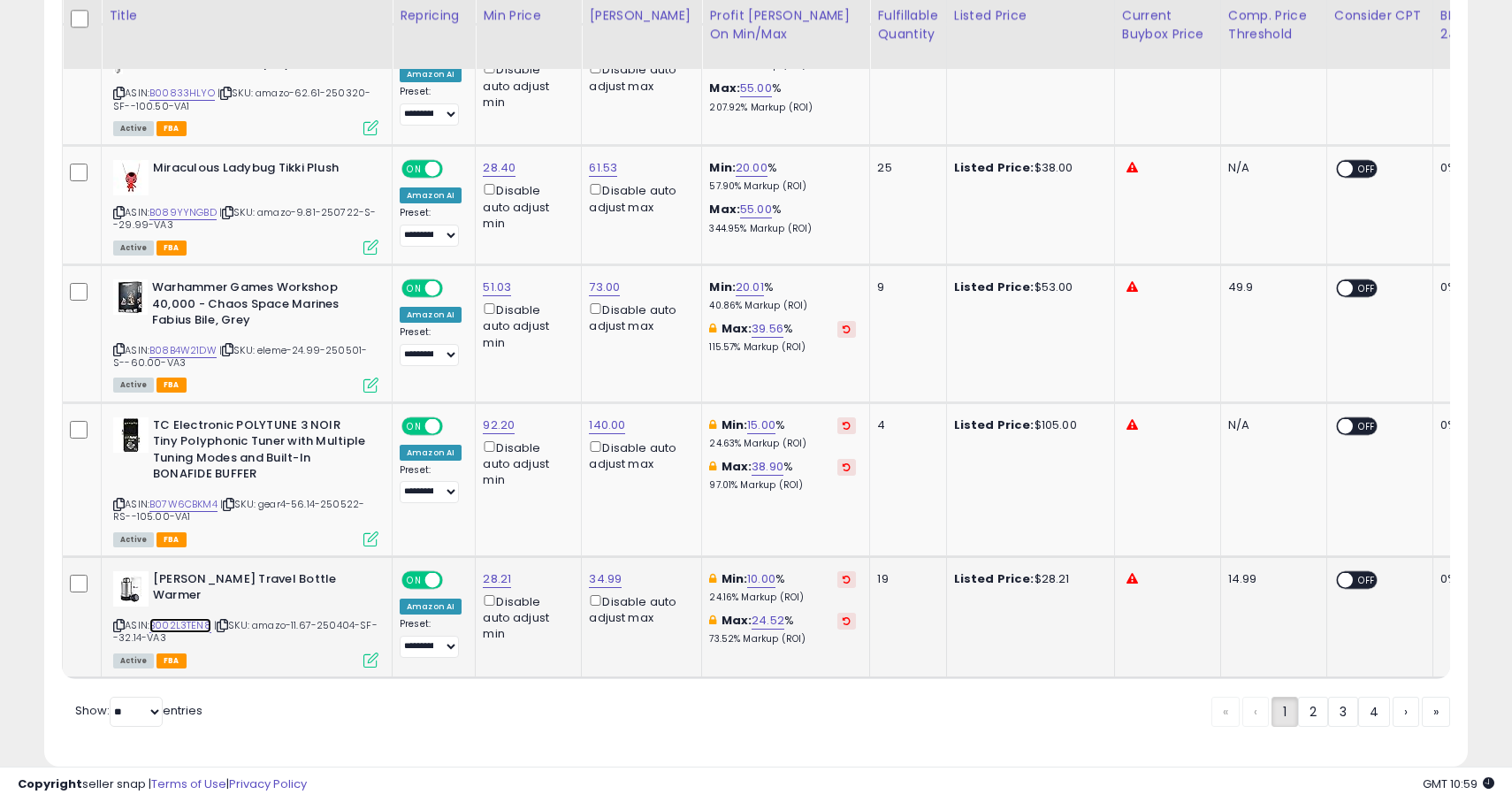
click at [194, 622] on link "B002L3TEN8" at bounding box center [181, 625] width 62 height 15
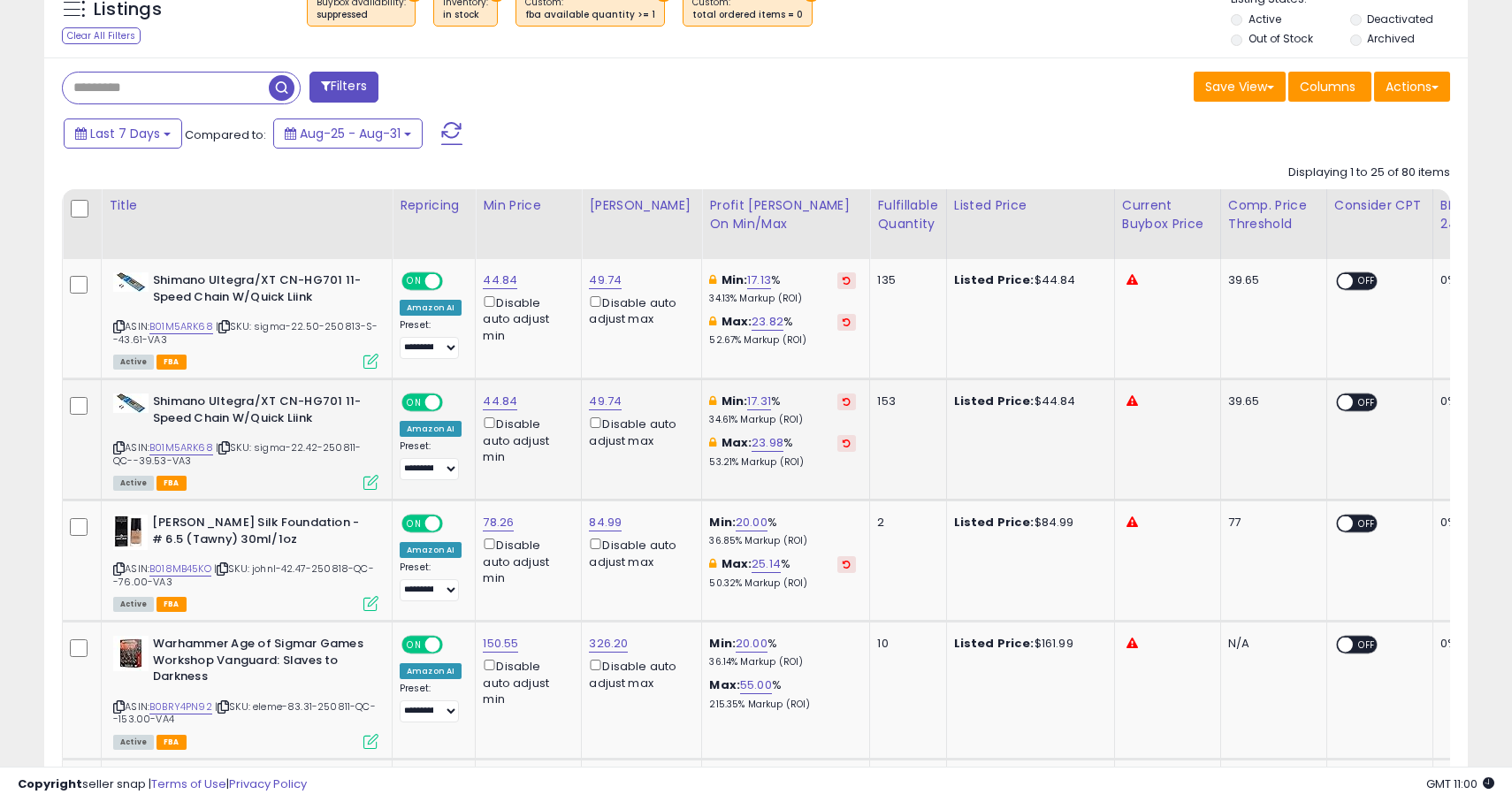
scroll to position [803, 0]
click at [614, 526] on link "84.99" at bounding box center [605, 522] width 33 height 18
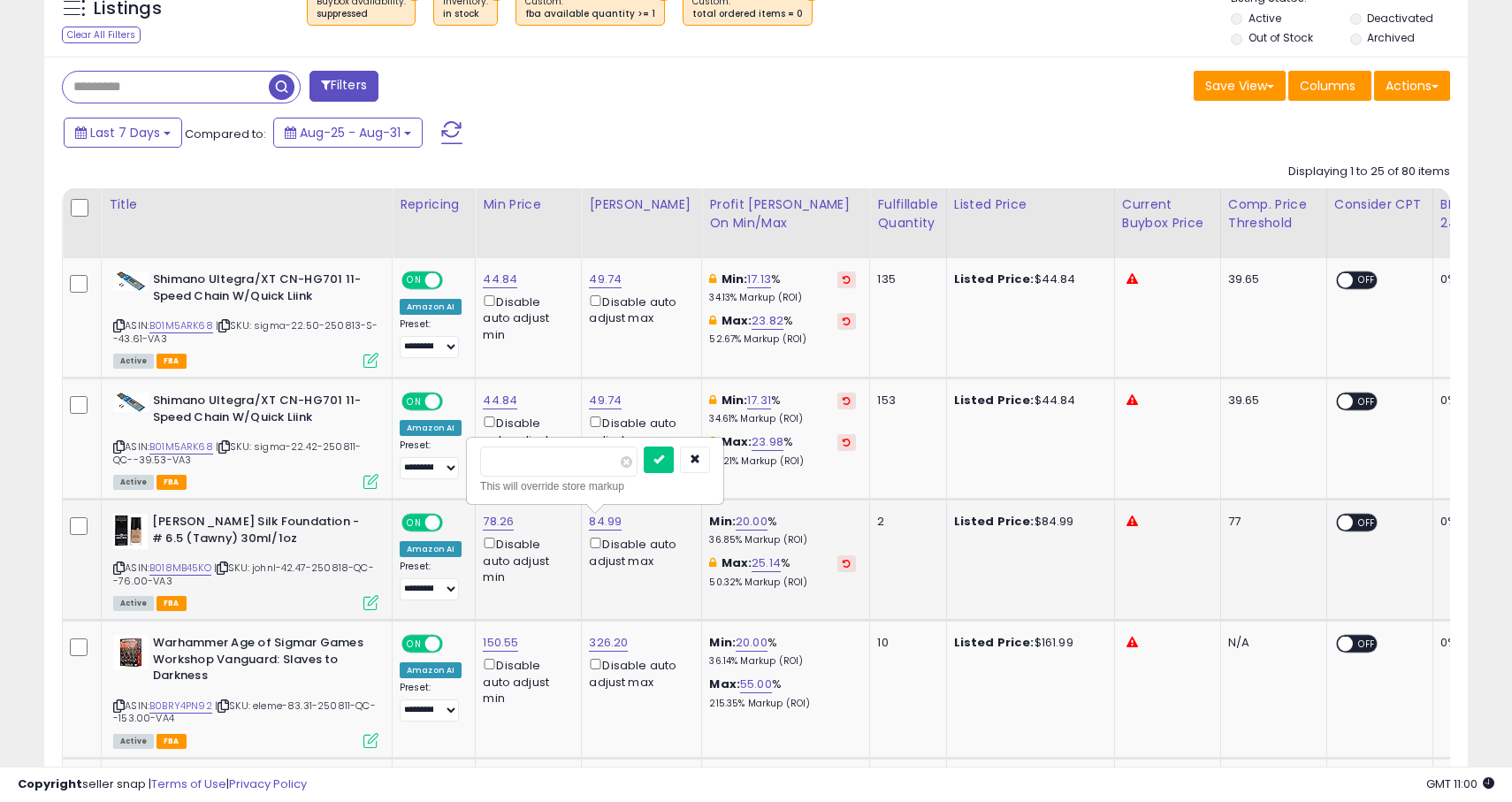
type input "****"
click button "submit" at bounding box center [659, 460] width 30 height 27
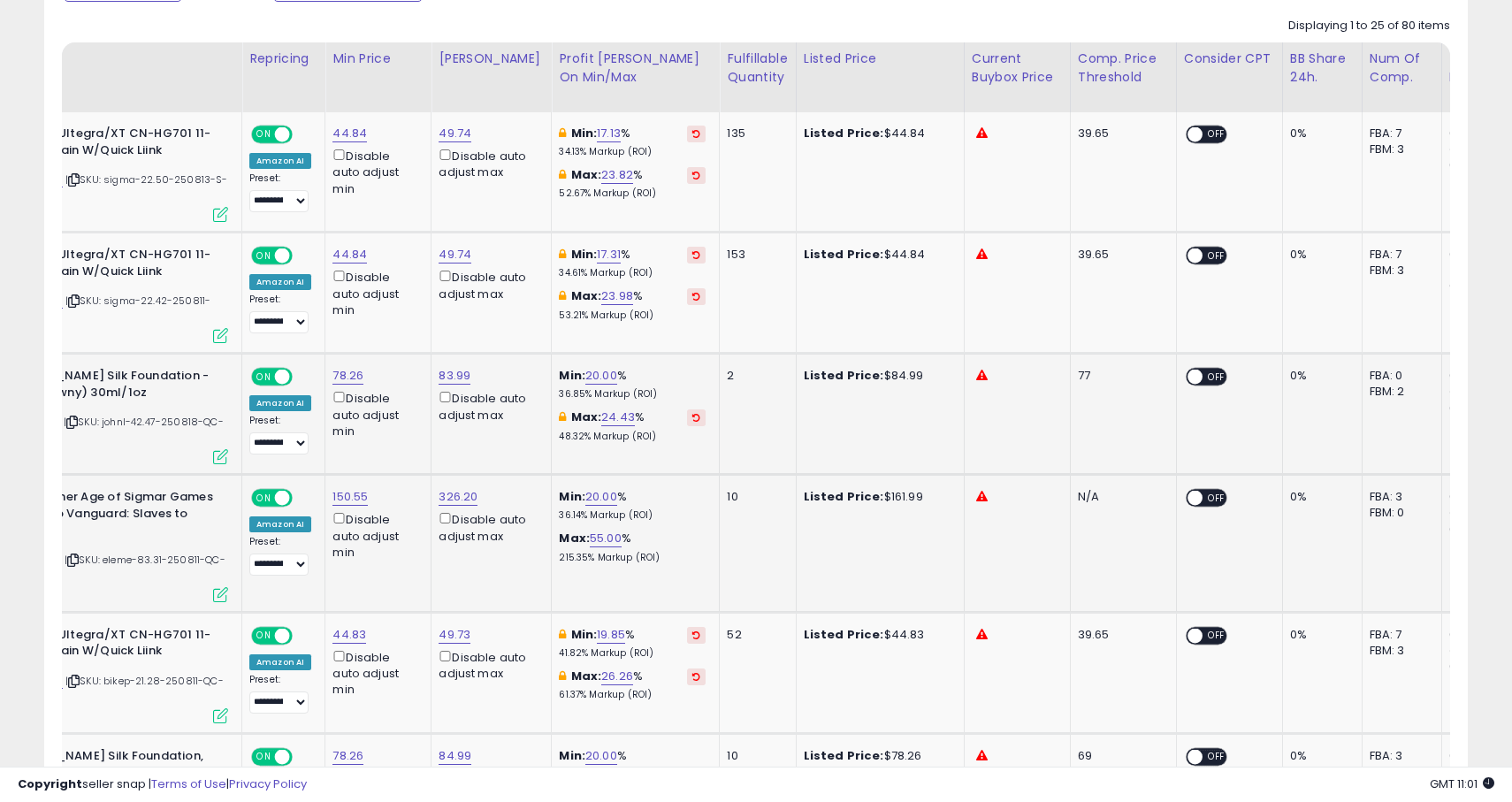
scroll to position [0, 164]
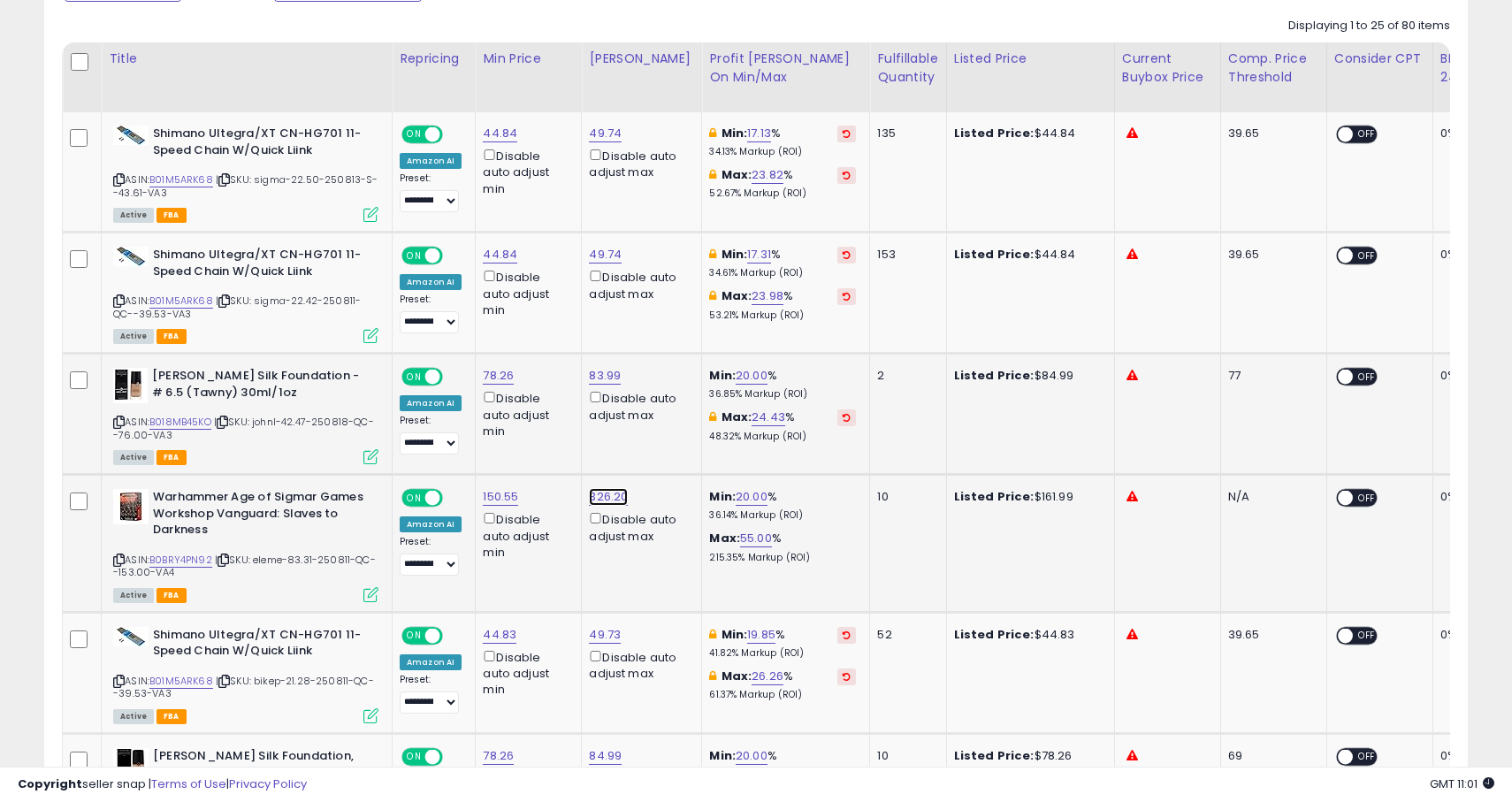
click at [612, 506] on link "326.20" at bounding box center [608, 497] width 39 height 18
type input "******"
click button "submit" at bounding box center [662, 452] width 30 height 27
click at [599, 506] on link "154.99" at bounding box center [607, 497] width 36 height 18
type input "******"
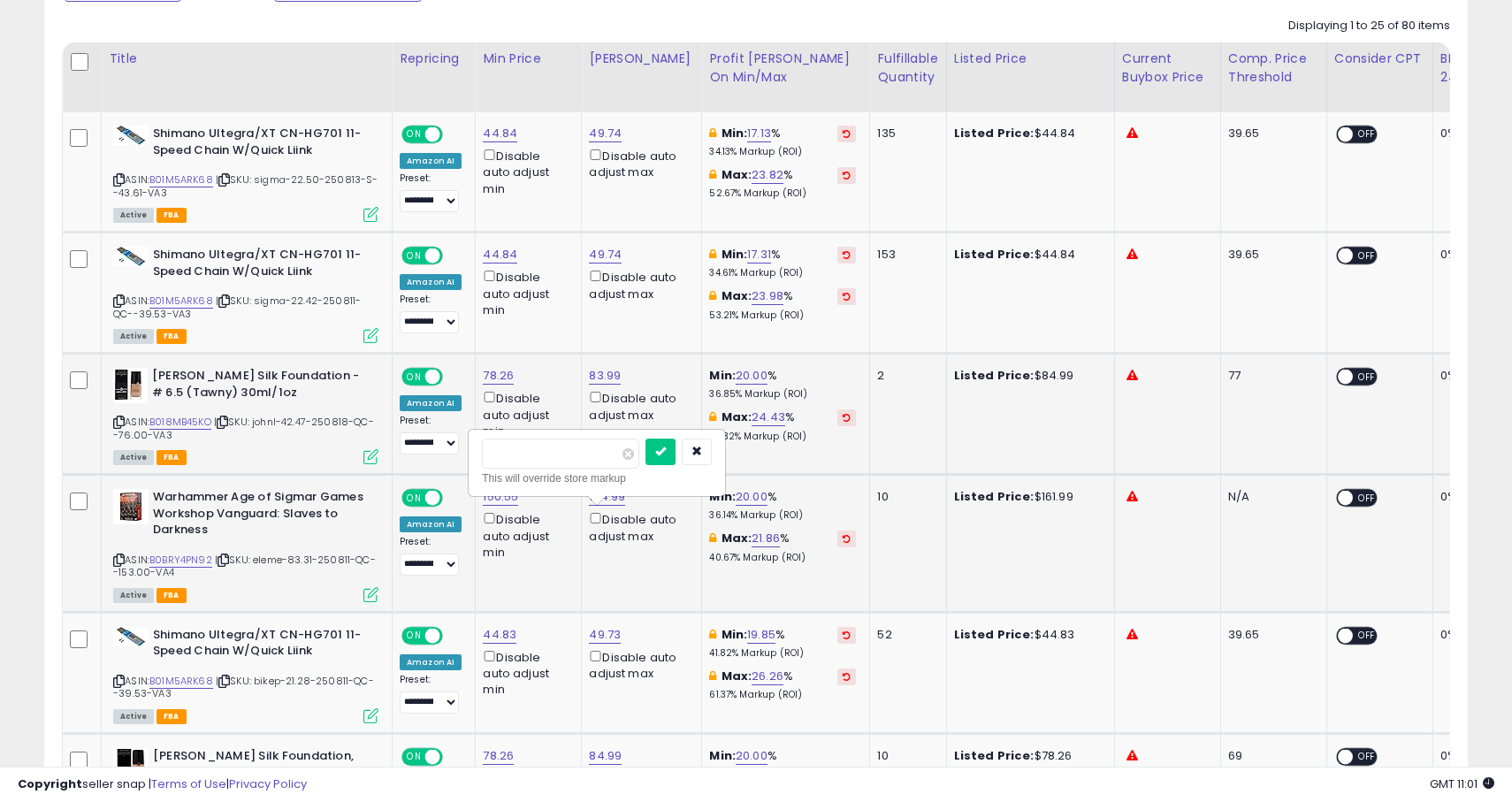
click button "submit" at bounding box center [661, 452] width 30 height 27
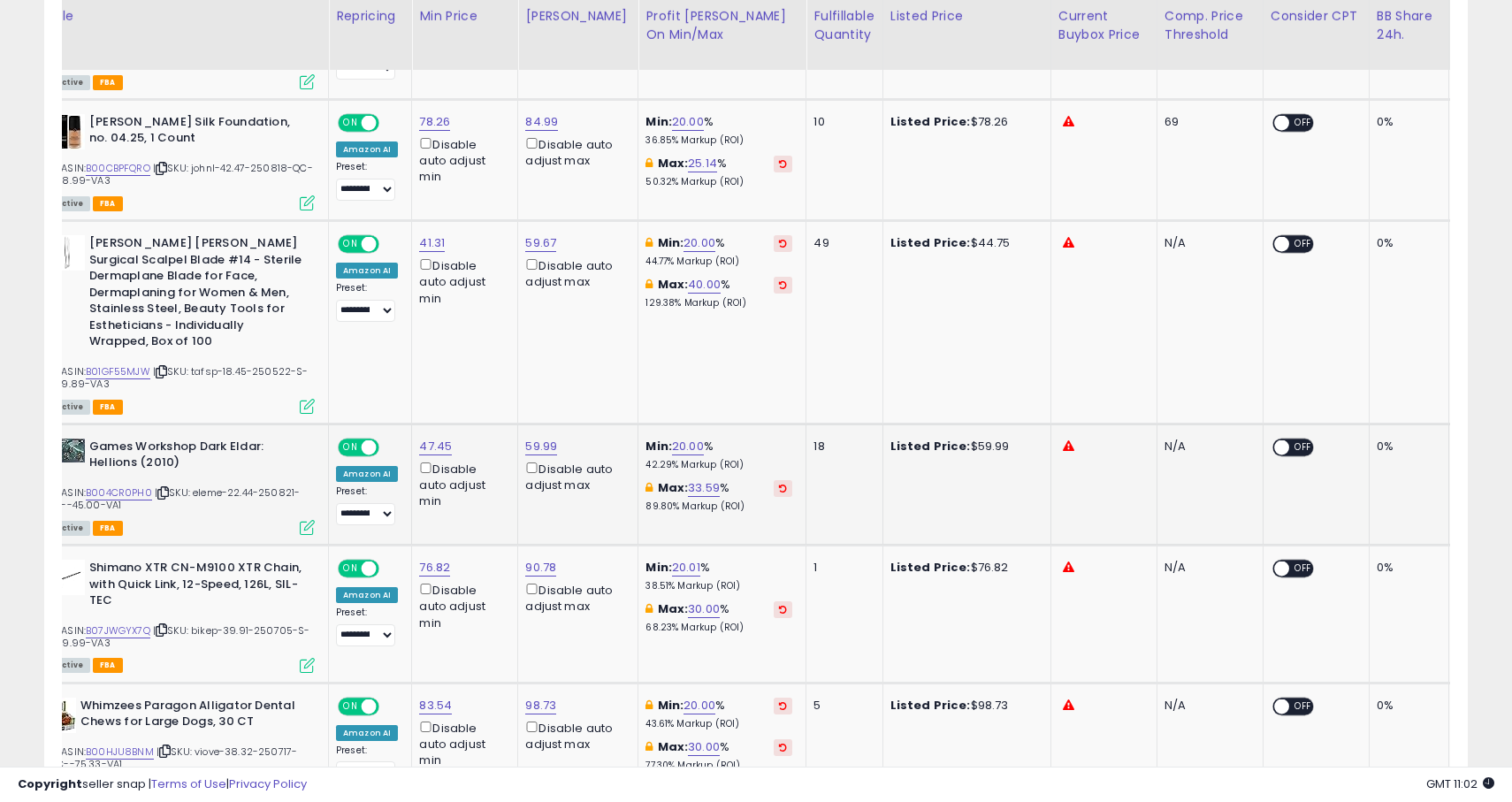
scroll to position [0, 0]
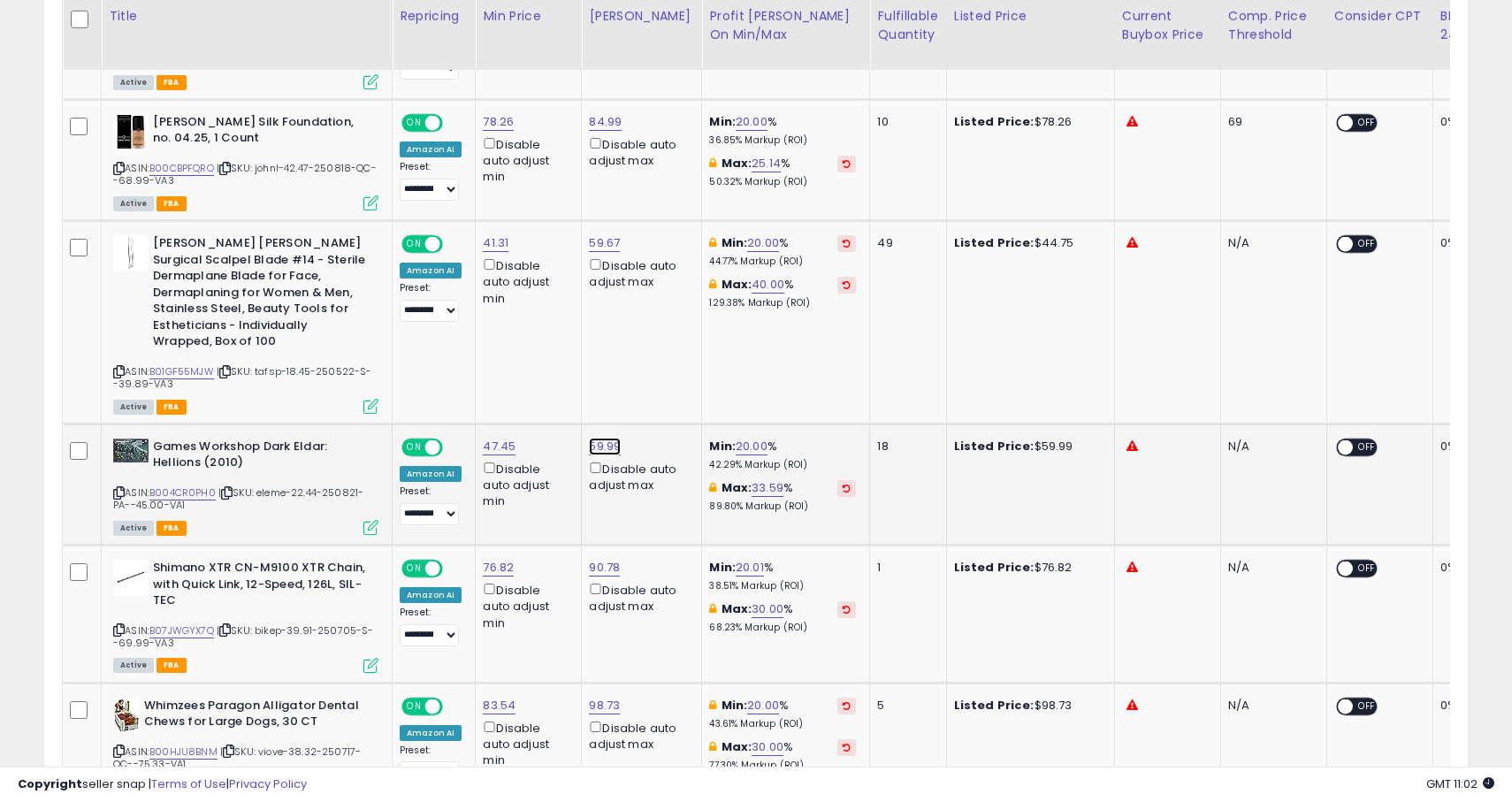
click at [609, 452] on link "59.99" at bounding box center [605, 446] width 32 height 18
type input "*****"
click button "submit" at bounding box center [659, 385] width 30 height 27
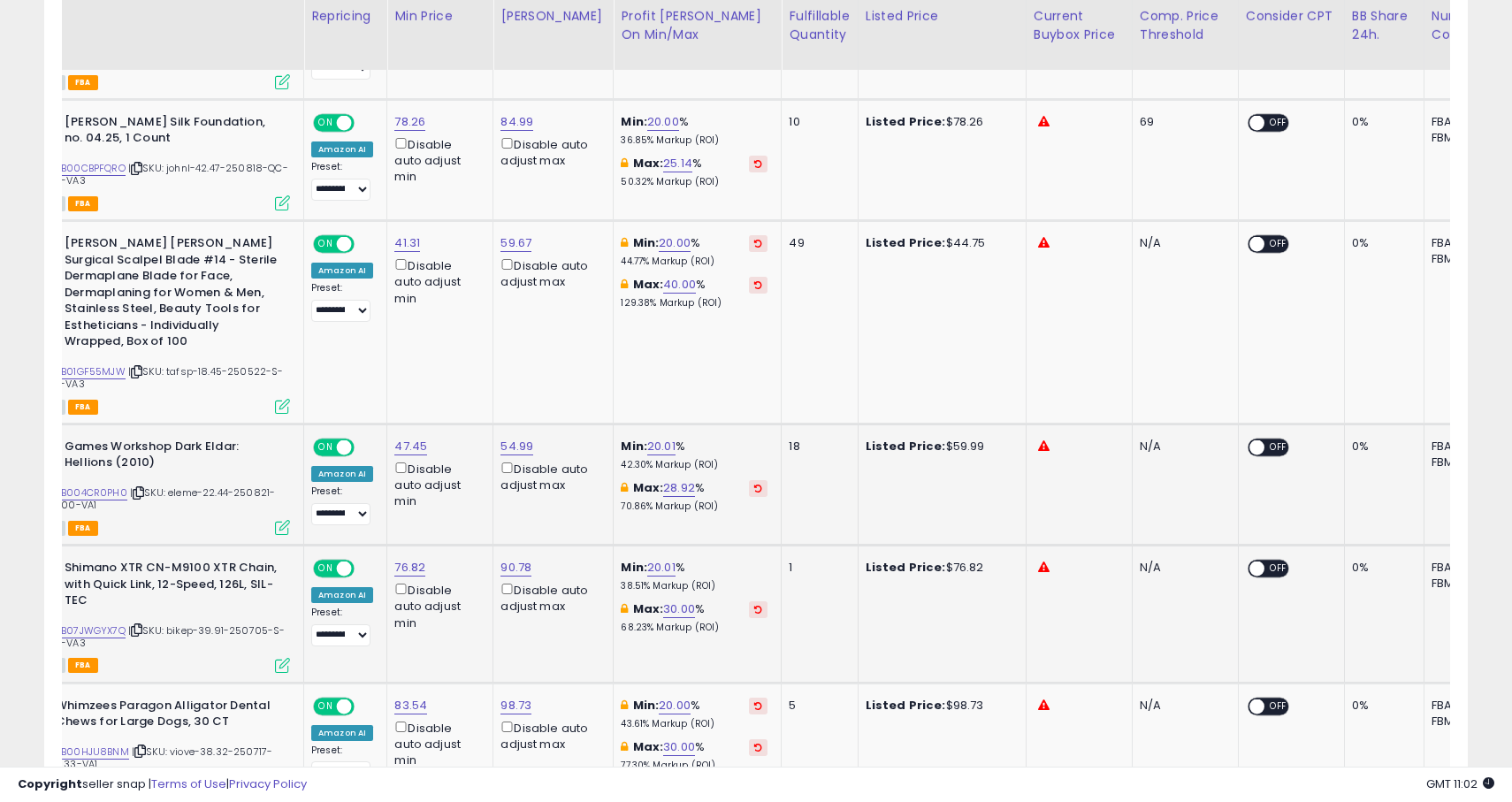
scroll to position [0, 64]
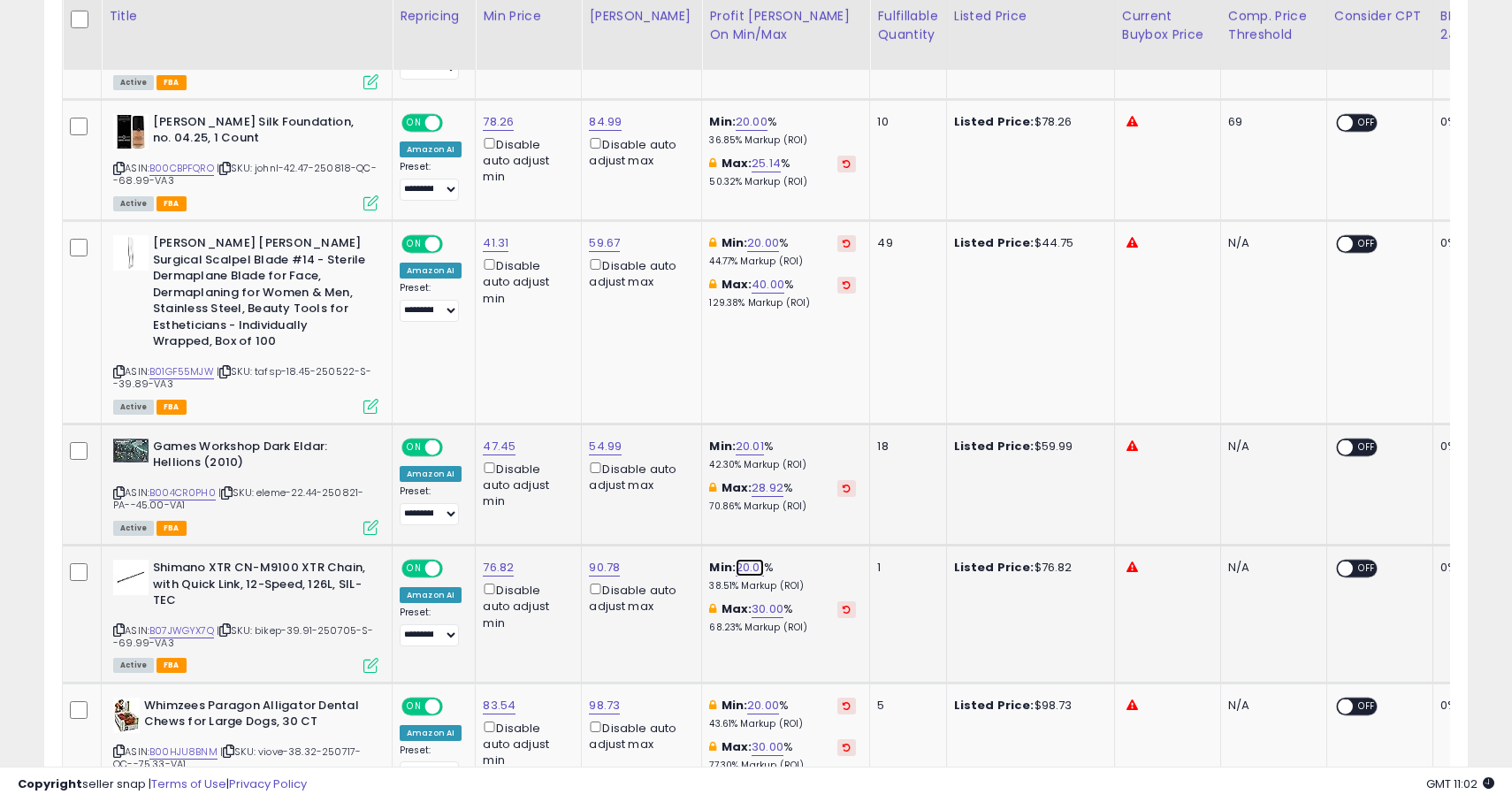
click at [738, 566] on link "20.01" at bounding box center [750, 567] width 28 height 18
type input "**"
click button "submit" at bounding box center [791, 506] width 30 height 27
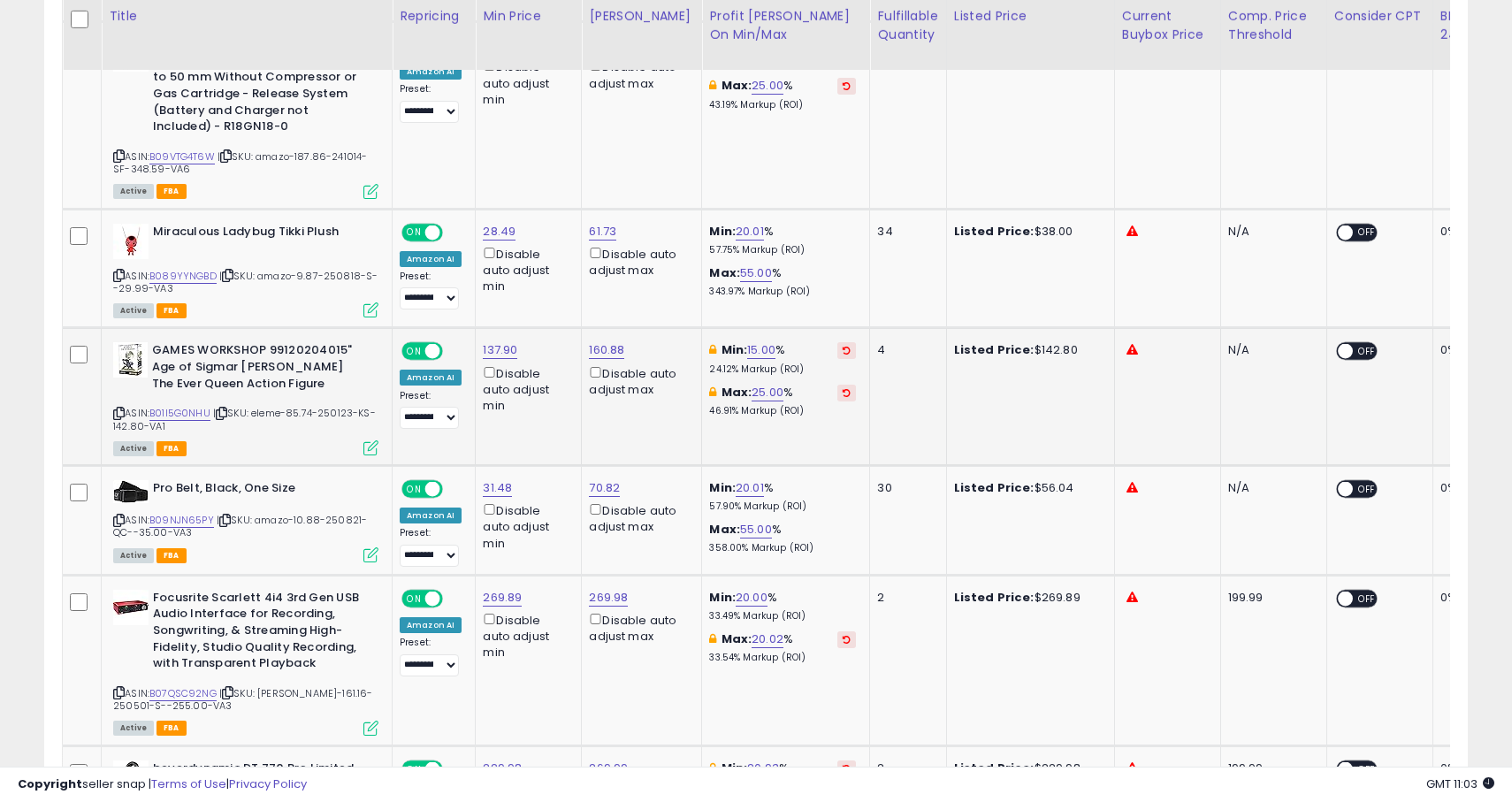
scroll to position [2498, 0]
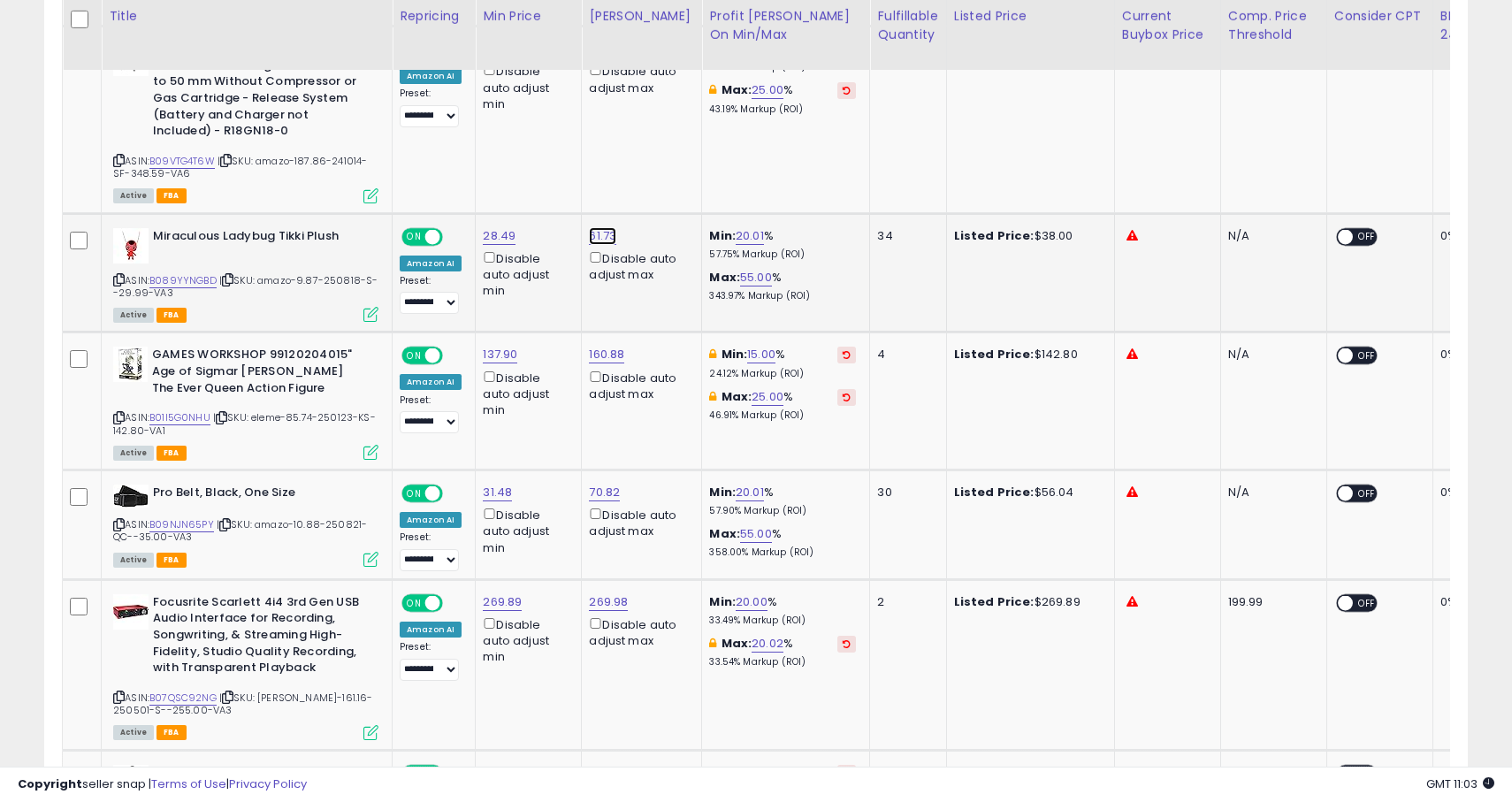
click at [609, 237] on link "61.73" at bounding box center [602, 237] width 28 height 18
type input "*****"
click button "submit" at bounding box center [656, 174] width 30 height 27
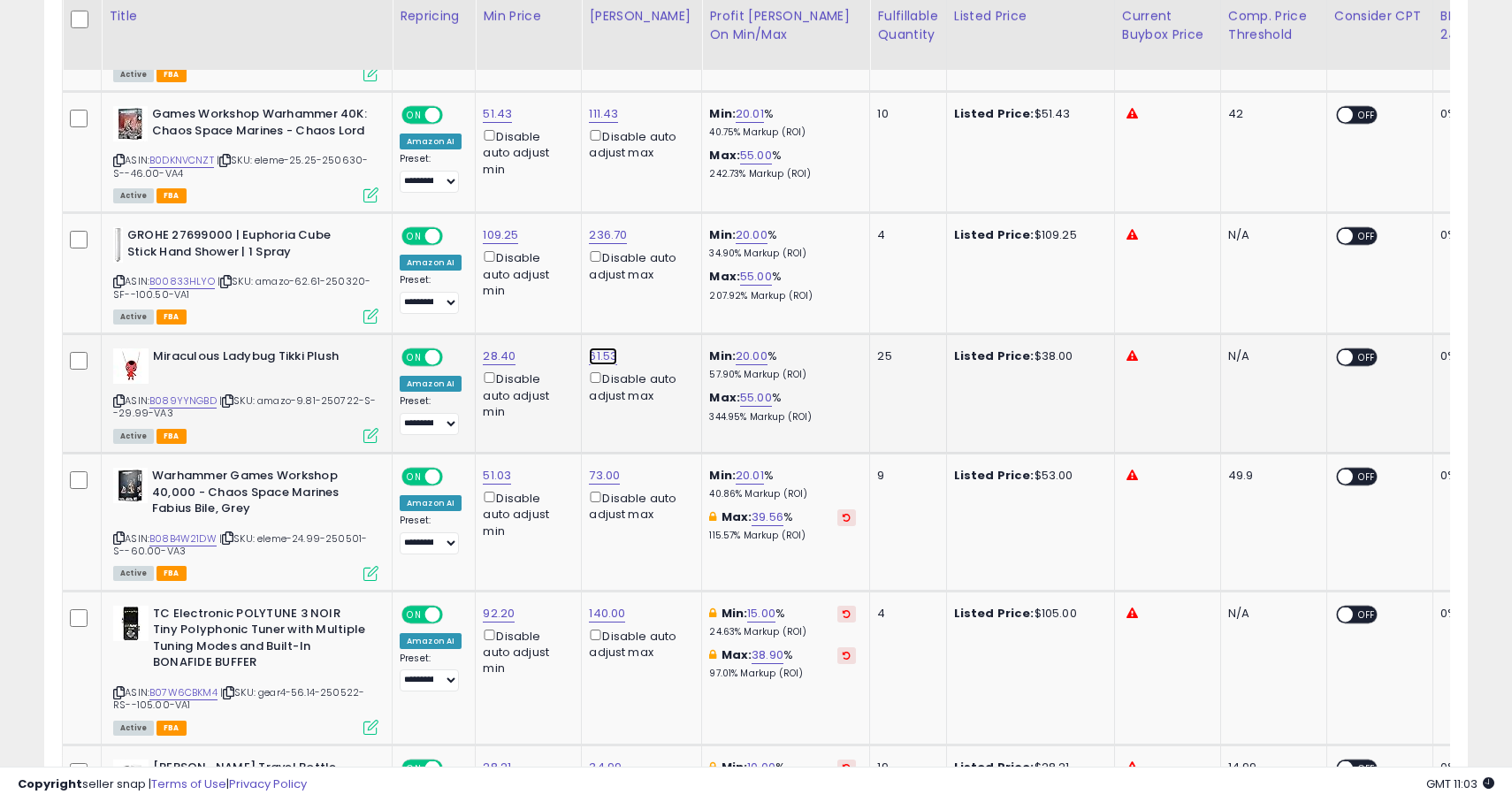
click at [606, 354] on link "61.53" at bounding box center [603, 357] width 28 height 18
type input "*****"
click button "submit" at bounding box center [657, 295] width 30 height 27
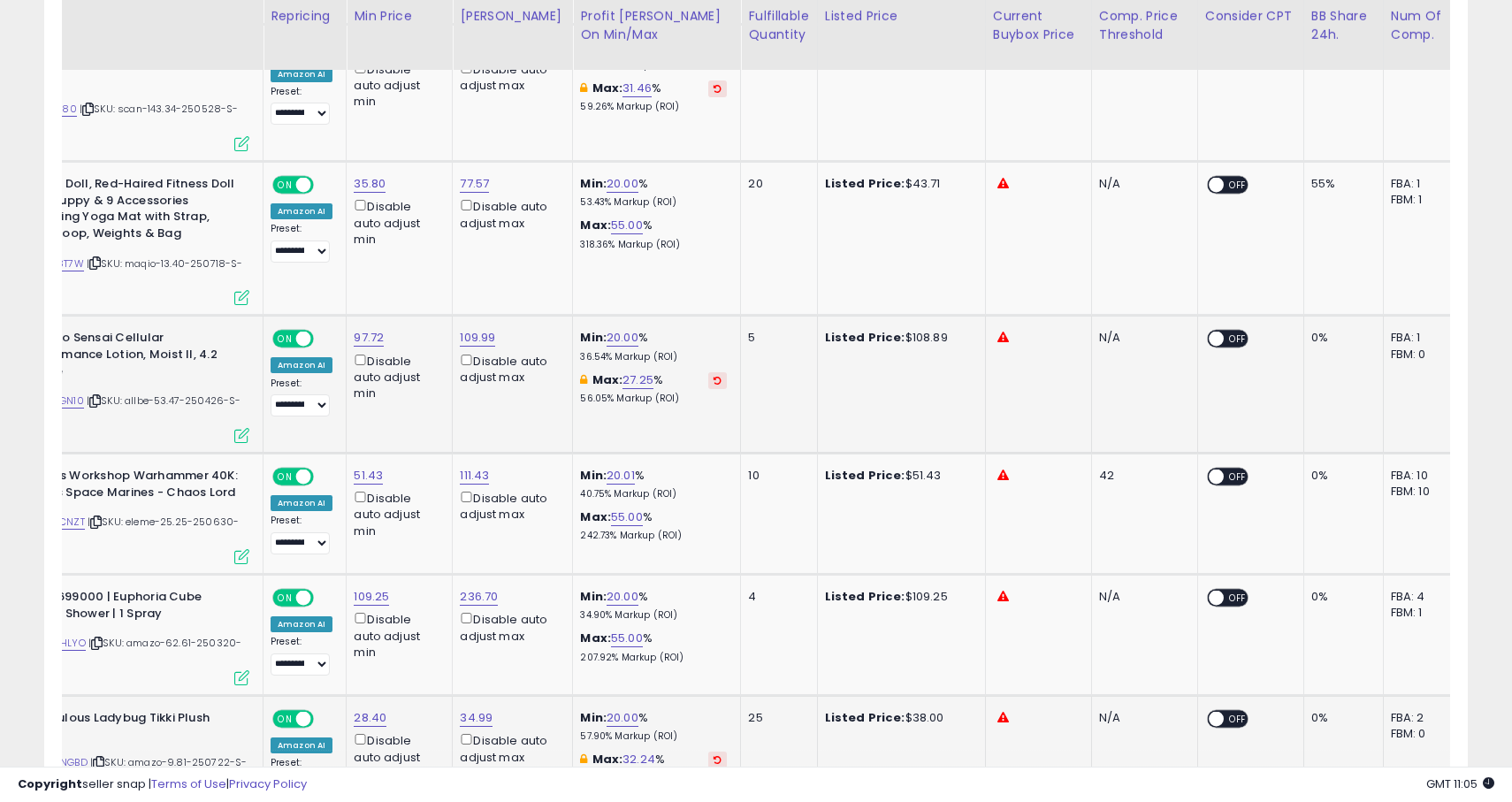
scroll to position [0, 124]
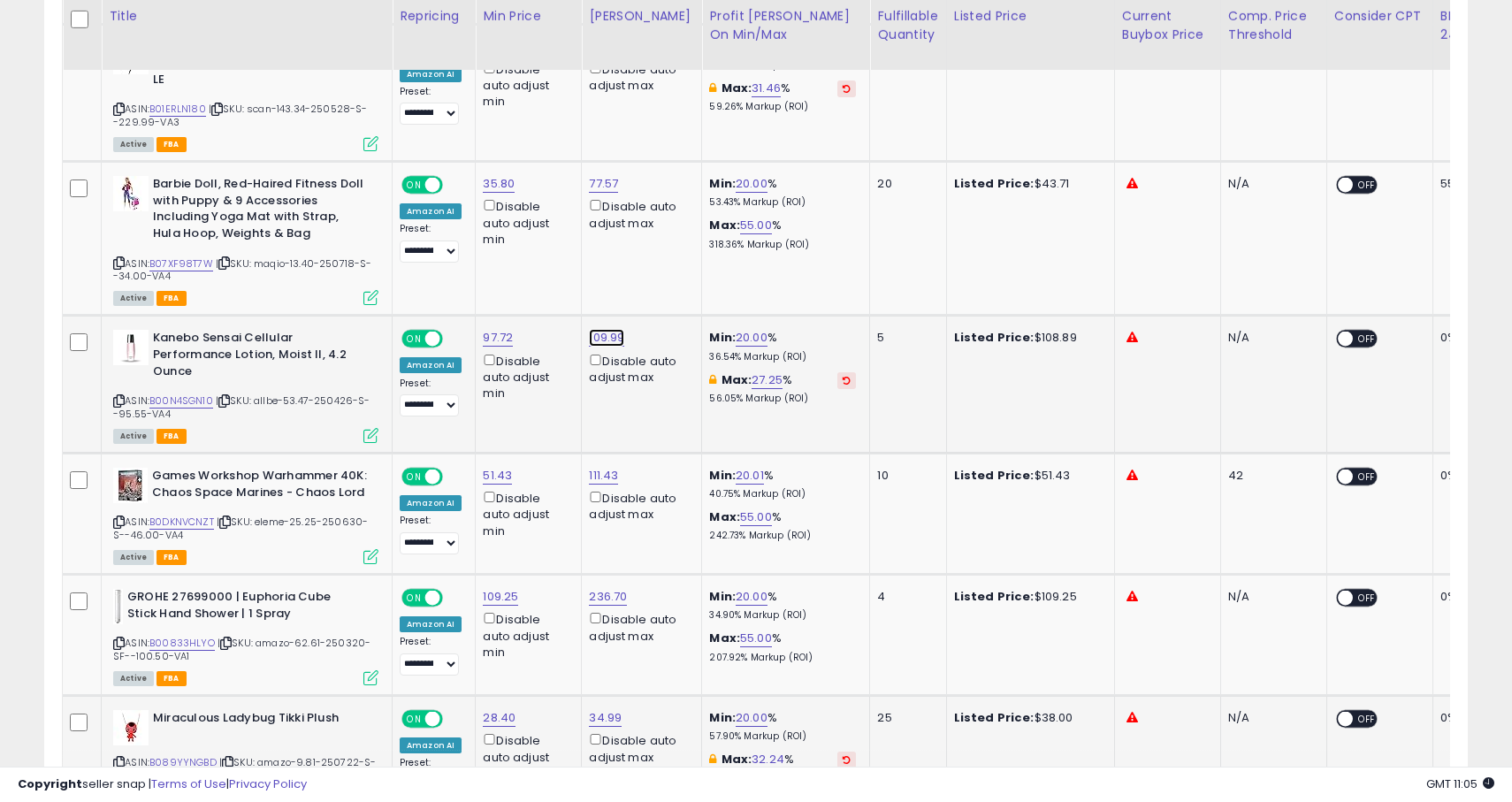
click at [602, 341] on link "109.99" at bounding box center [607, 338] width 36 height 18
type input "******"
click button "submit" at bounding box center [661, 277] width 30 height 27
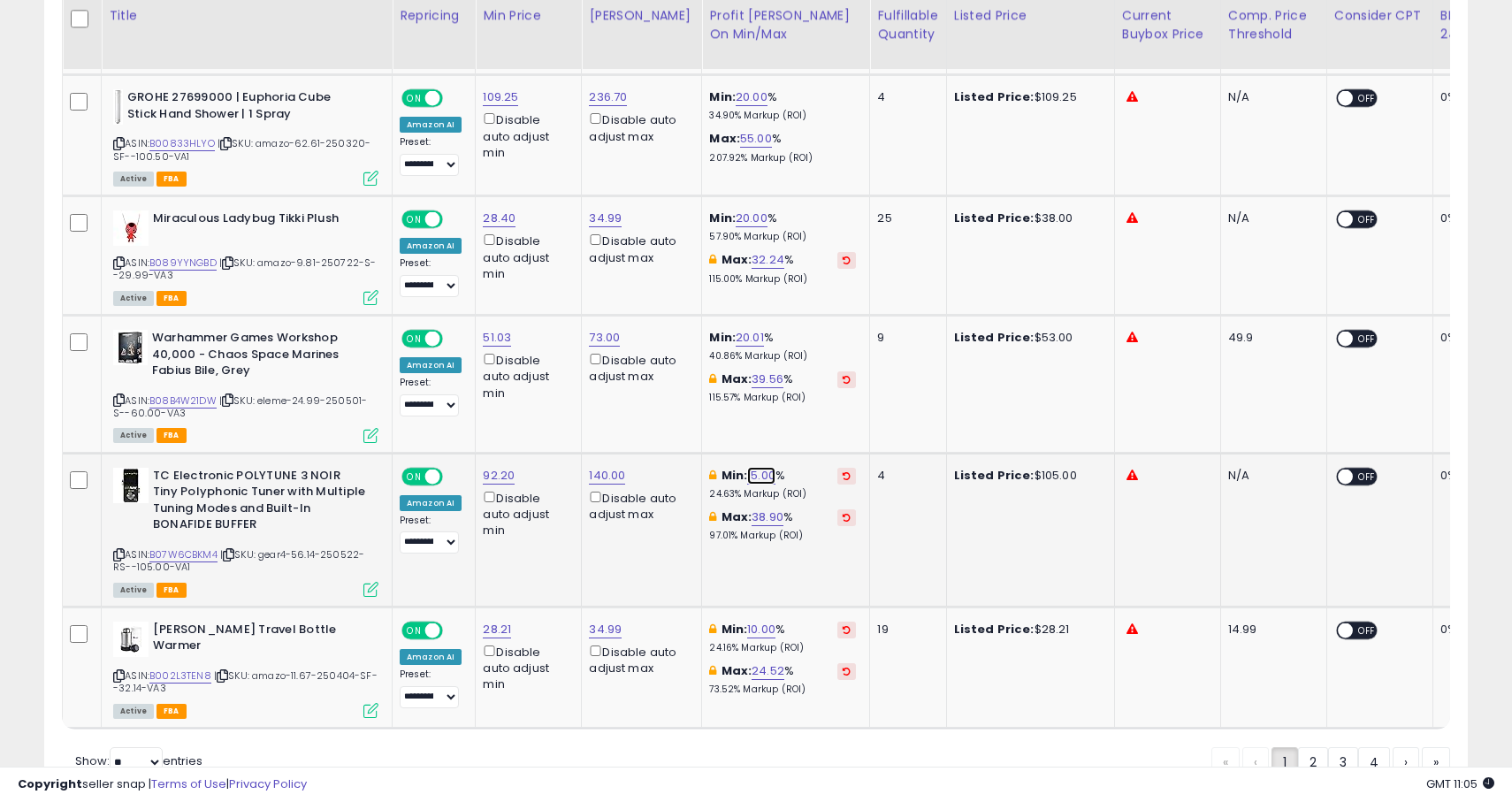
click at [747, 476] on link "15.00" at bounding box center [761, 476] width 28 height 18
click at [743, 476] on div "Min: 15.00 ***** This will override store markup % 24.63% Markup (ROI)" at bounding box center [783, 484] width 147 height 33
type input "**"
click button "submit" at bounding box center [803, 413] width 30 height 27
click at [754, 519] on link "38.90" at bounding box center [768, 517] width 32 height 18
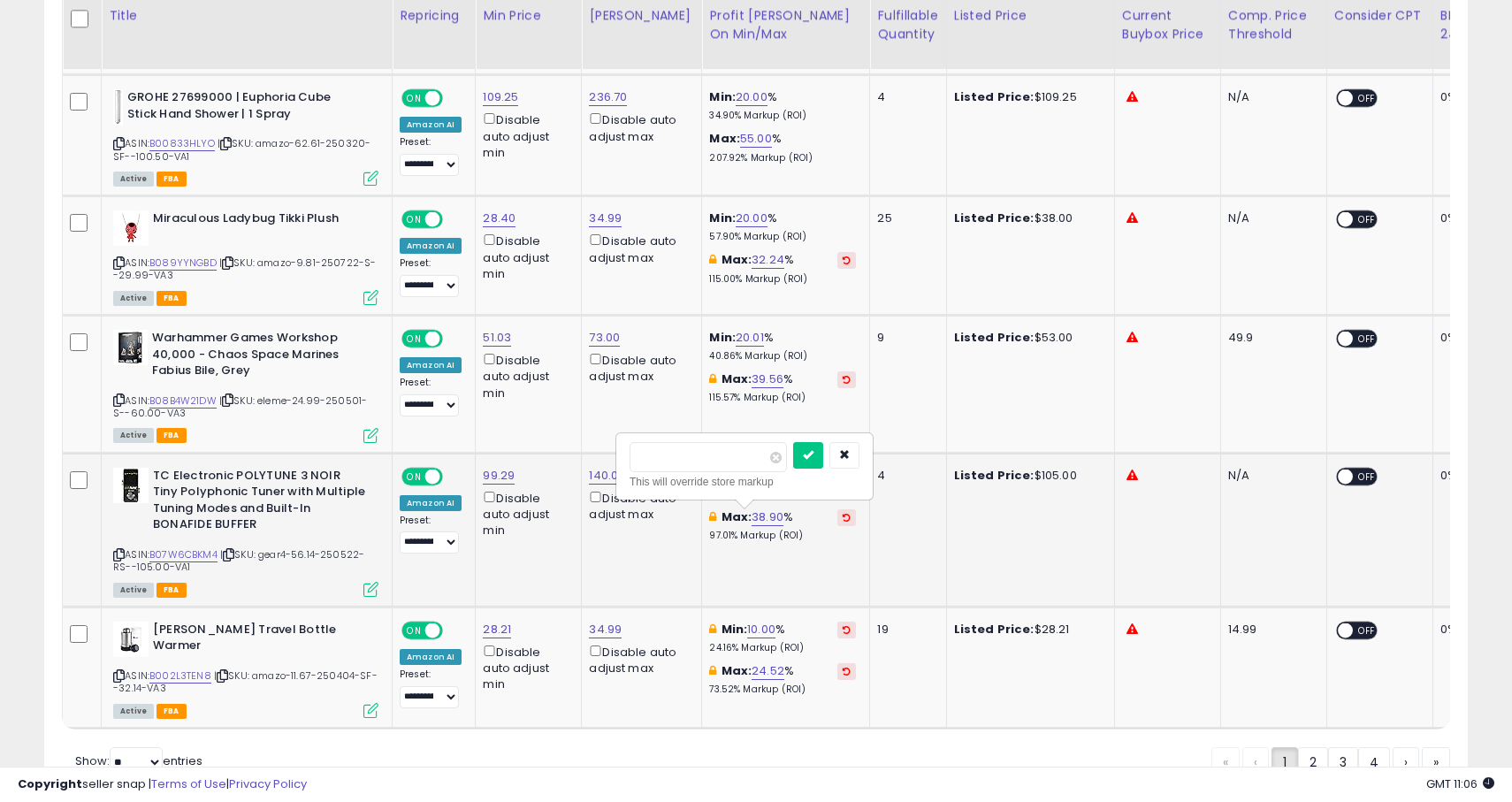
type input "**"
click button "submit" at bounding box center [808, 455] width 30 height 27
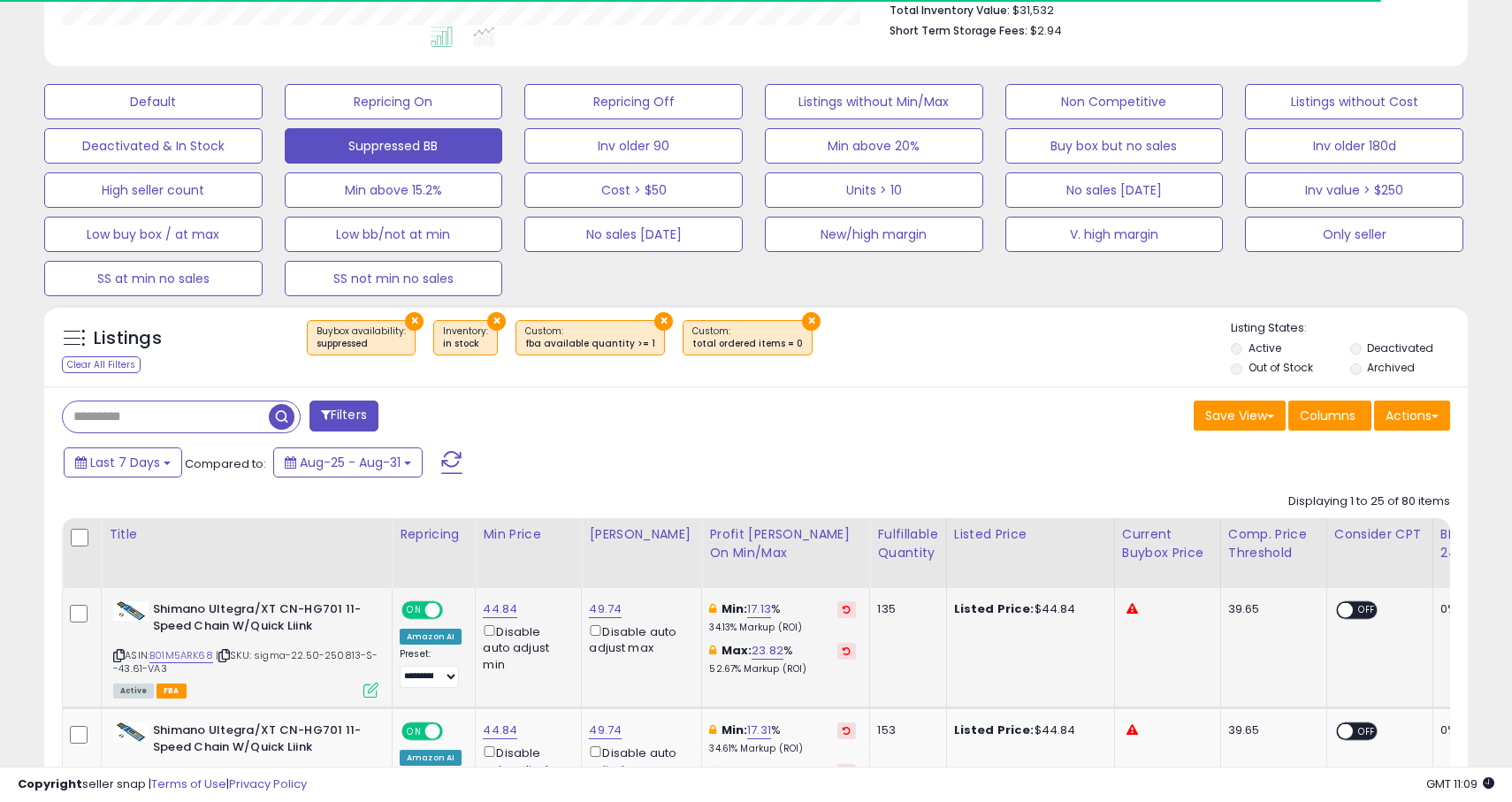
scroll to position [0, 0]
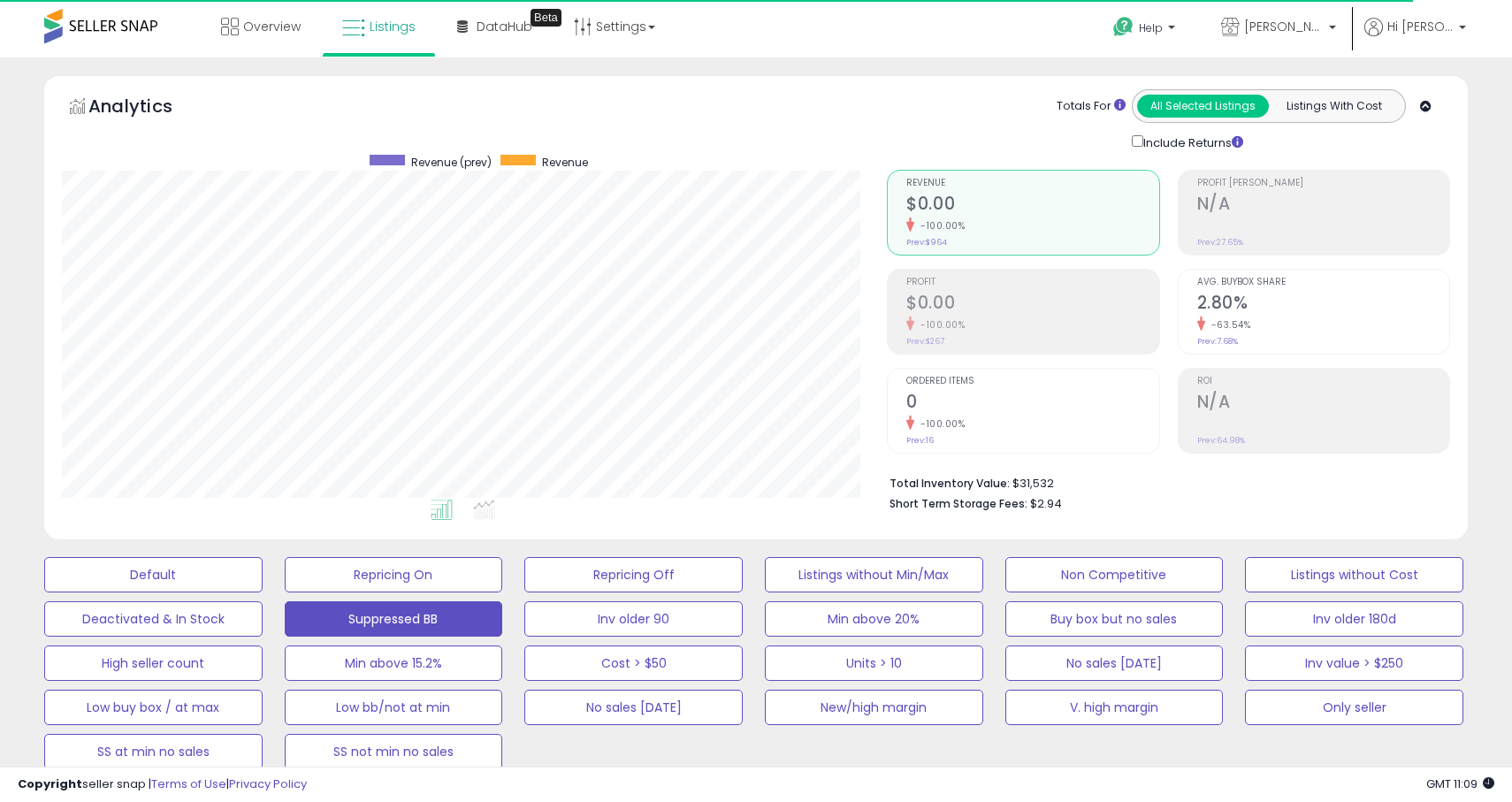
click at [87, 39] on span at bounding box center [101, 26] width 113 height 35
click at [117, 15] on span at bounding box center [101, 26] width 113 height 35
click at [355, 14] on link "Listings" at bounding box center [379, 27] width 100 height 53
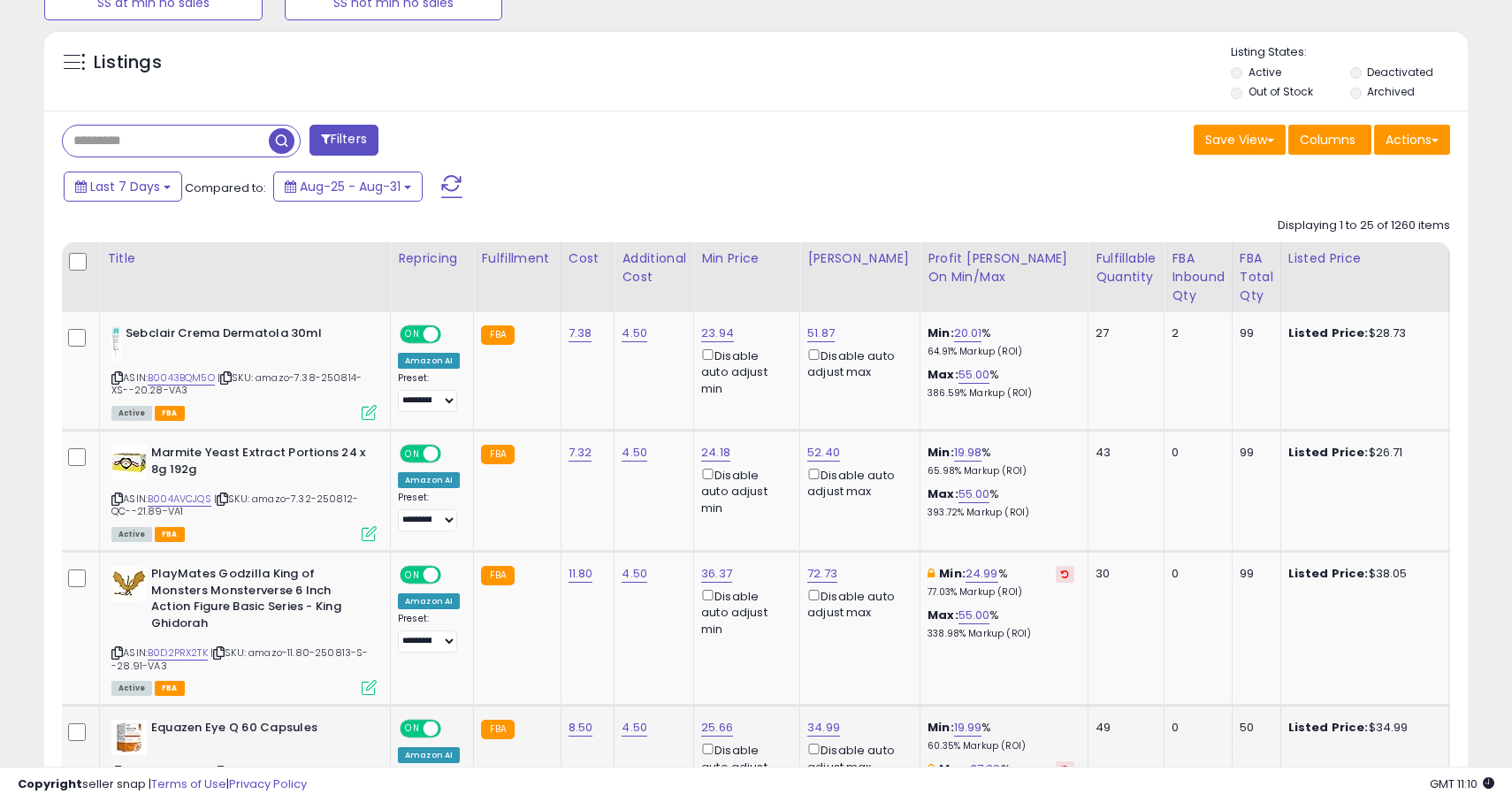
scroll to position [468, 0]
